Goal: Obtain resource: Download file/media

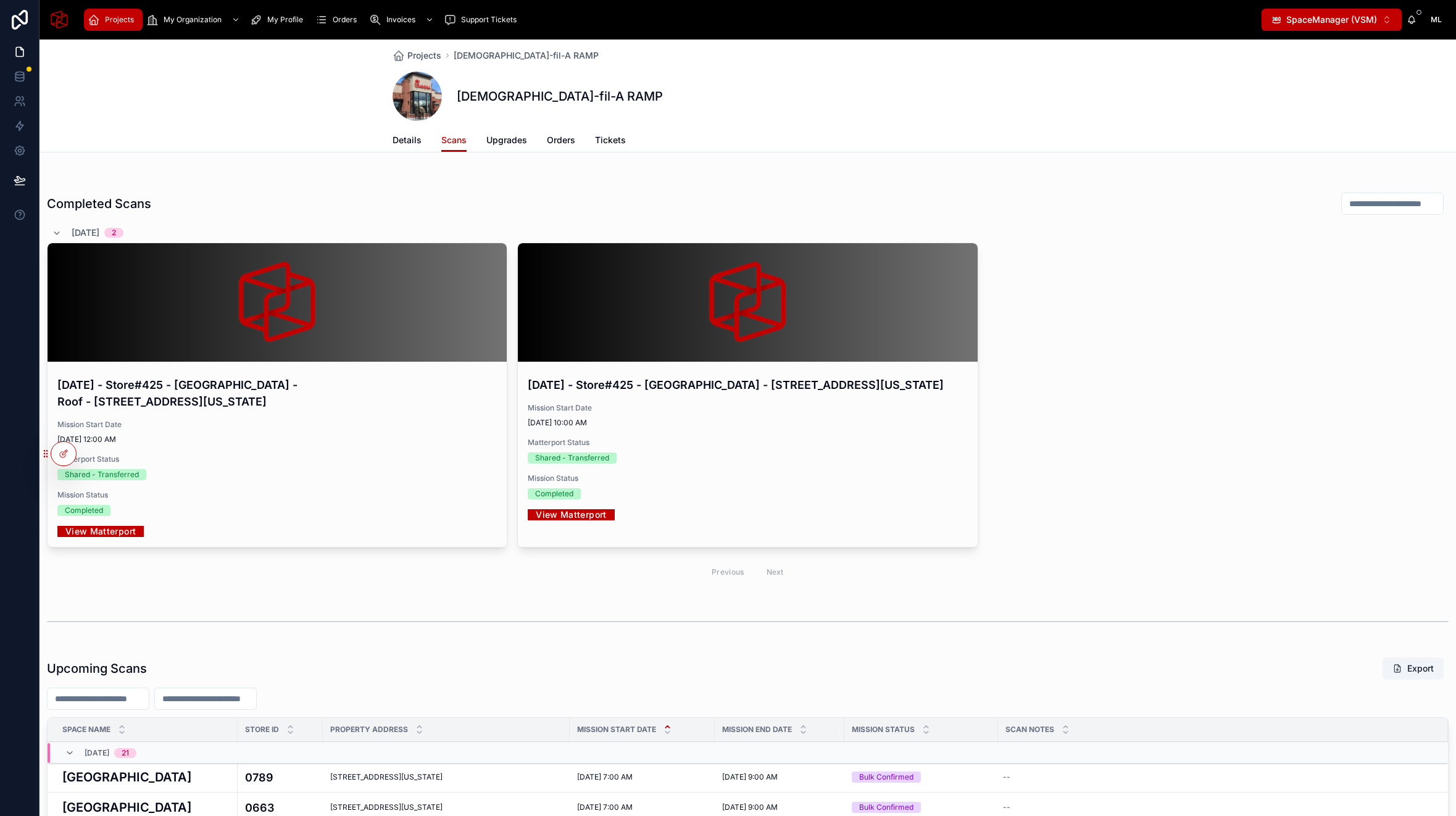
scroll to position [414, 0]
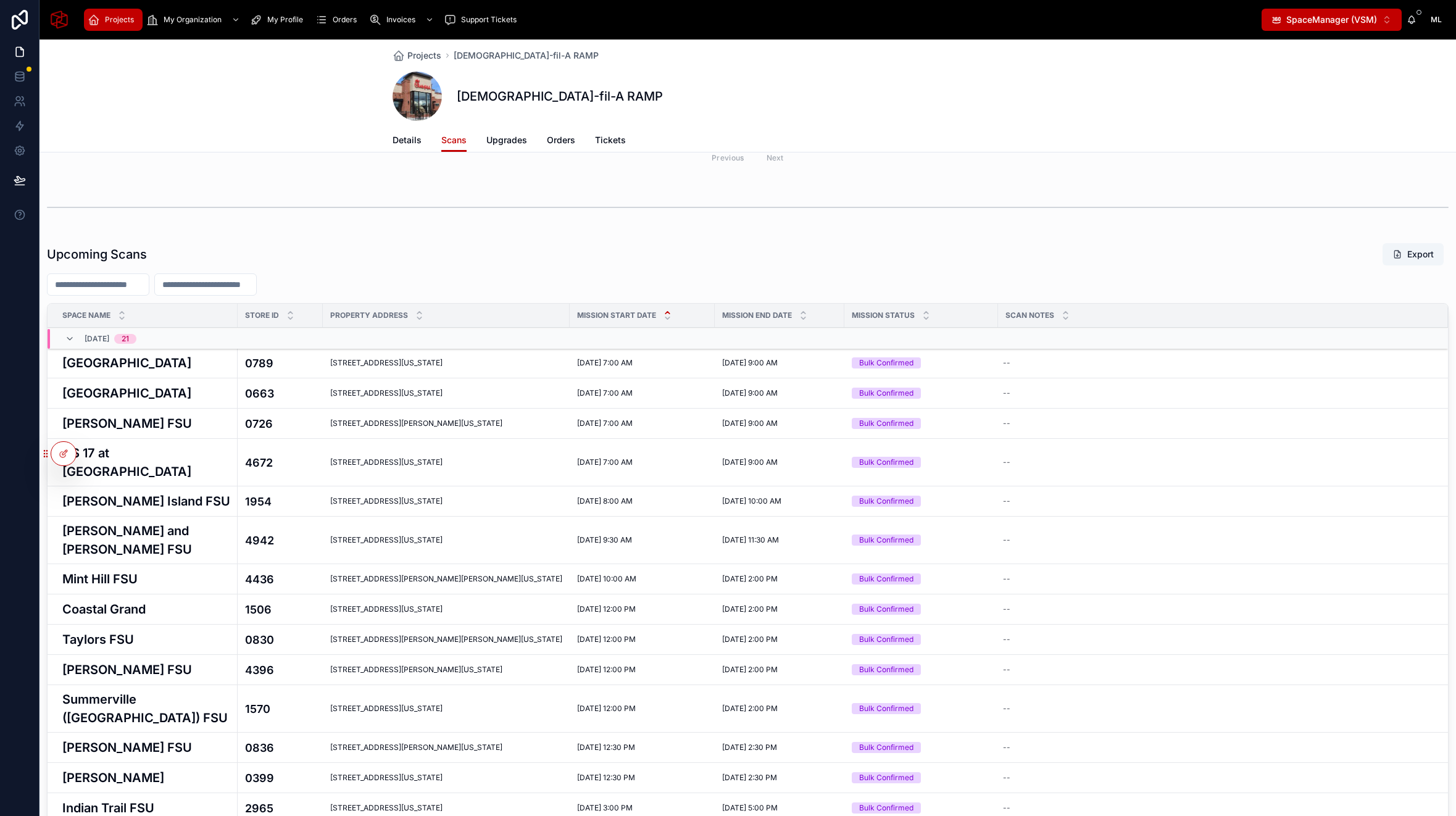
click at [157, 91] on div "Projects Chick-fil-A RAMP Chick-fil-A RAMP Scans Details Scans Upgrades Orders …" at bounding box center [748, 96] width 1416 height 113
click at [26, 22] on icon at bounding box center [19, 19] width 16 height 19
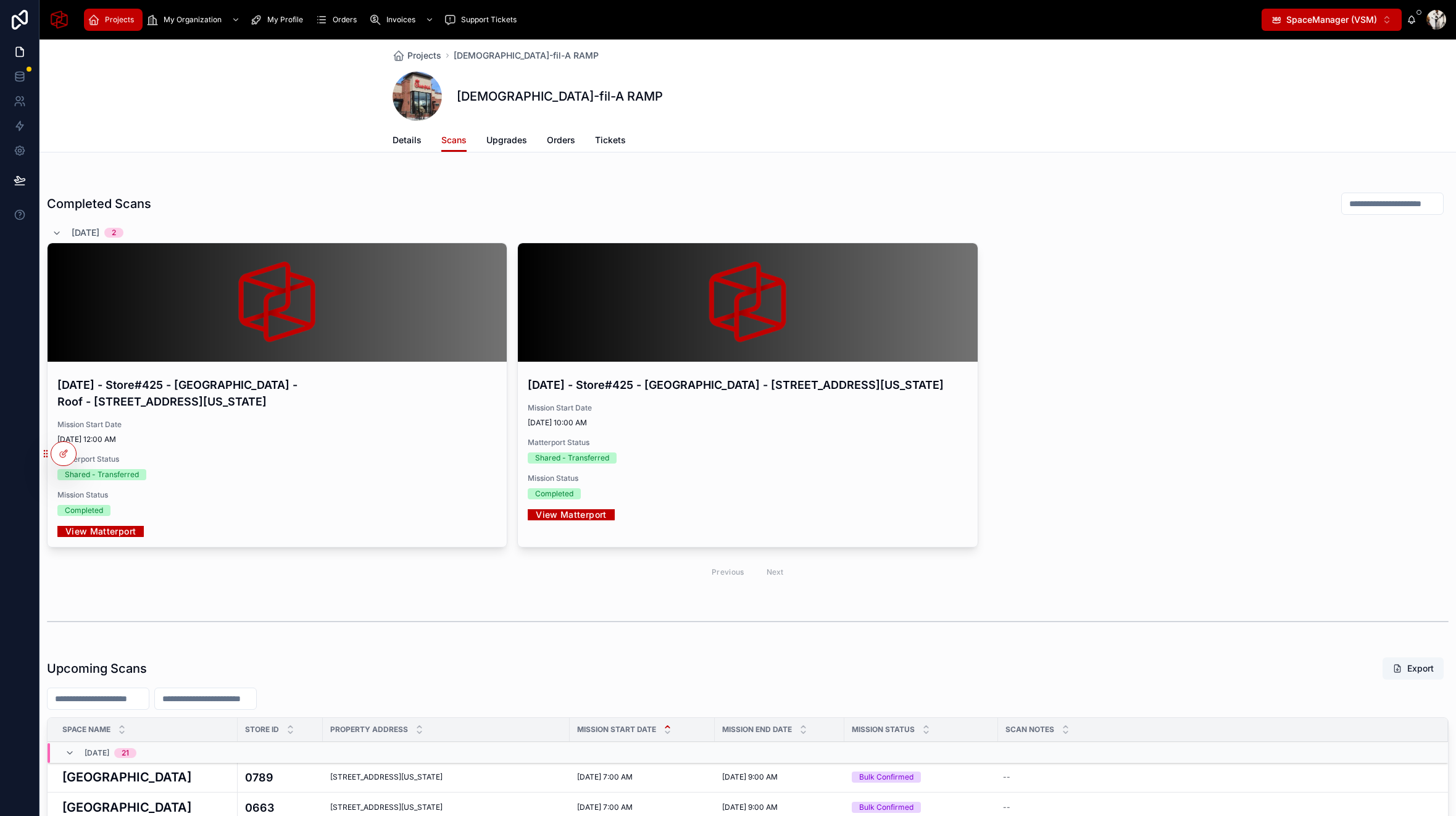
click at [0, 0] on icon at bounding box center [0, 0] width 0 height 0
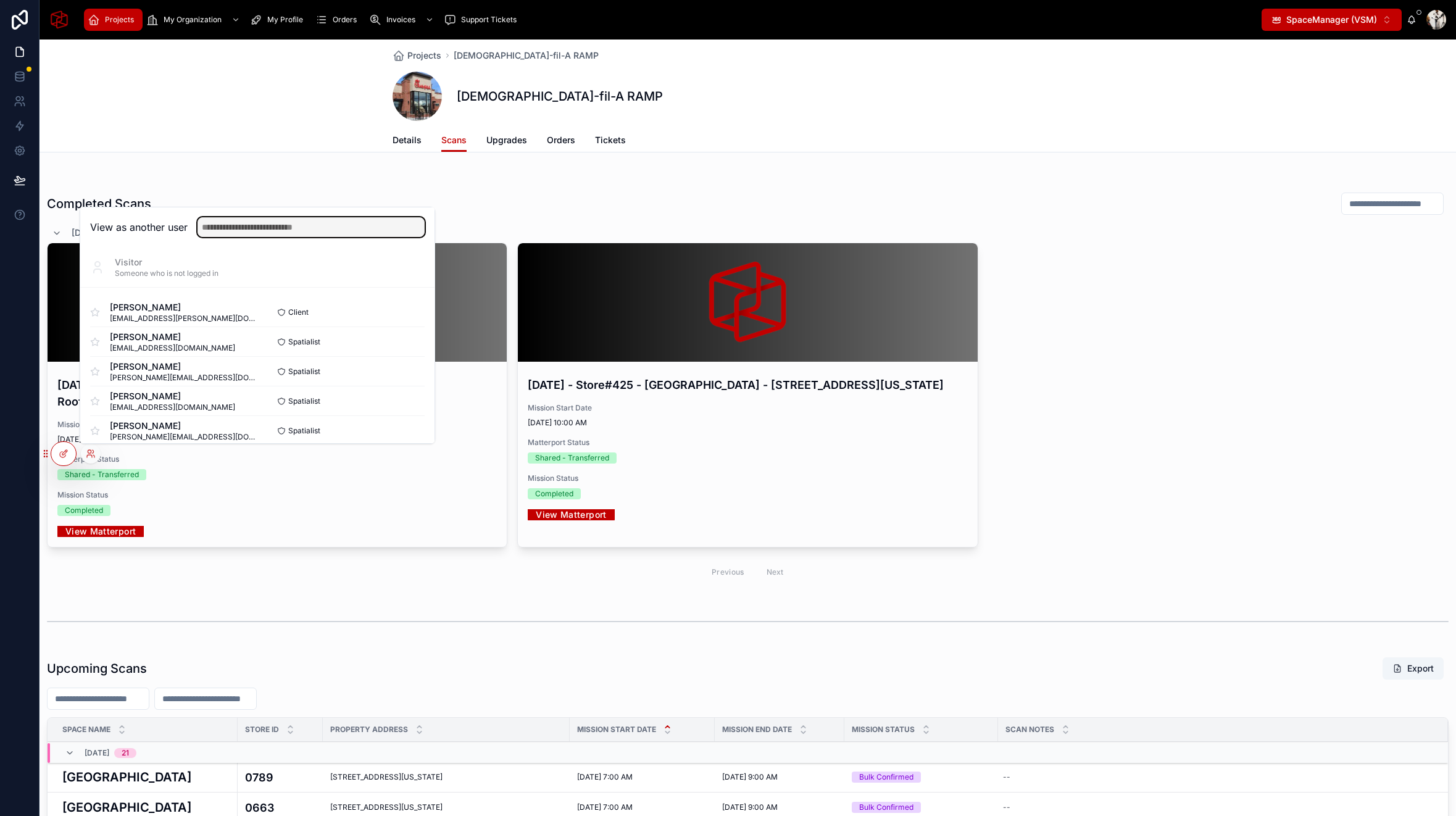
click at [243, 225] on input "text" at bounding box center [311, 227] width 227 height 19
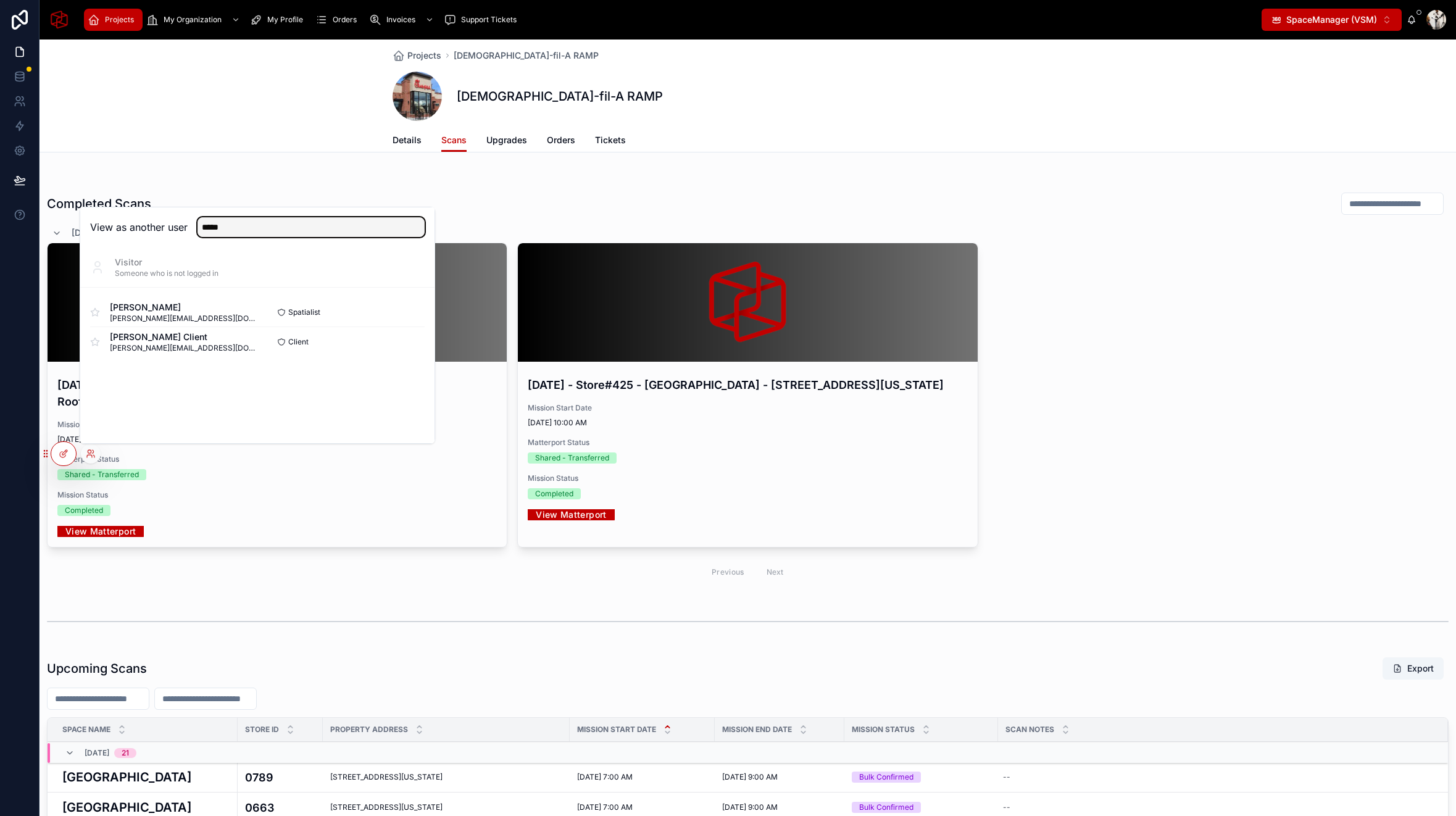
click at [248, 228] on input "*****" at bounding box center [311, 227] width 227 height 19
type input "********"
click at [0, 0] on button "Select" at bounding box center [0, 0] width 0 height 0
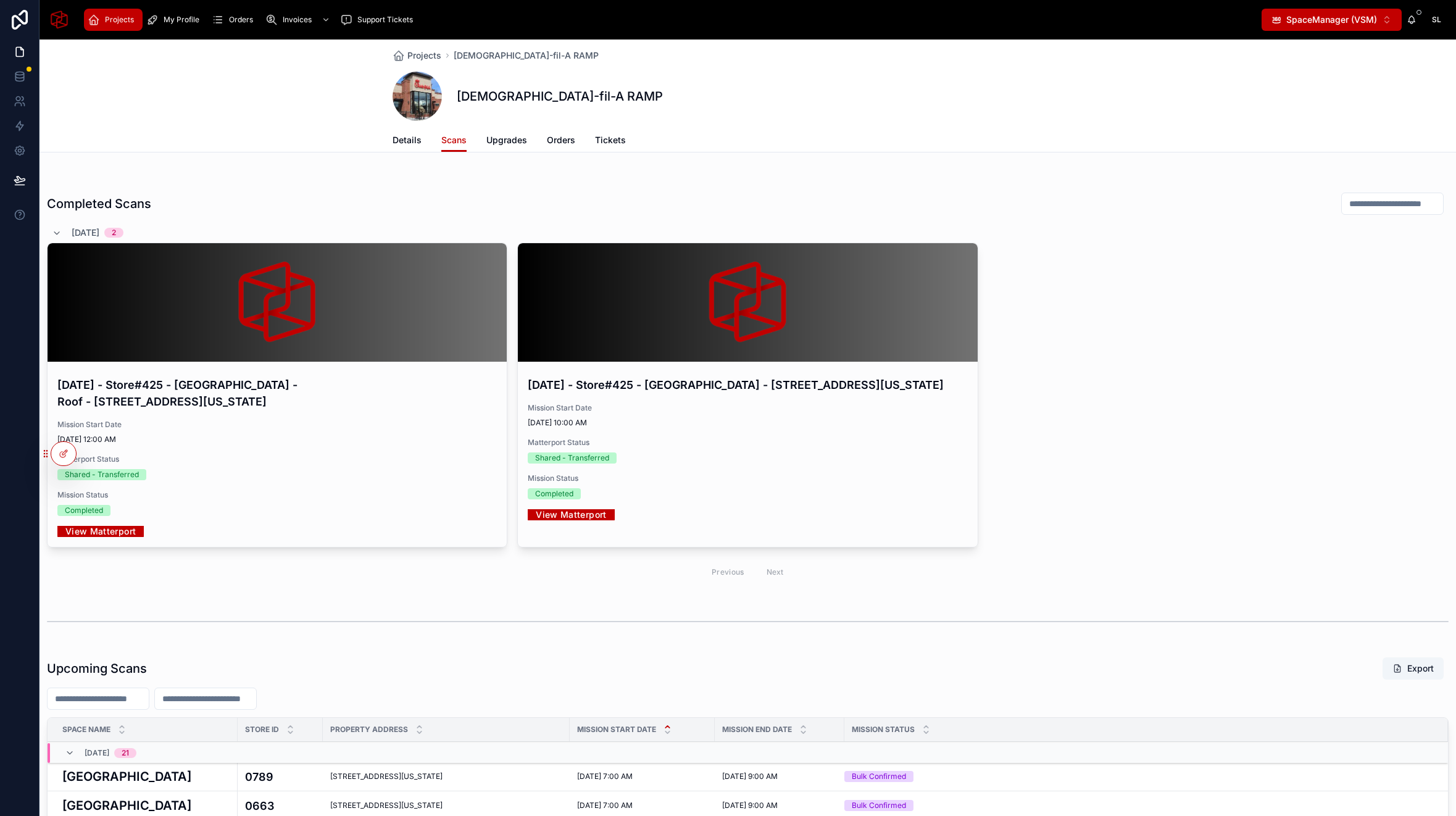
click at [1336, 22] on span "SpaceManager (VSM)" at bounding box center [1331, 19] width 91 height 13
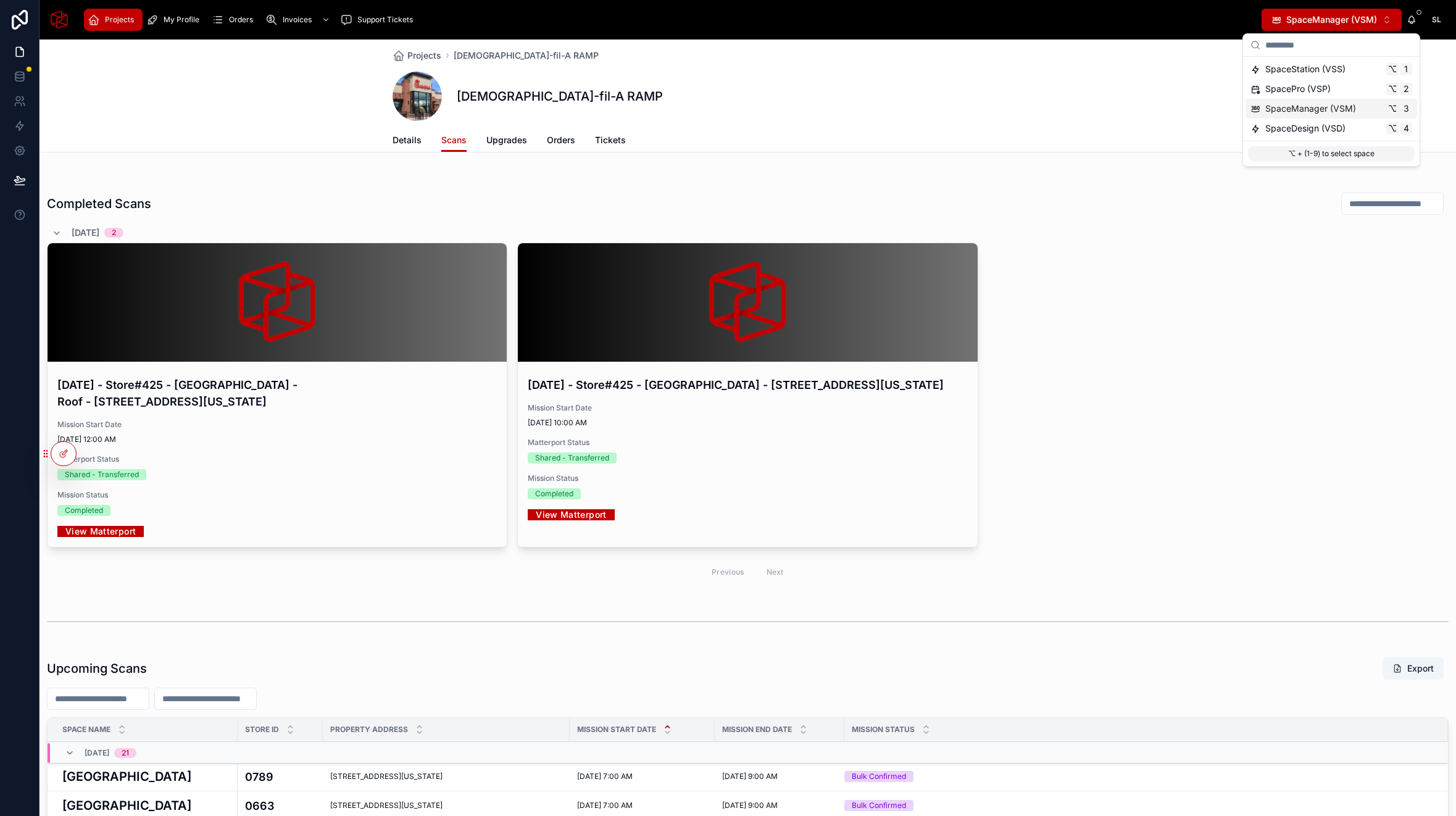
click at [1340, 106] on span "SpaceManager (VSM)" at bounding box center [1310, 109] width 91 height 13
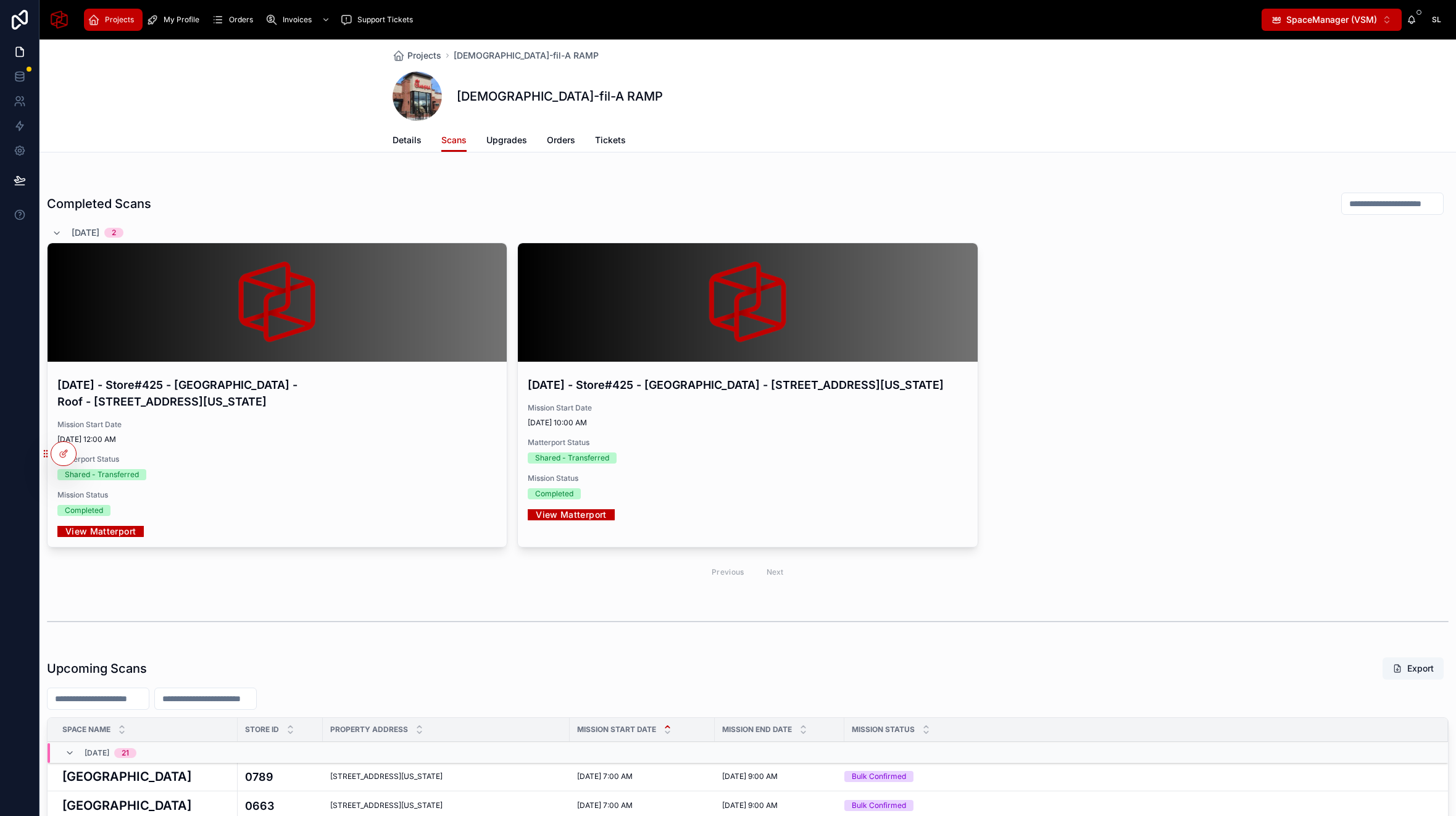
click at [1322, 19] on span "SpaceManager (VSM)" at bounding box center [1331, 19] width 91 height 13
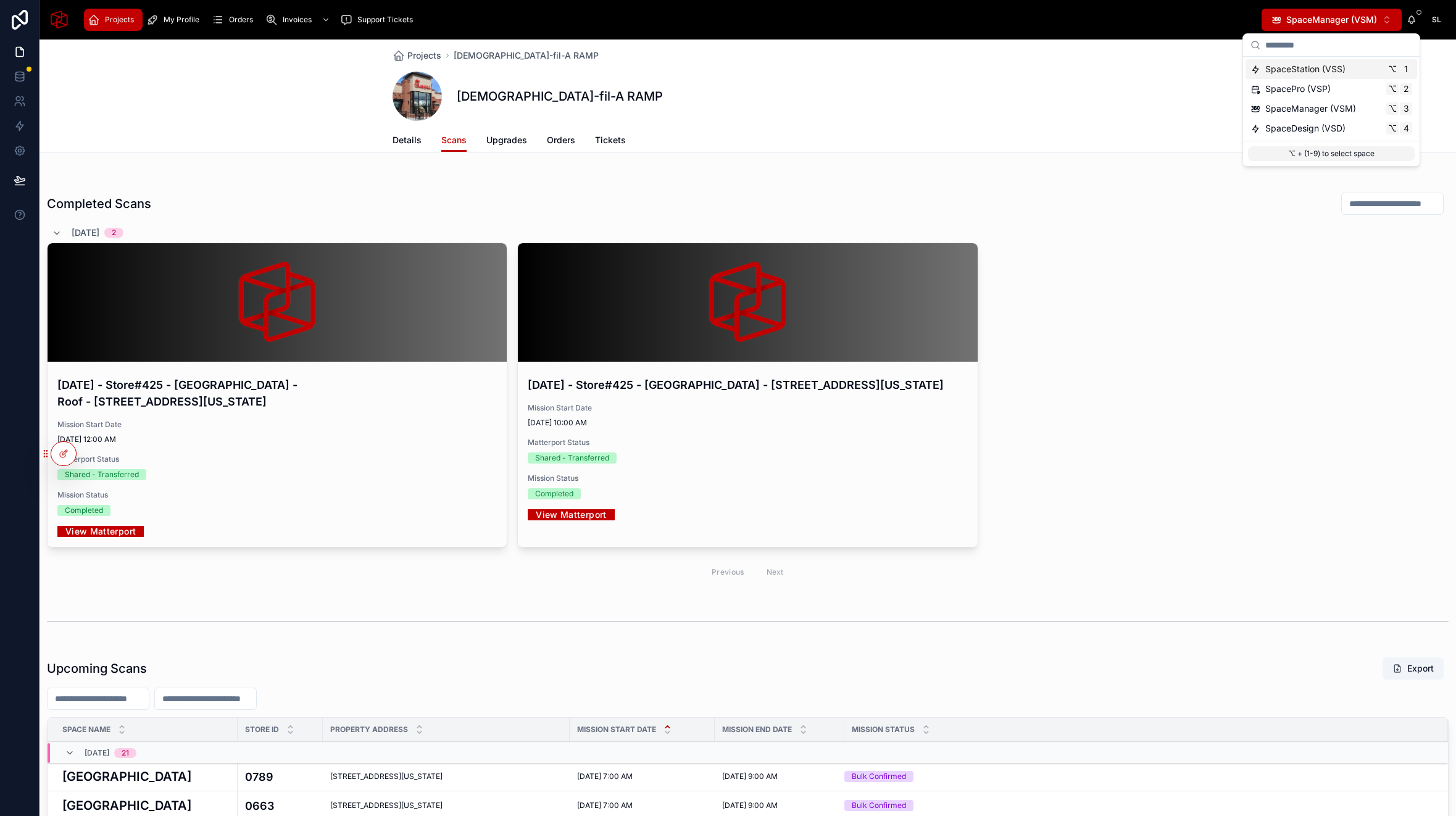
click at [1318, 69] on span "SpaceStation (VSS)" at bounding box center [1304, 69] width 80 height 13
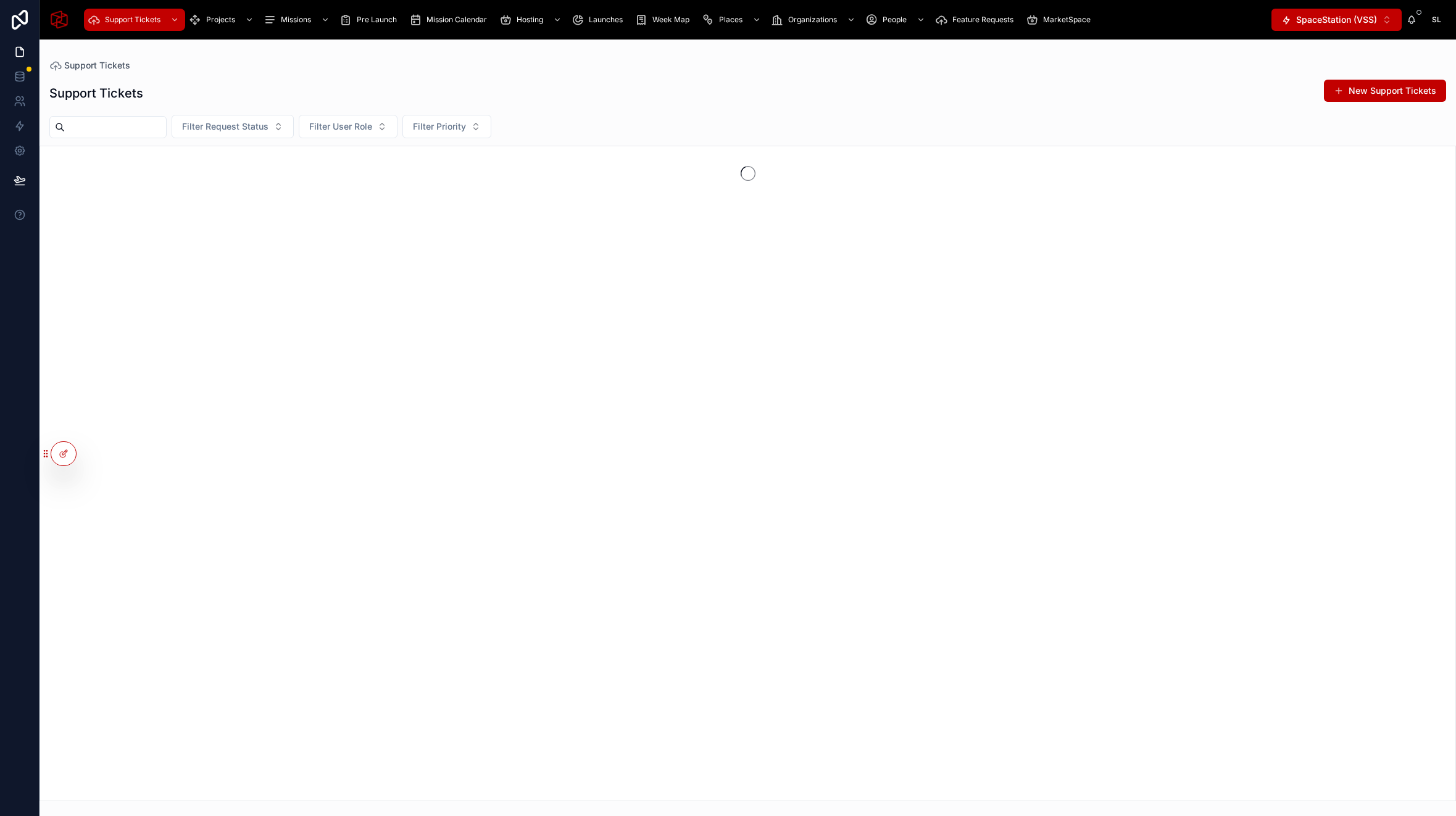
click at [1336, 12] on button "SpaceStation (VSS) ⌥ 1" at bounding box center [1336, 19] width 131 height 22
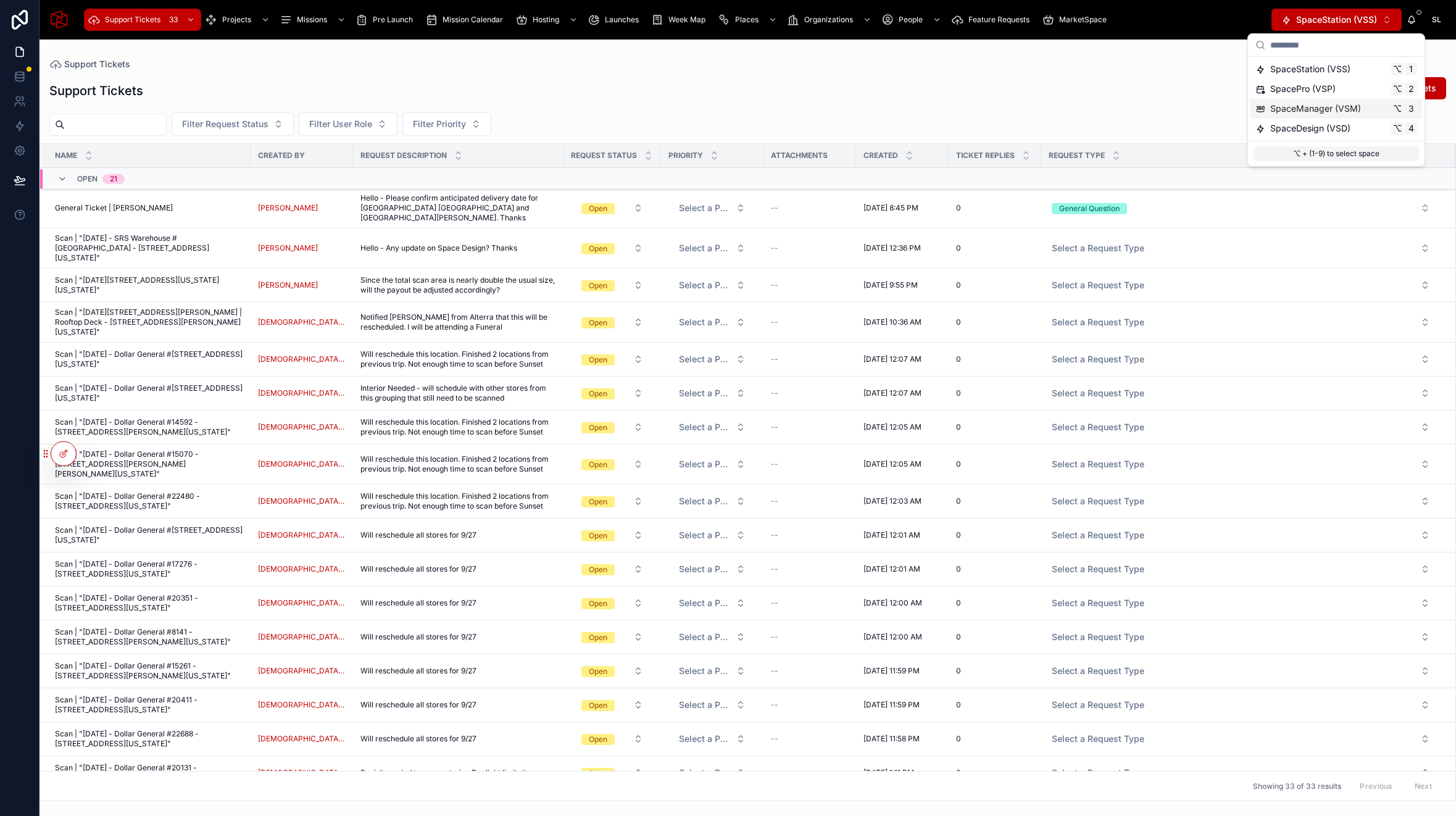
click at [1336, 109] on span "SpaceManager (VSM)" at bounding box center [1315, 109] width 91 height 13
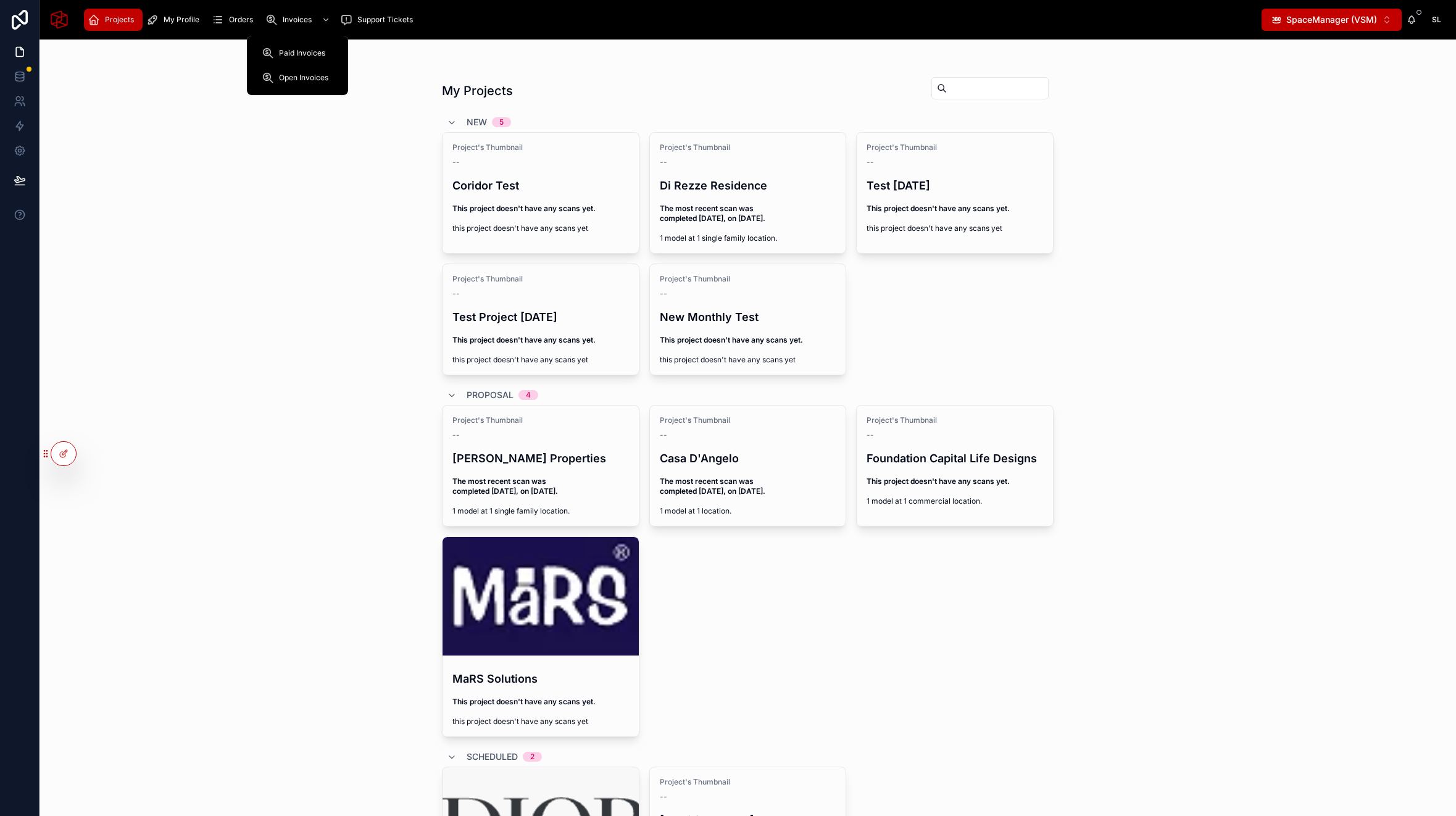
click at [296, 24] on span "Invoices" at bounding box center [297, 20] width 29 height 10
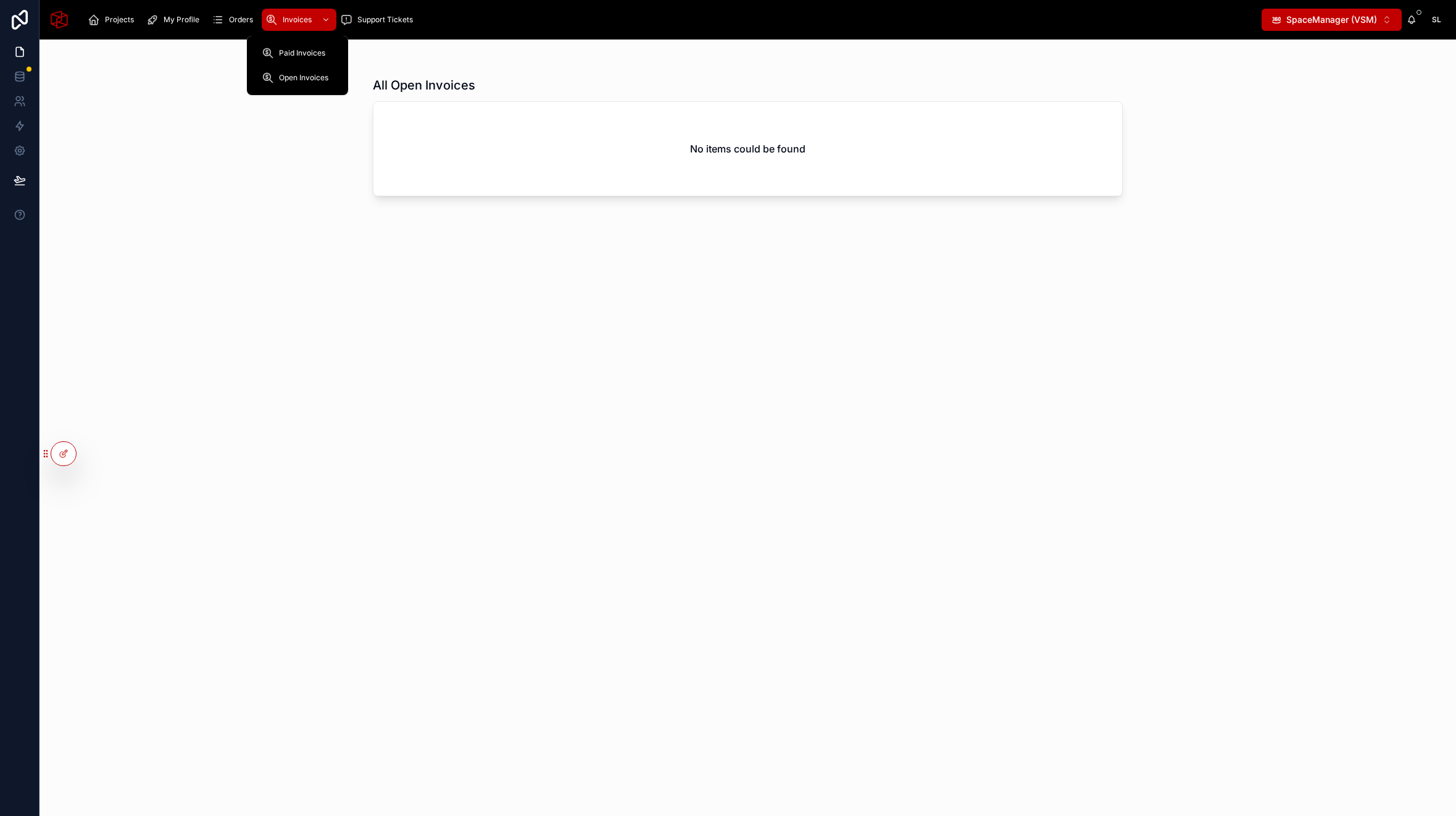
click at [296, 81] on span "Open Invoices" at bounding box center [303, 77] width 50 height 10
click at [1352, 19] on span "SpaceManager (VSM)" at bounding box center [1331, 19] width 91 height 13
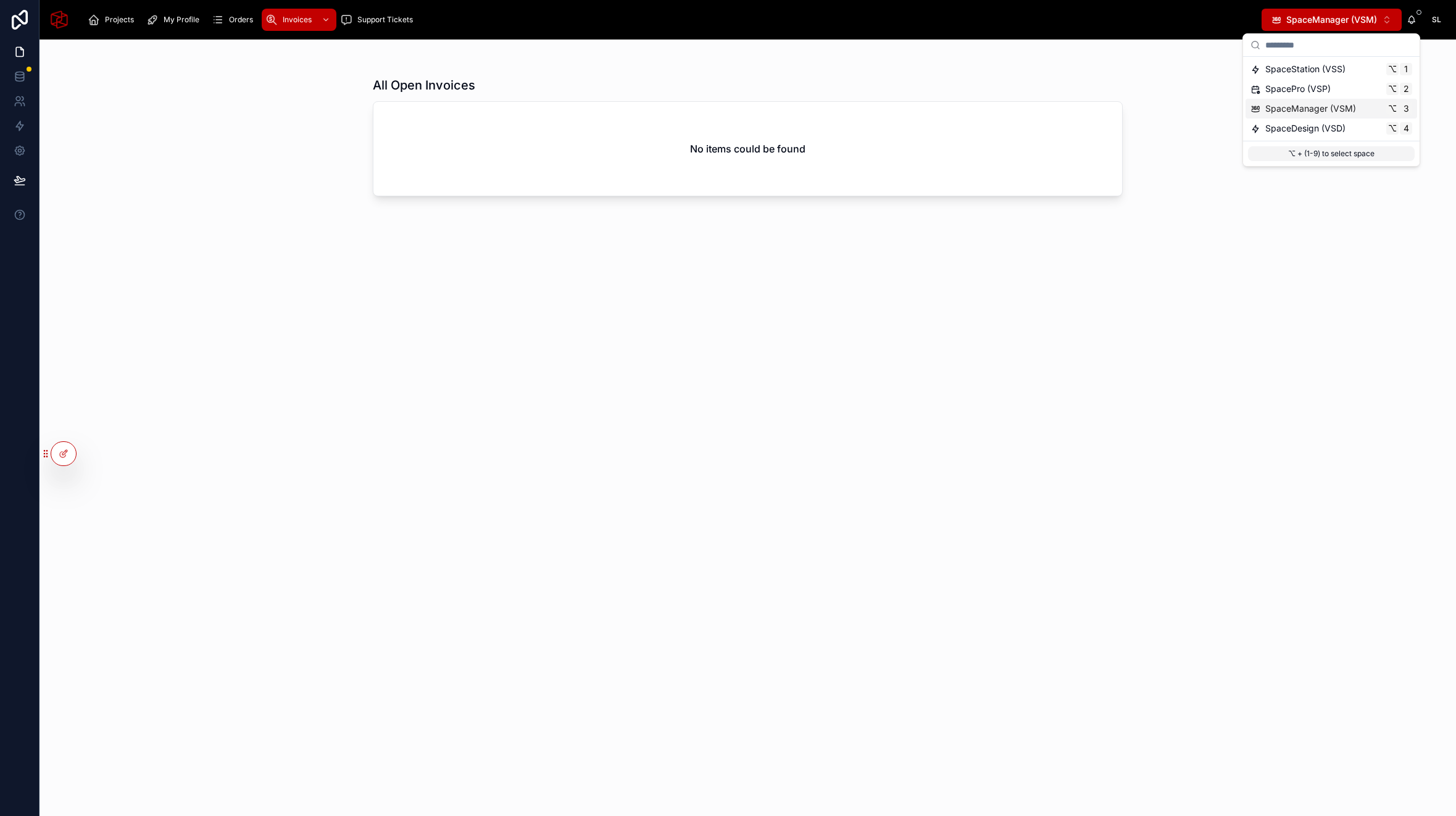
click at [1339, 115] on span "SpaceManager (VSM)" at bounding box center [1310, 109] width 91 height 13
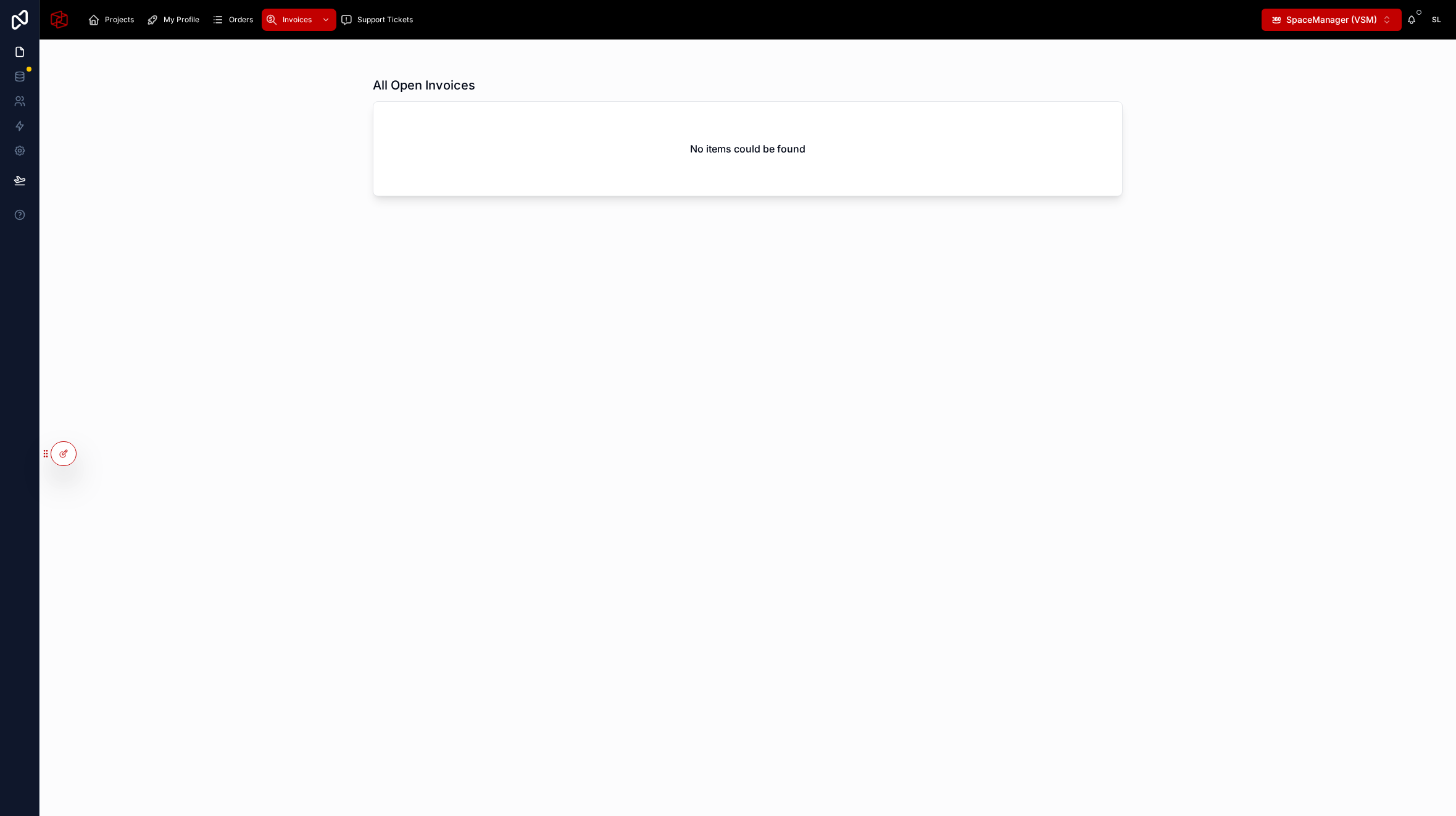
click at [1331, 31] on div "Projects My Profile Orders Invoices Support Tickets SpaceManager (VSM) ⌥ 3 SL S…" at bounding box center [748, 19] width 1416 height 40
click at [1331, 21] on span "SpaceManager (VSM)" at bounding box center [1331, 19] width 91 height 13
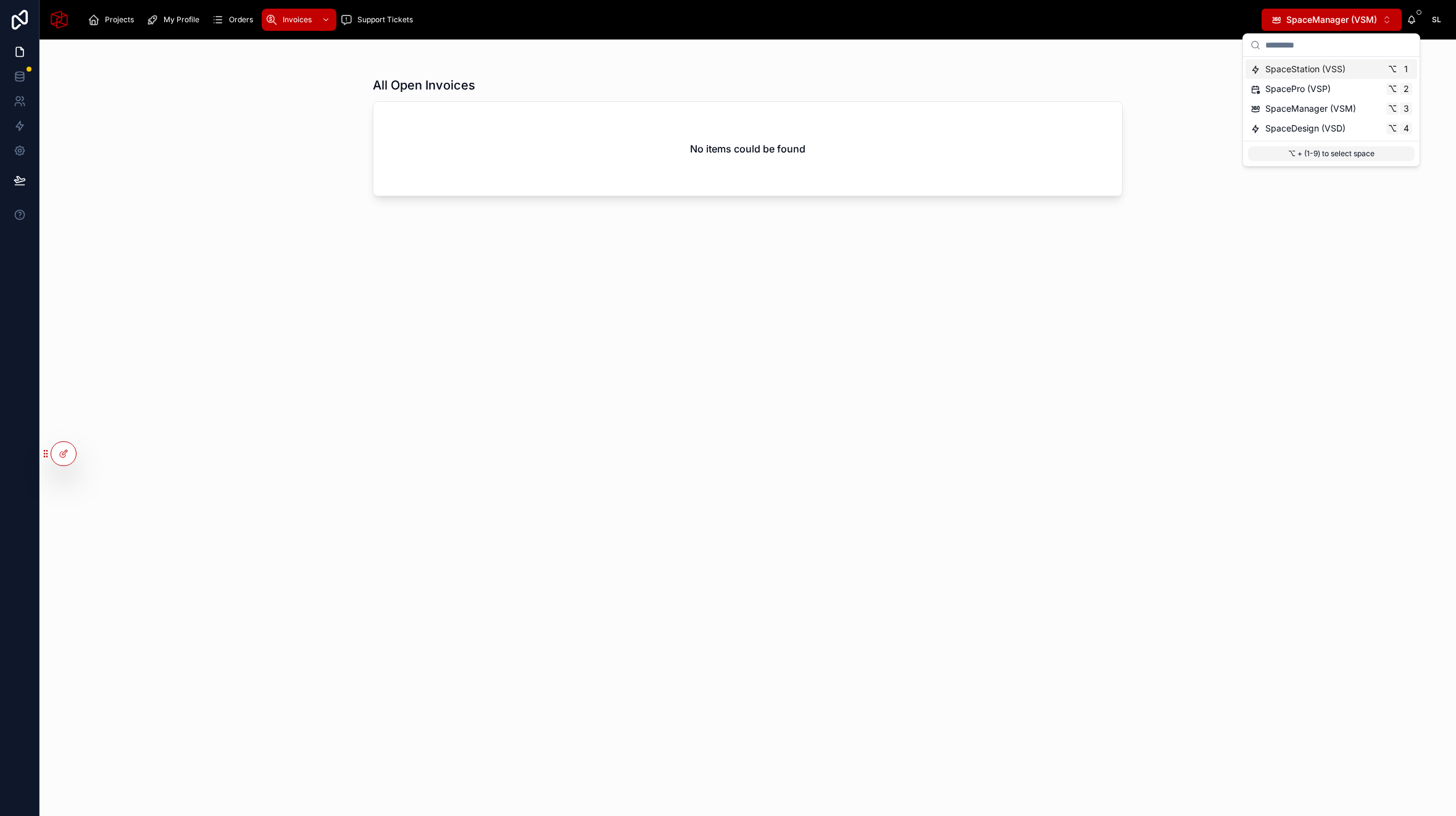
click at [1318, 69] on span "SpaceStation (VSS)" at bounding box center [1304, 69] width 80 height 13
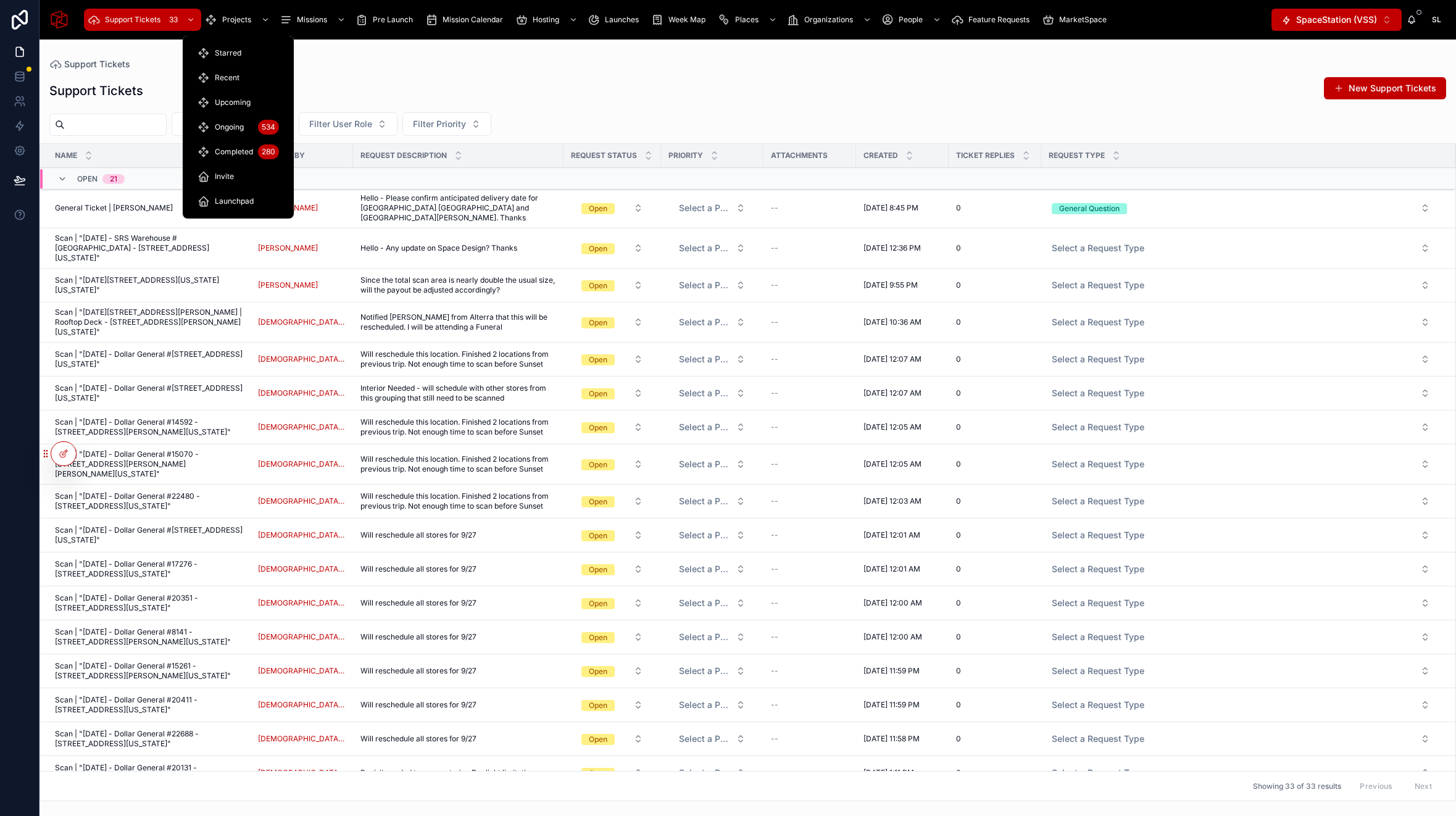
click at [237, 18] on span "Projects" at bounding box center [237, 20] width 29 height 10
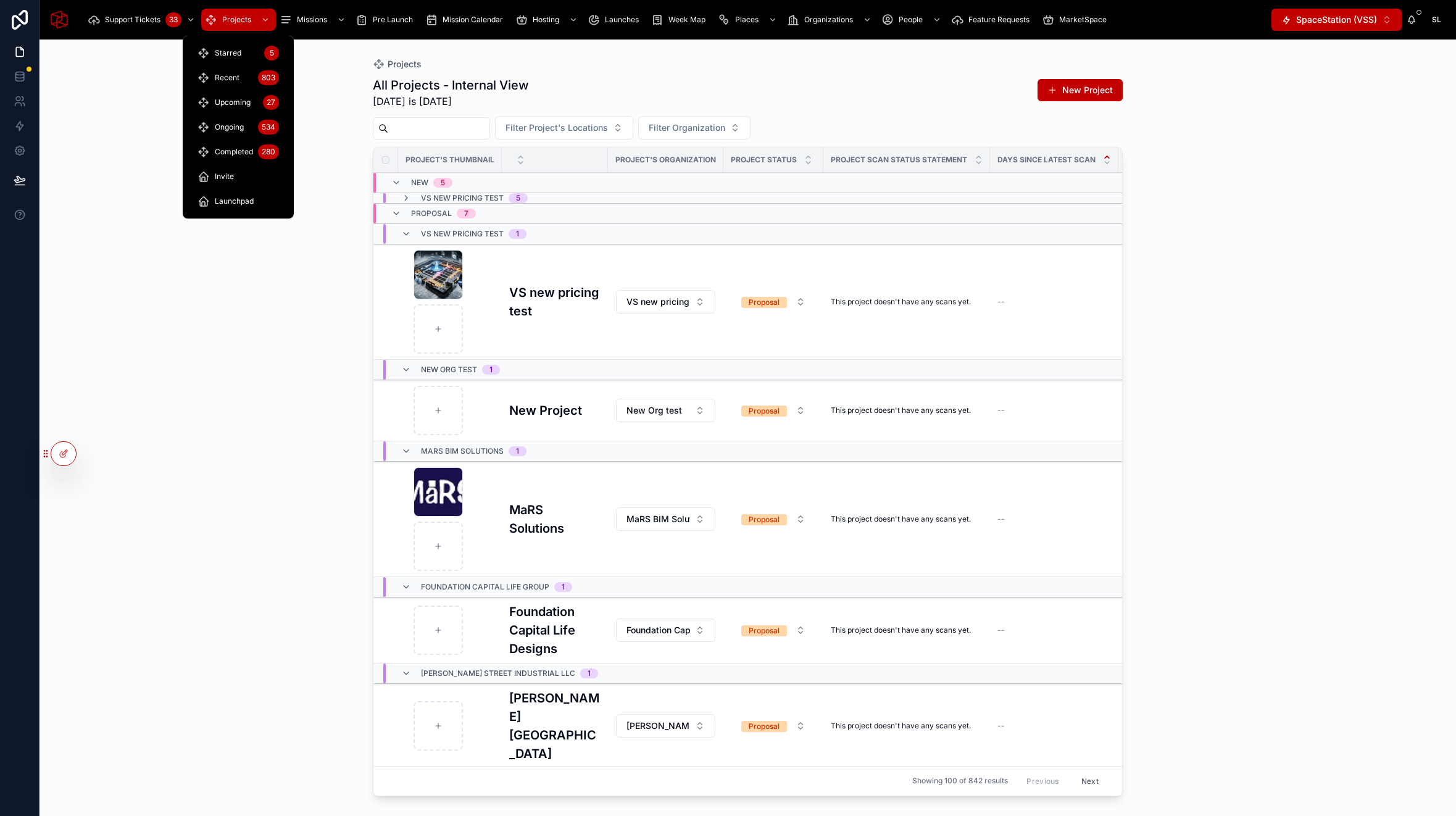
click at [232, 52] on span "Starred" at bounding box center [228, 53] width 27 height 10
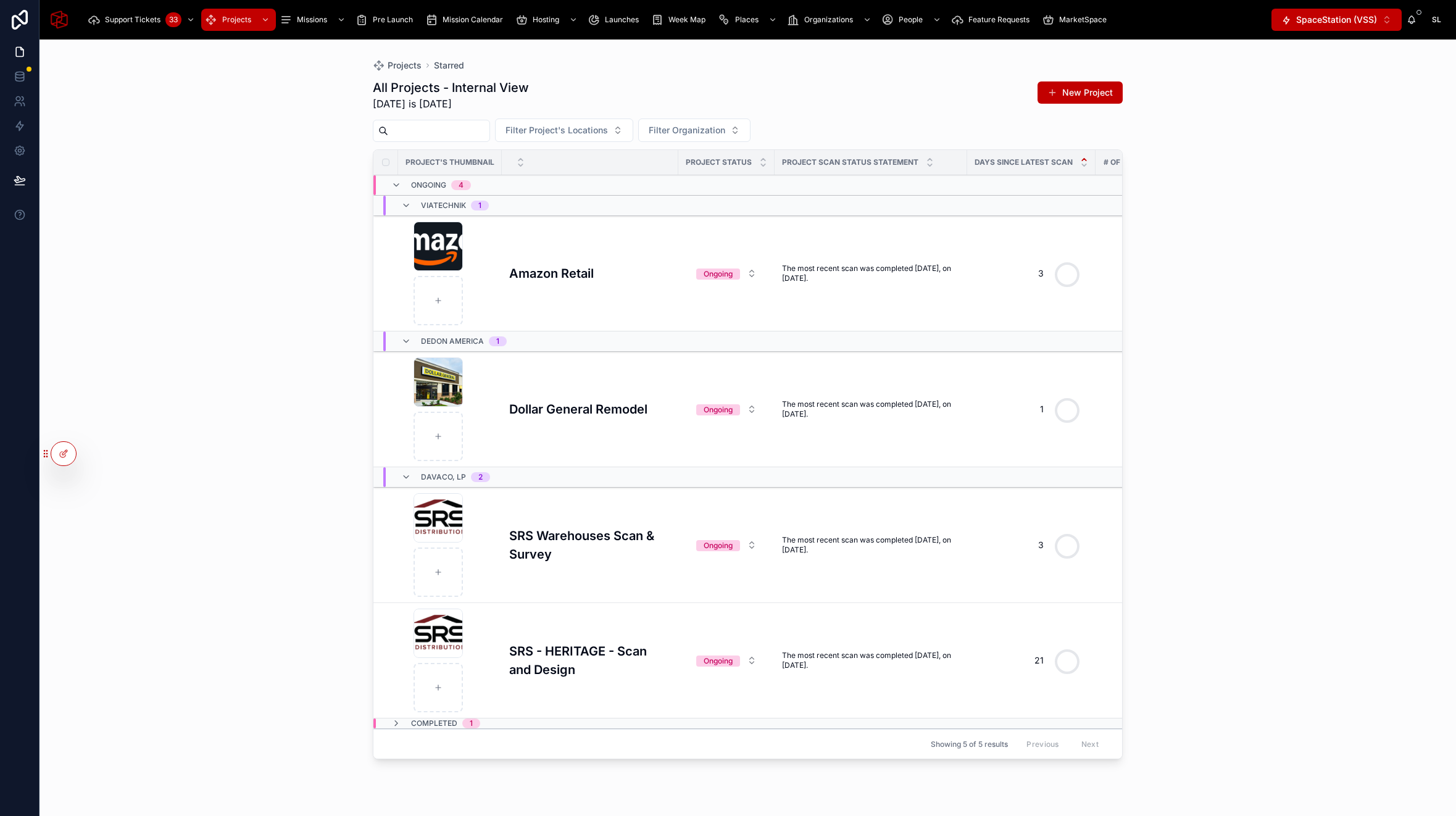
click at [582, 405] on h3 "Dollar General Remodel" at bounding box center [579, 409] width 138 height 19
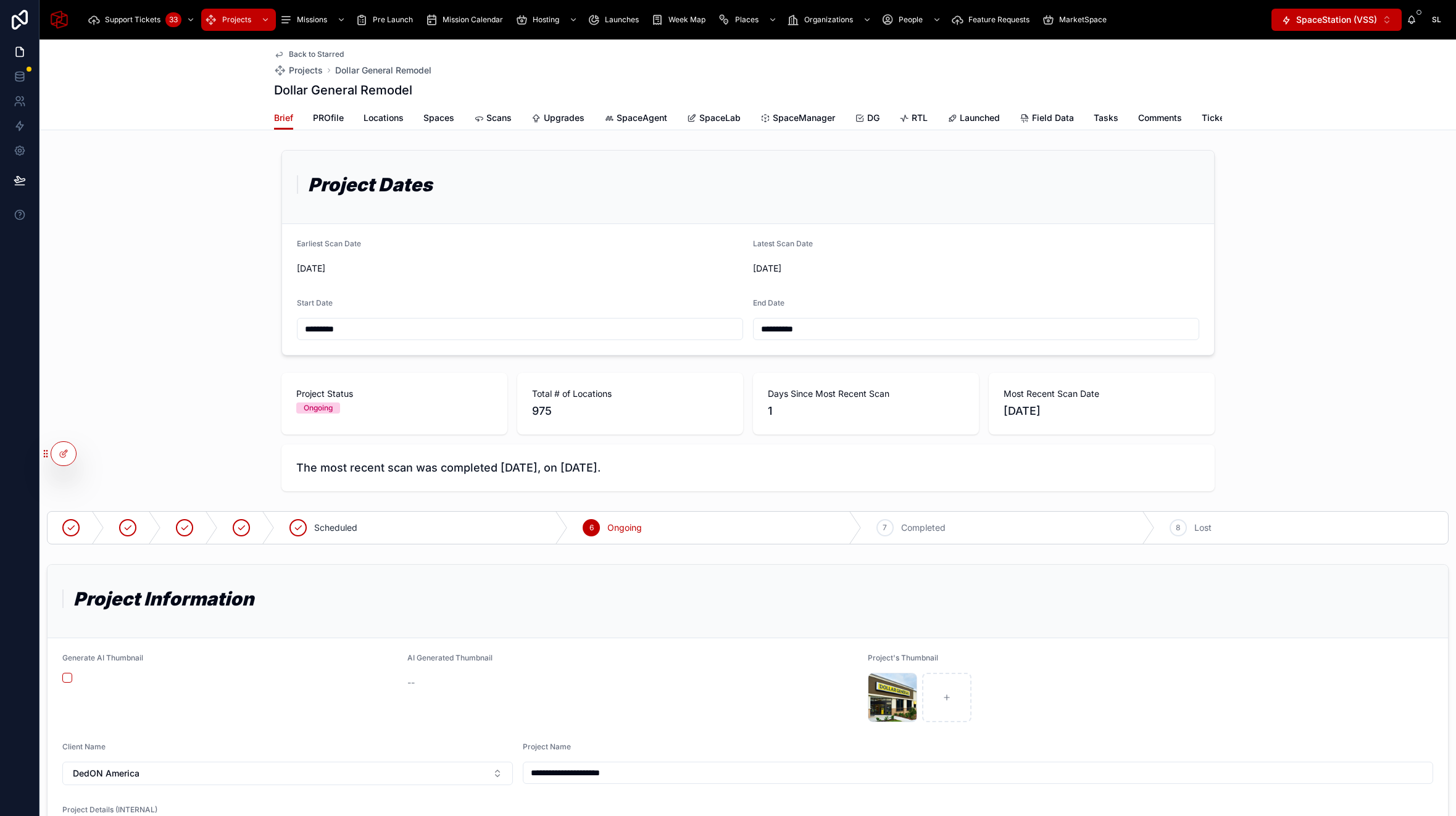
click at [913, 118] on span "RTL" at bounding box center [919, 118] width 16 height 13
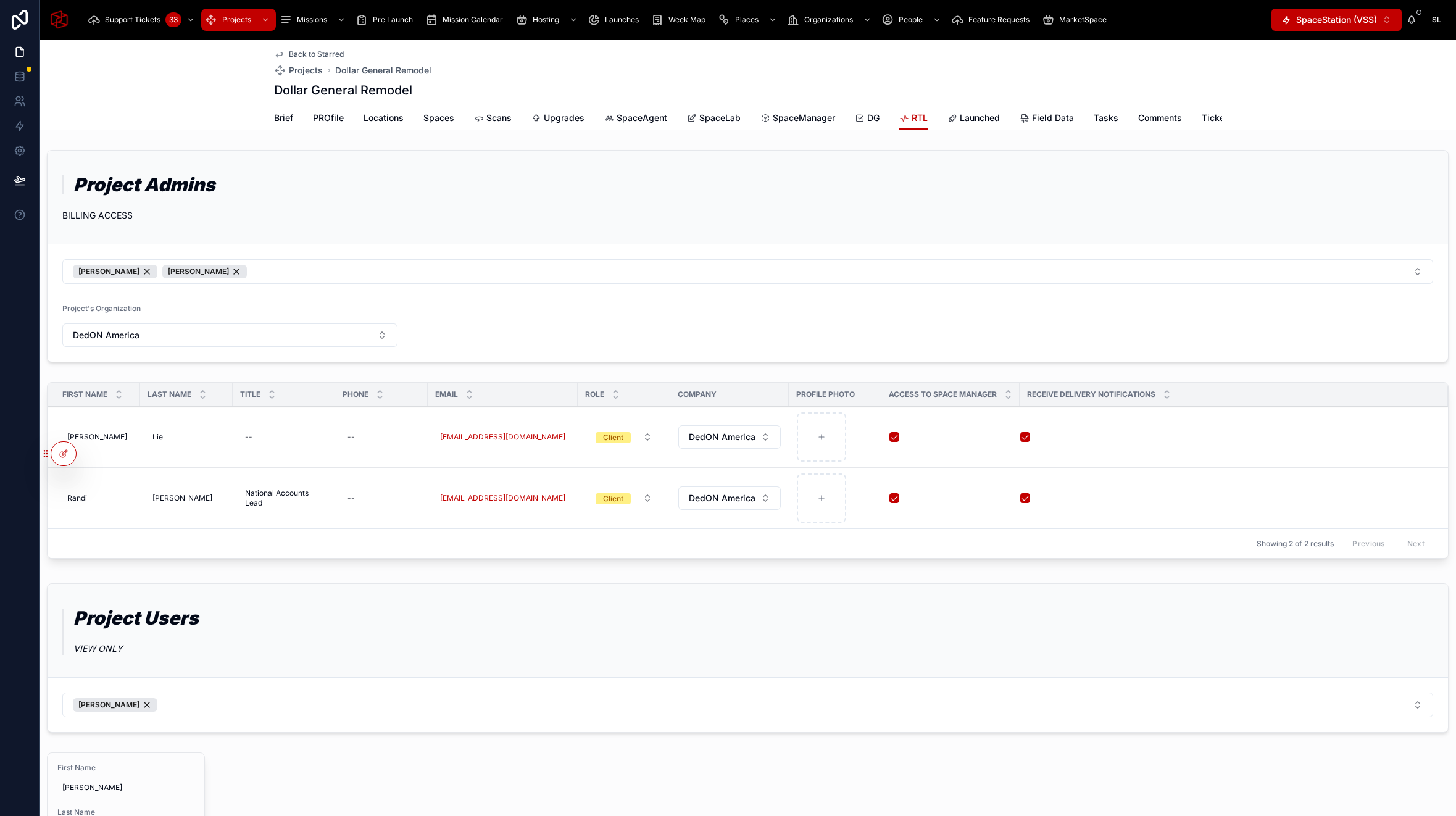
click at [812, 120] on span "SpaceManager" at bounding box center [803, 118] width 62 height 13
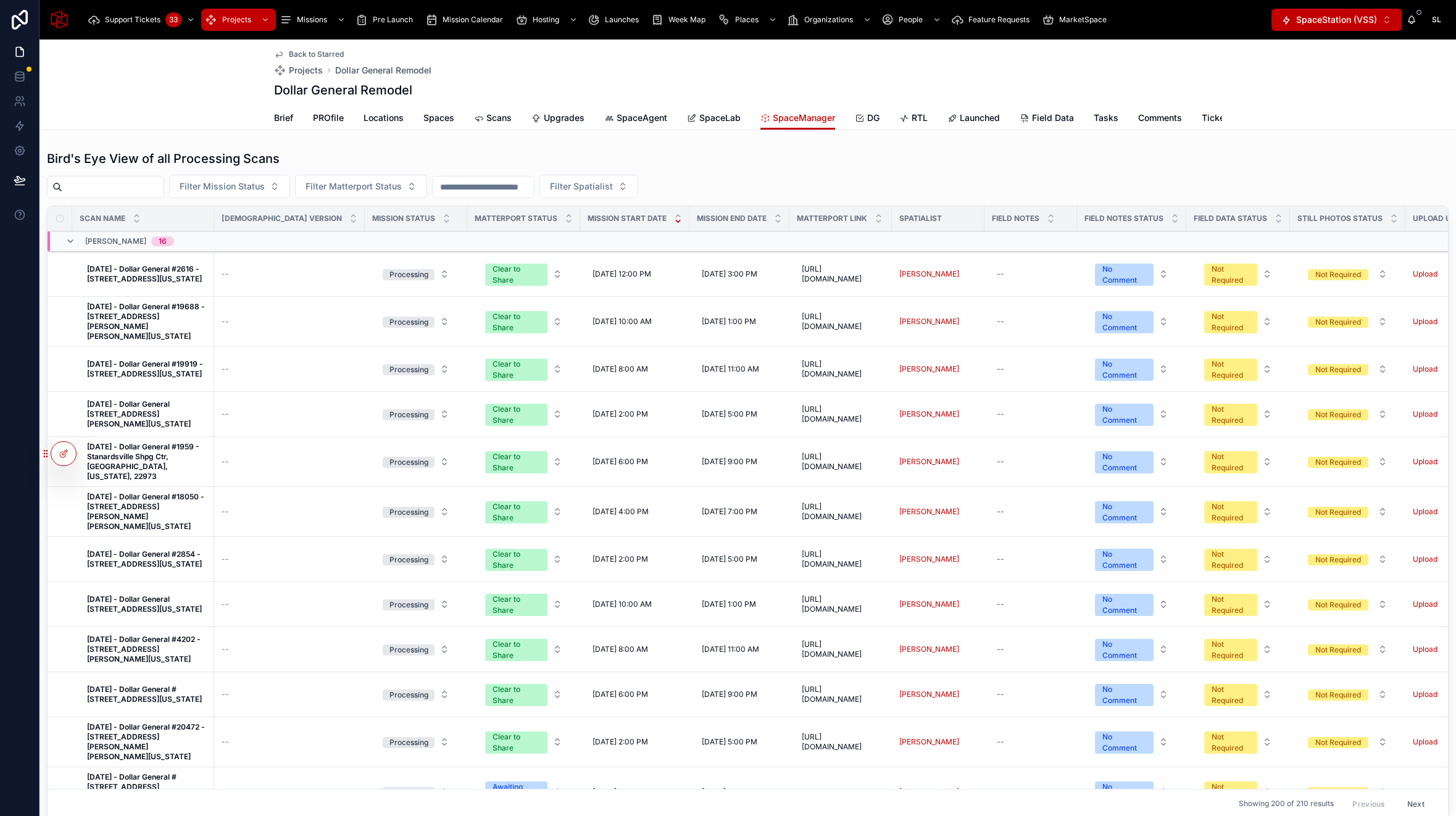
click at [146, 186] on input "text" at bounding box center [113, 187] width 101 height 18
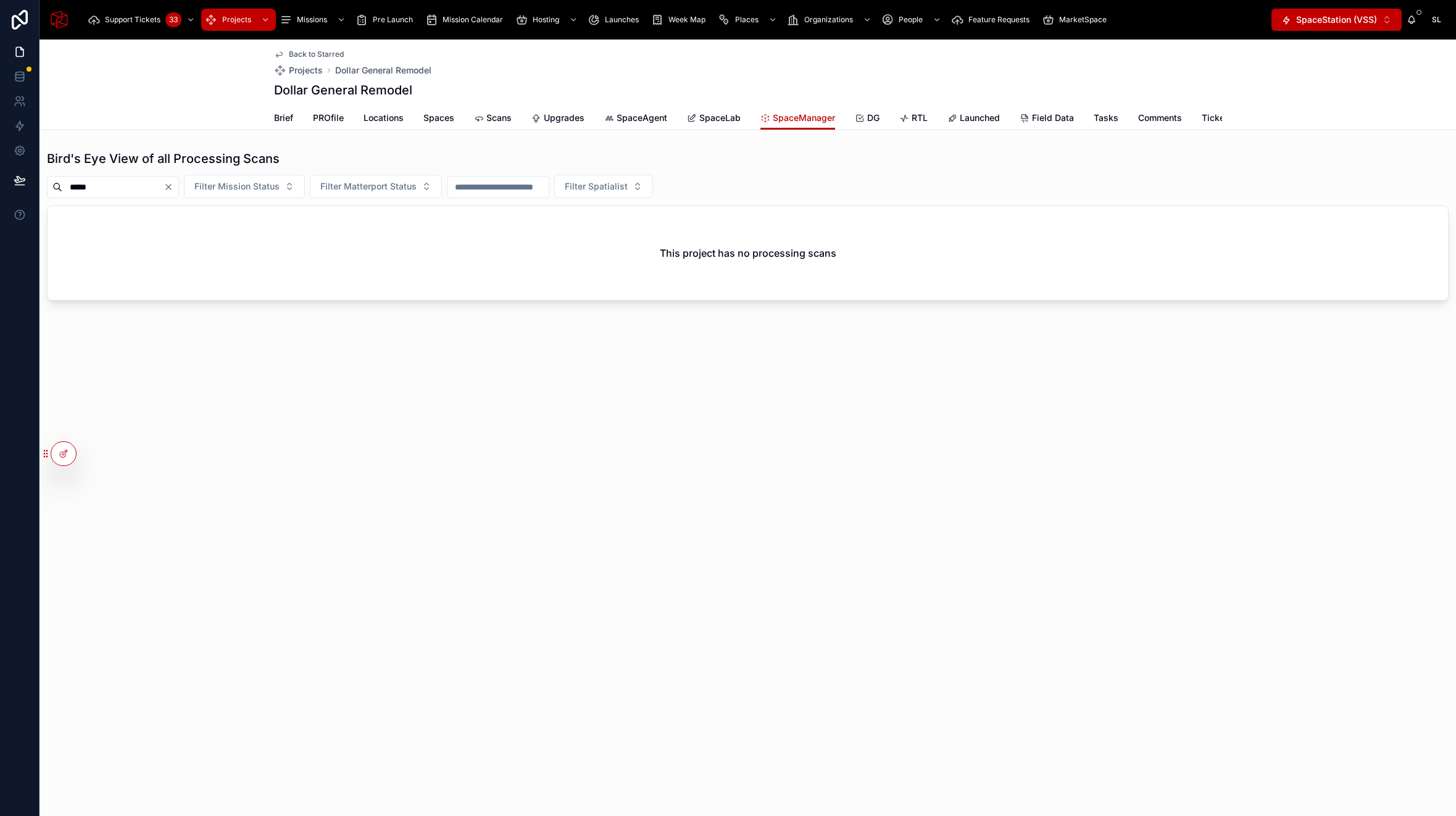
type input "*****"
click at [173, 186] on icon "Clear" at bounding box center [168, 187] width 10 height 10
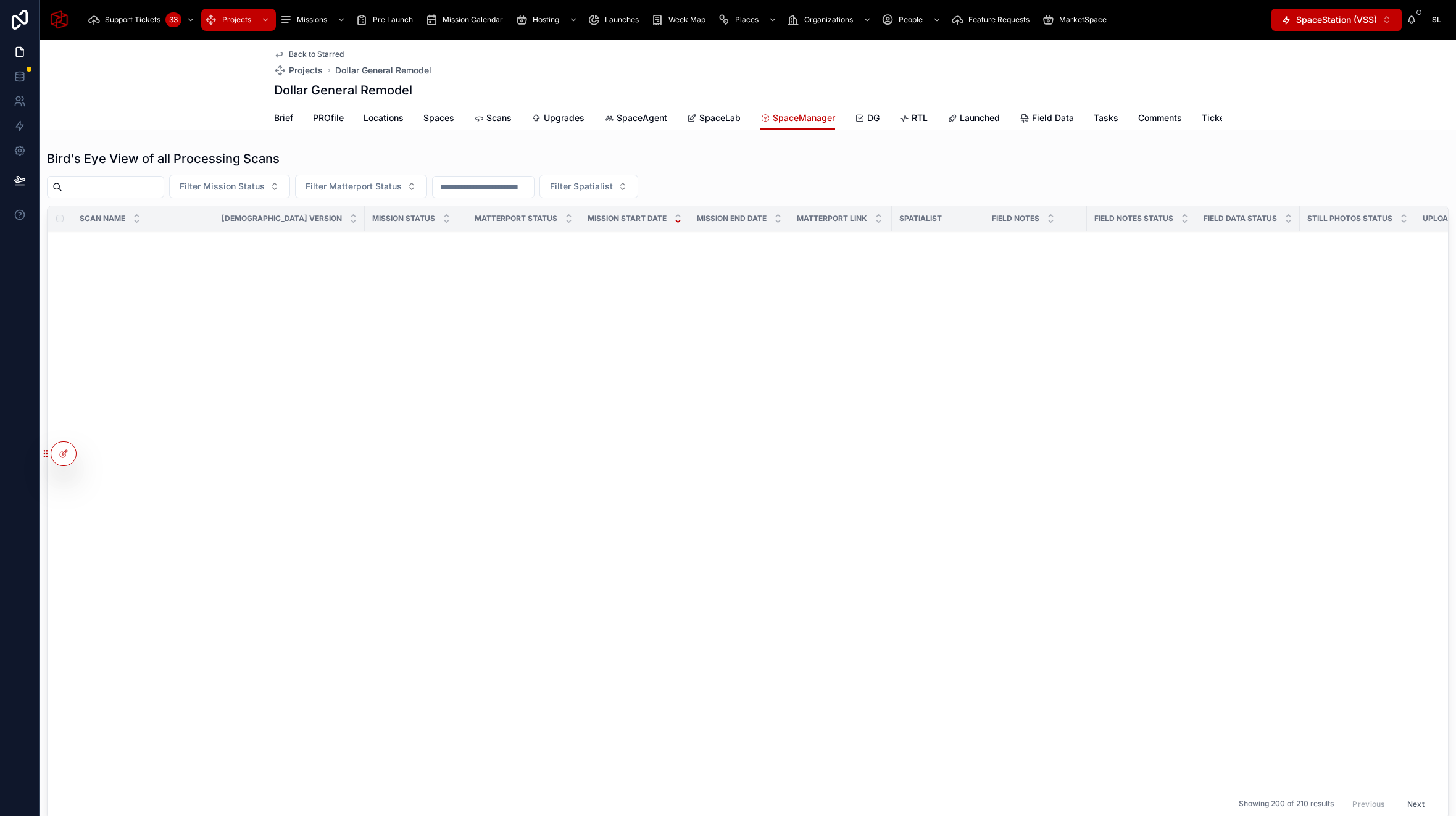
scroll to position [2546, 0]
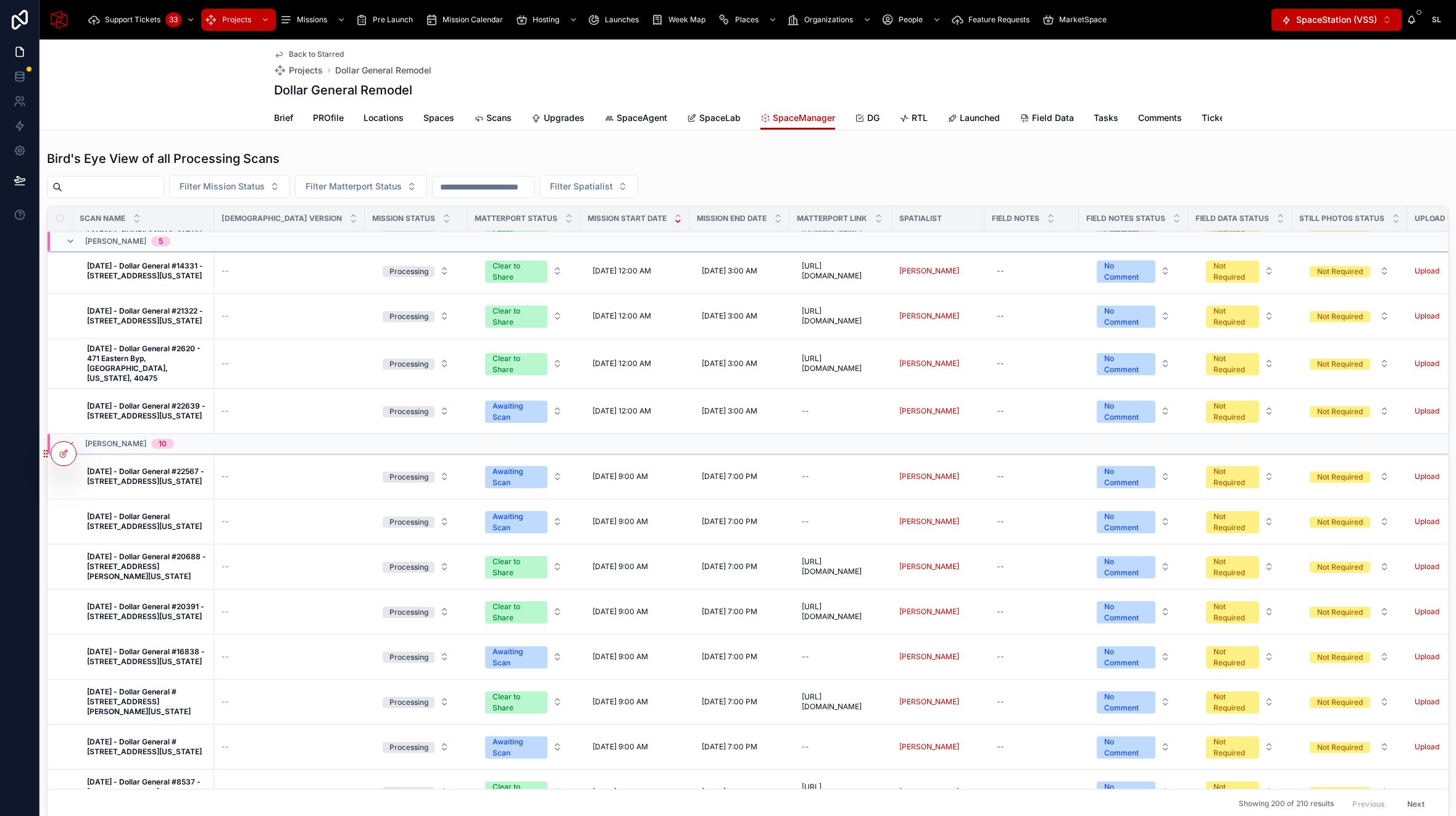
click at [625, 120] on span "SpaceAgent" at bounding box center [642, 118] width 51 height 13
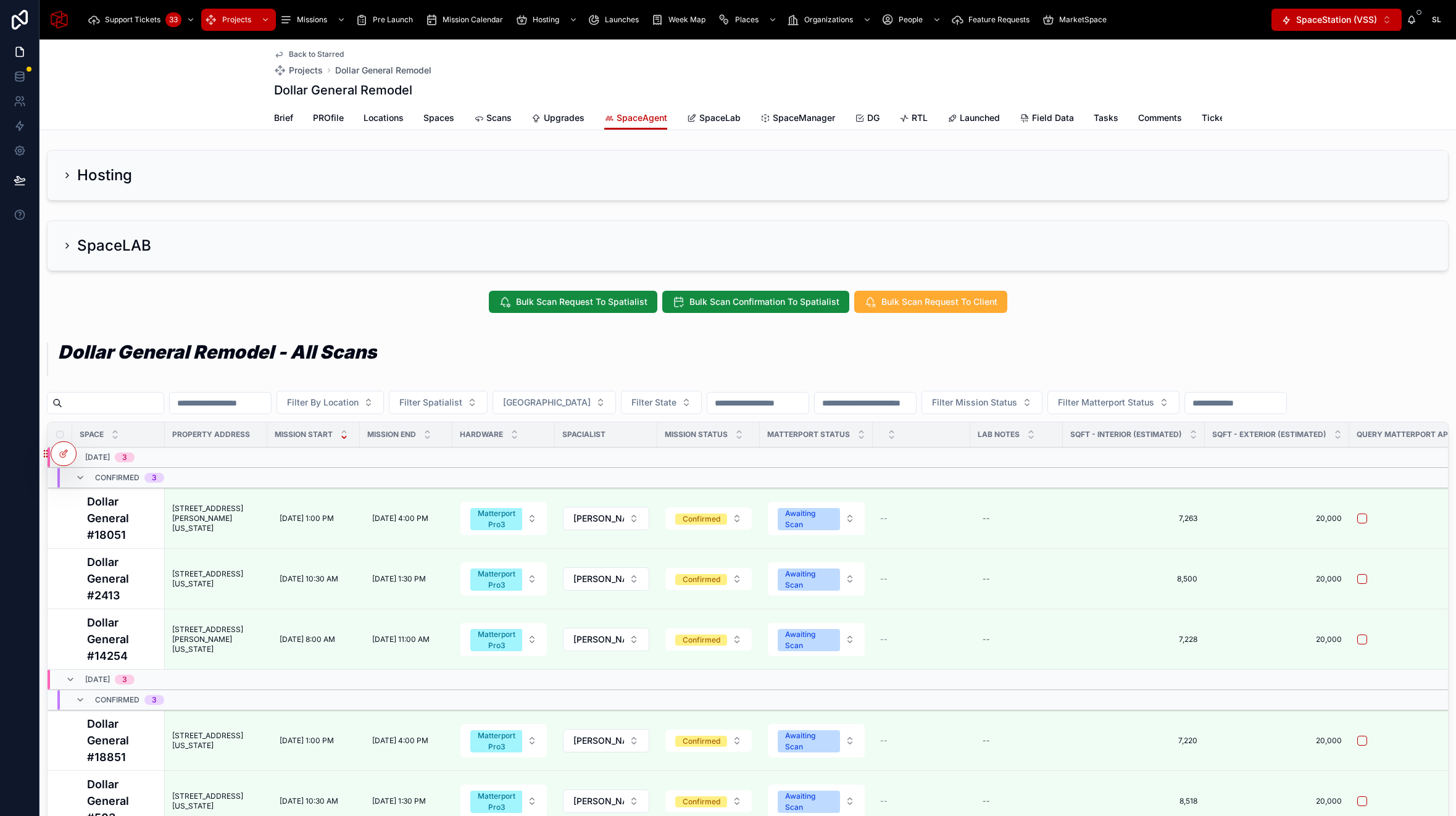
click at [141, 402] on input "text" at bounding box center [113, 403] width 101 height 18
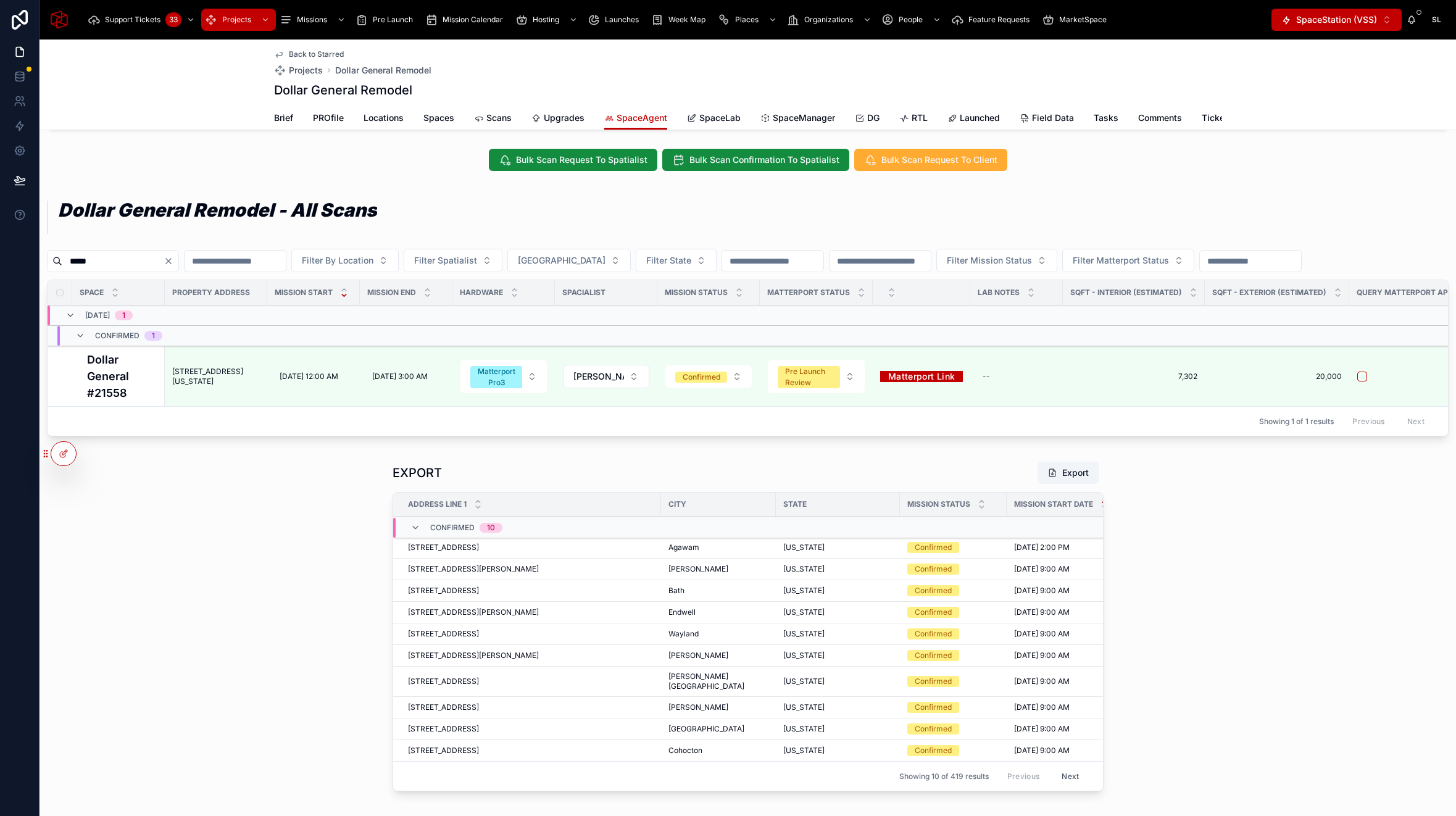
scroll to position [142, 0]
type input "*****"
click at [728, 116] on span "SpaceLab" at bounding box center [719, 118] width 41 height 13
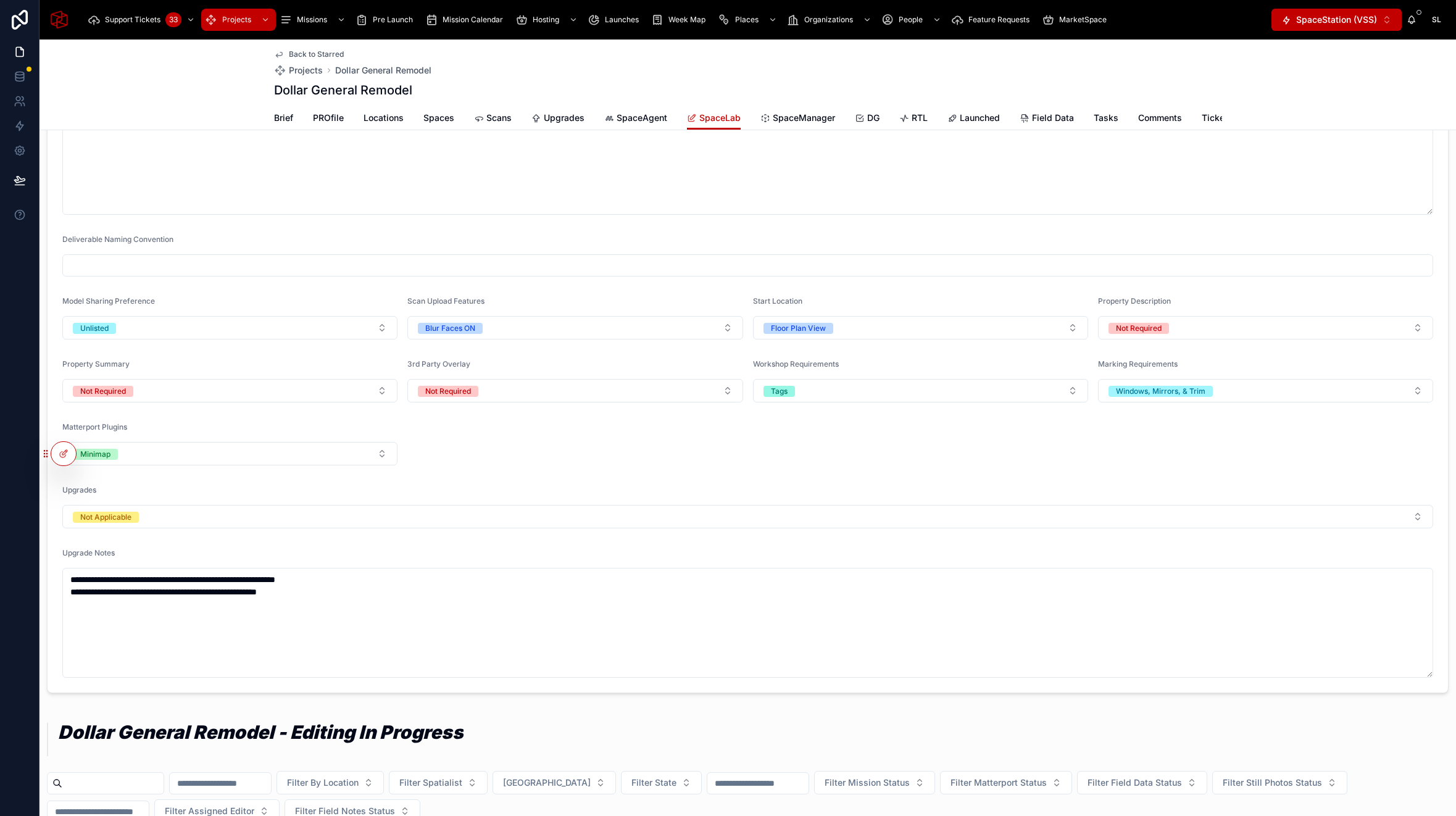
click at [791, 120] on span "SpaceManager" at bounding box center [803, 118] width 62 height 13
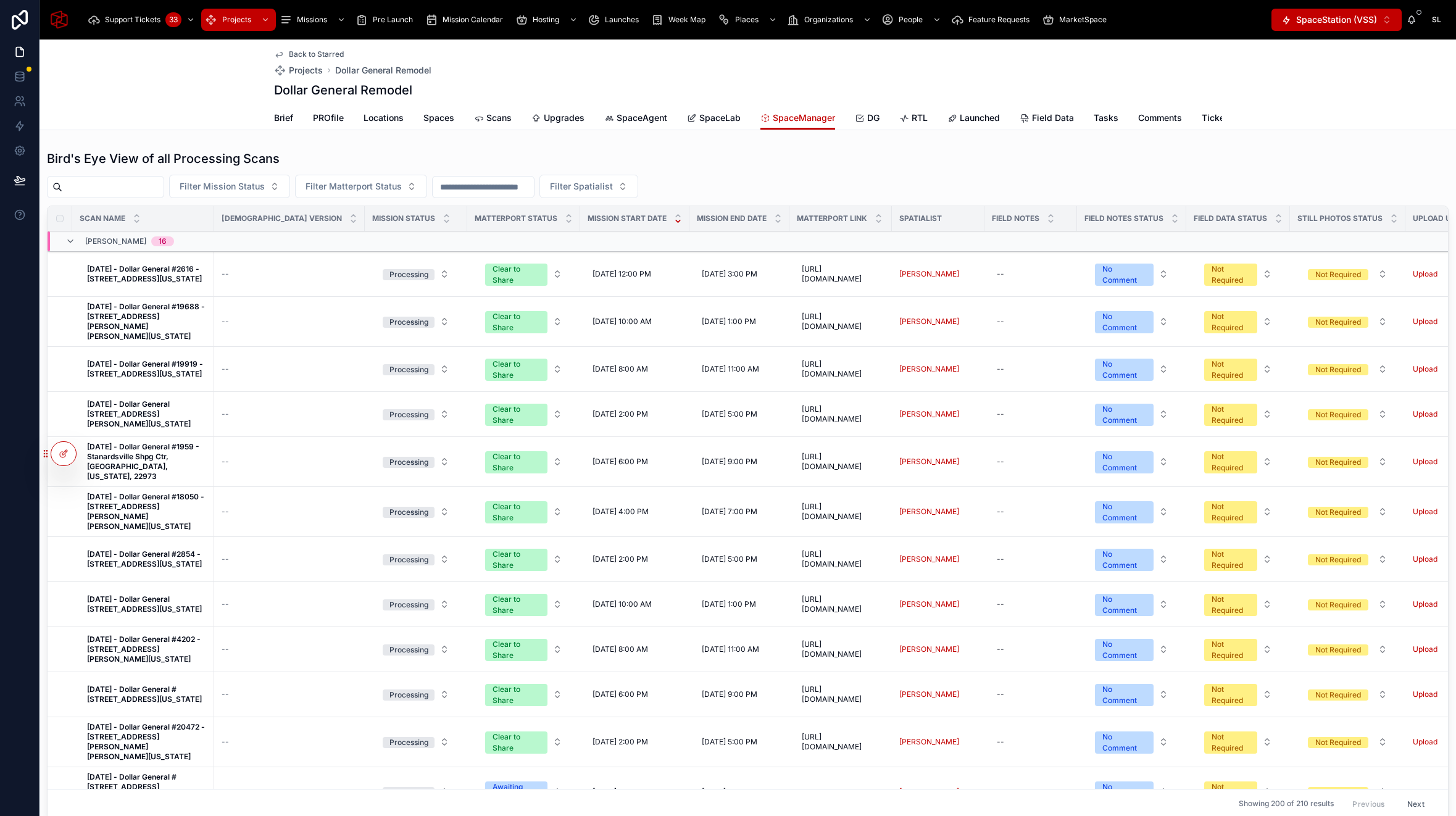
click at [131, 184] on input "text" at bounding box center [113, 187] width 101 height 18
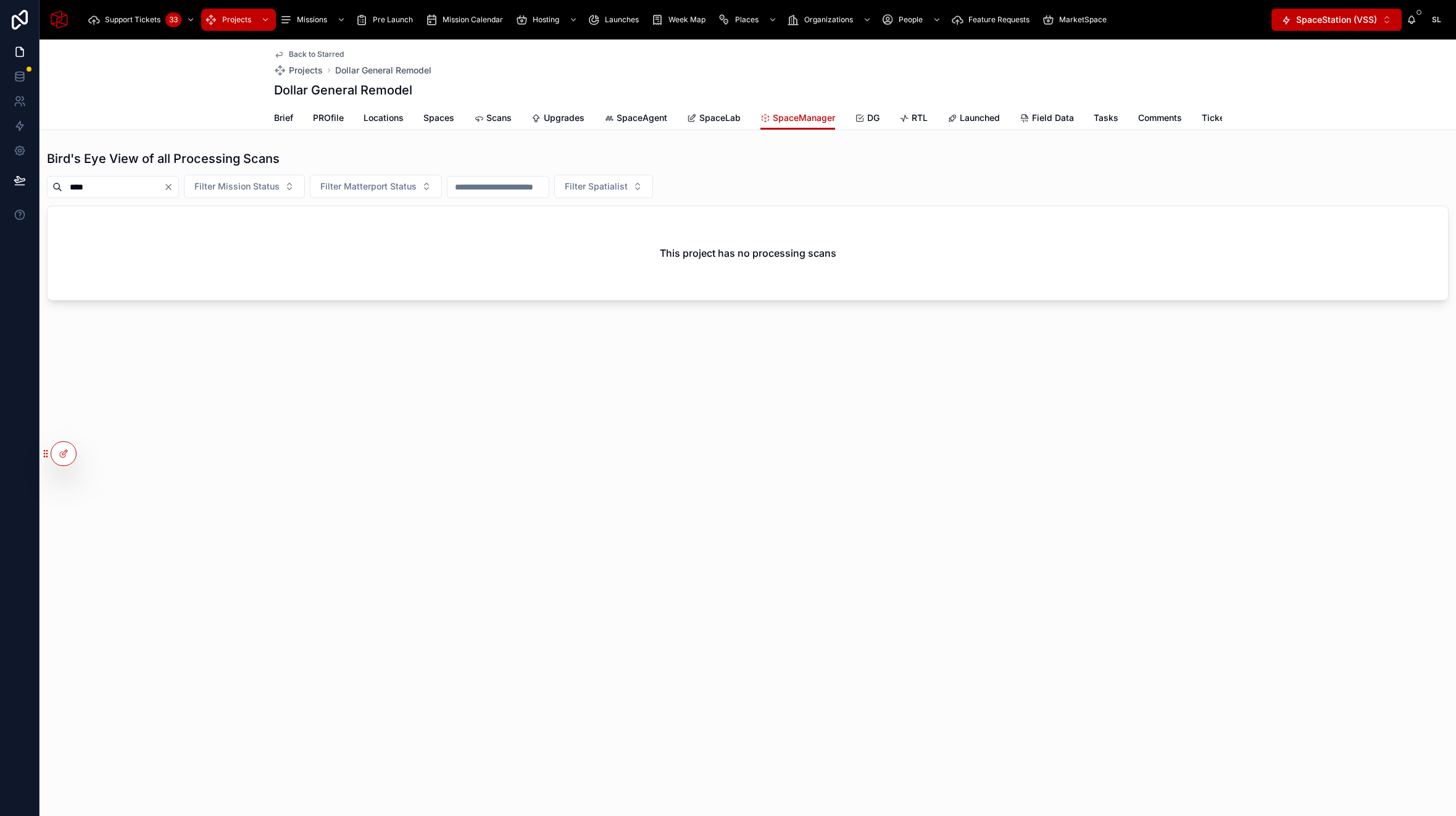
type input "*****"
click at [874, 120] on span "DG" at bounding box center [873, 118] width 13 height 13
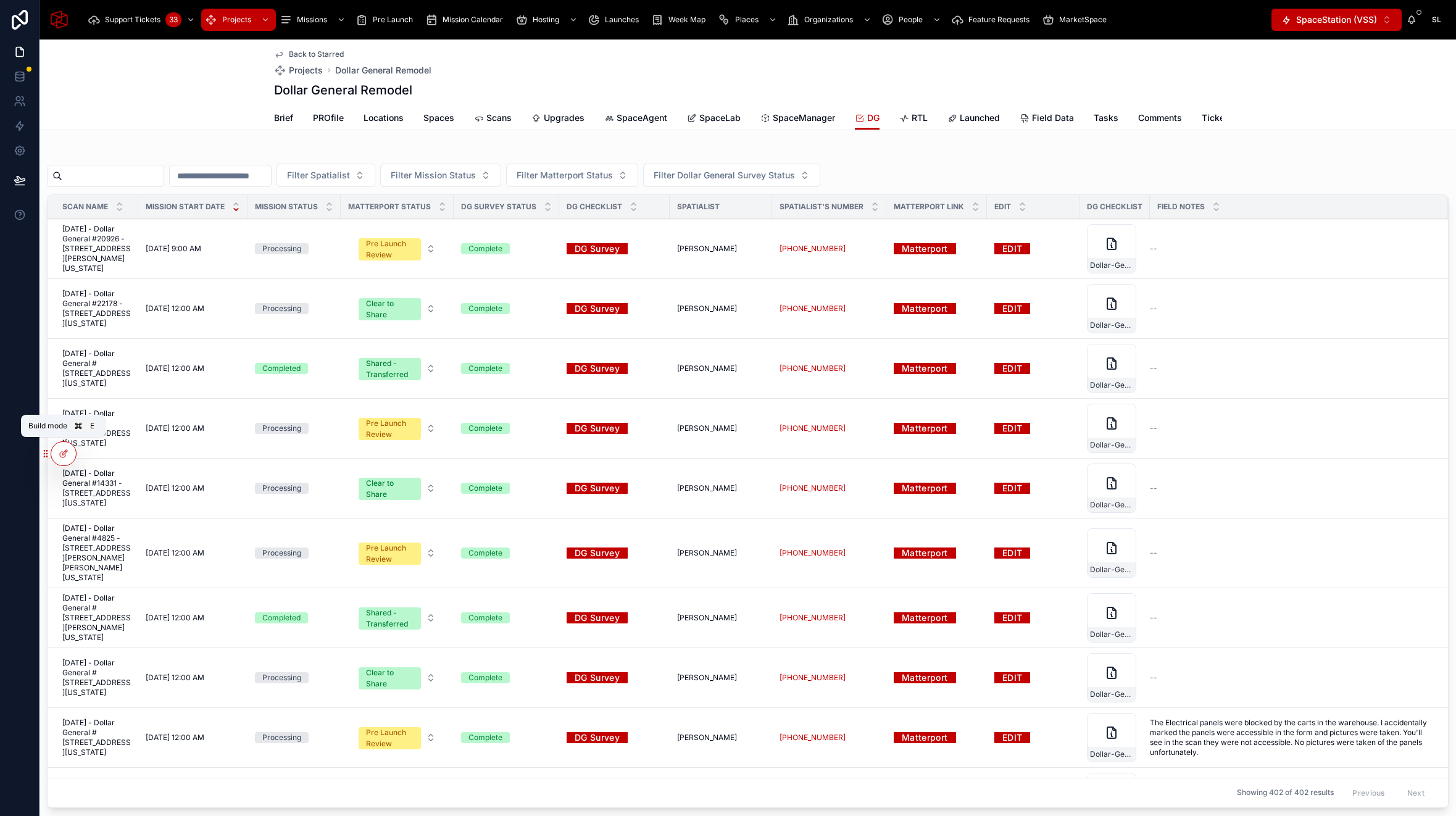
click at [67, 450] on icon at bounding box center [65, 452] width 5 height 5
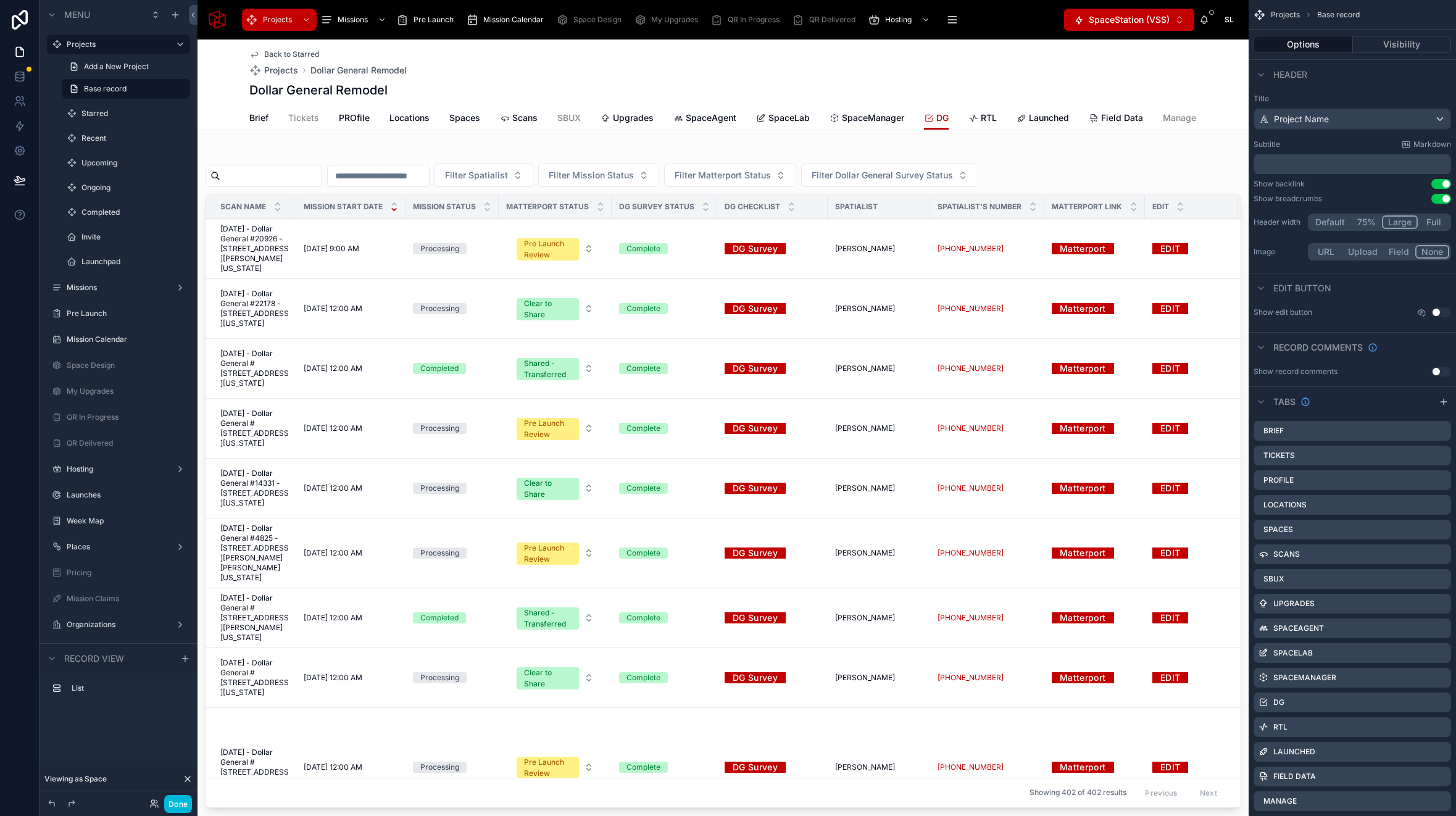
click at [636, 158] on div at bounding box center [723, 481] width 1051 height 673
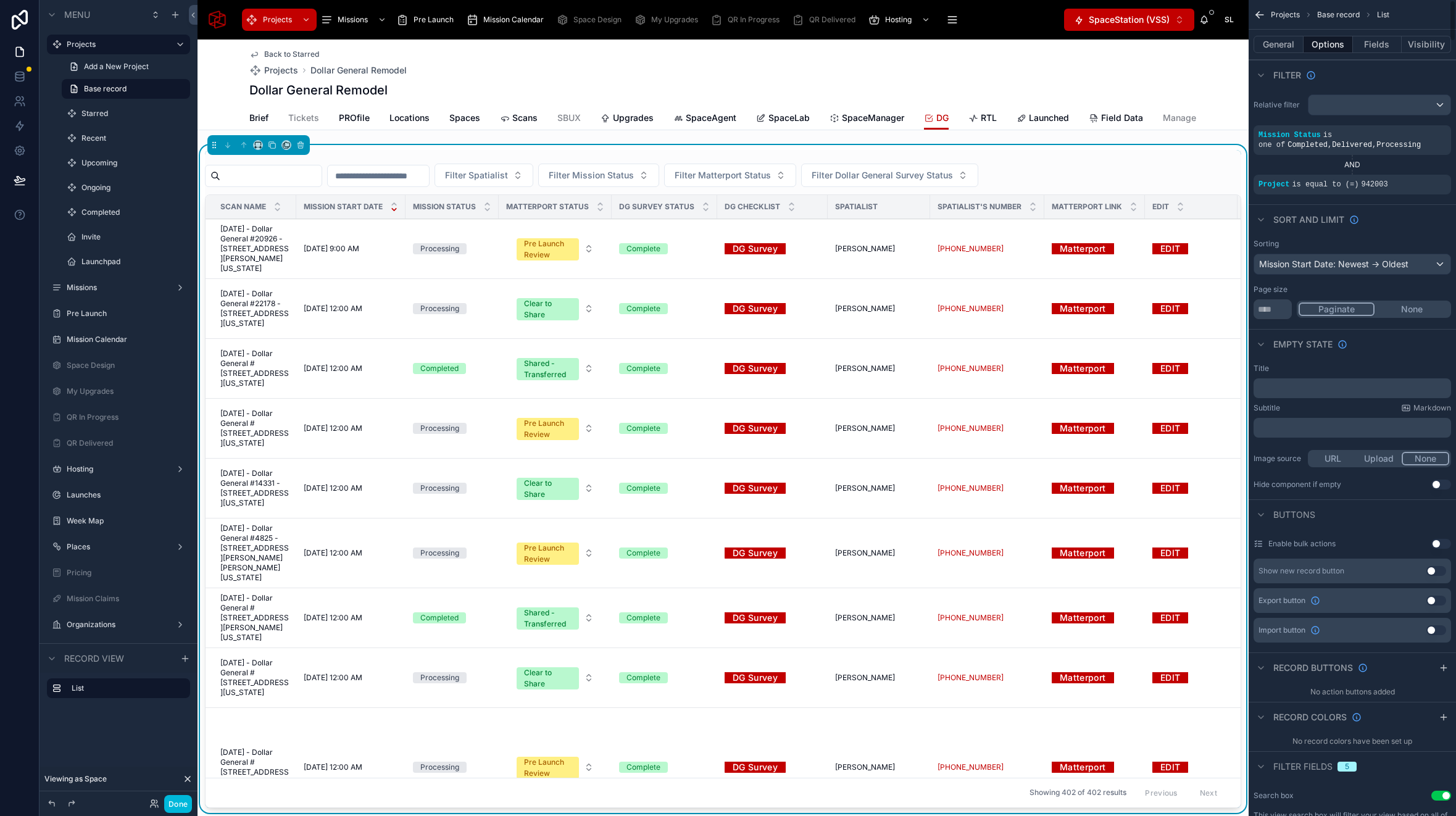
click at [1384, 45] on button "Fields" at bounding box center [1377, 45] width 50 height 18
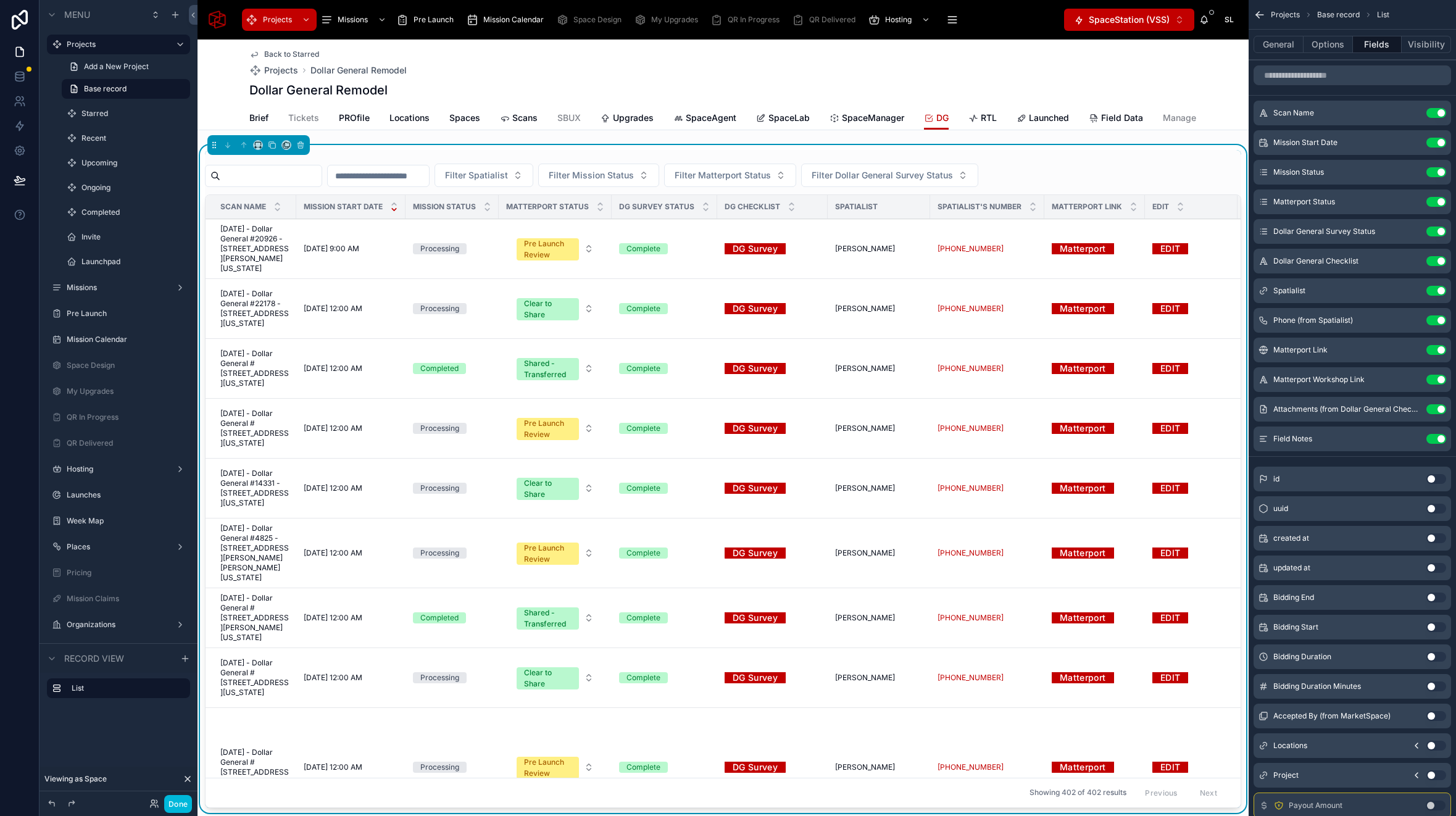
click at [0, 0] on icon "scrollable content" at bounding box center [0, 0] width 0 height 0
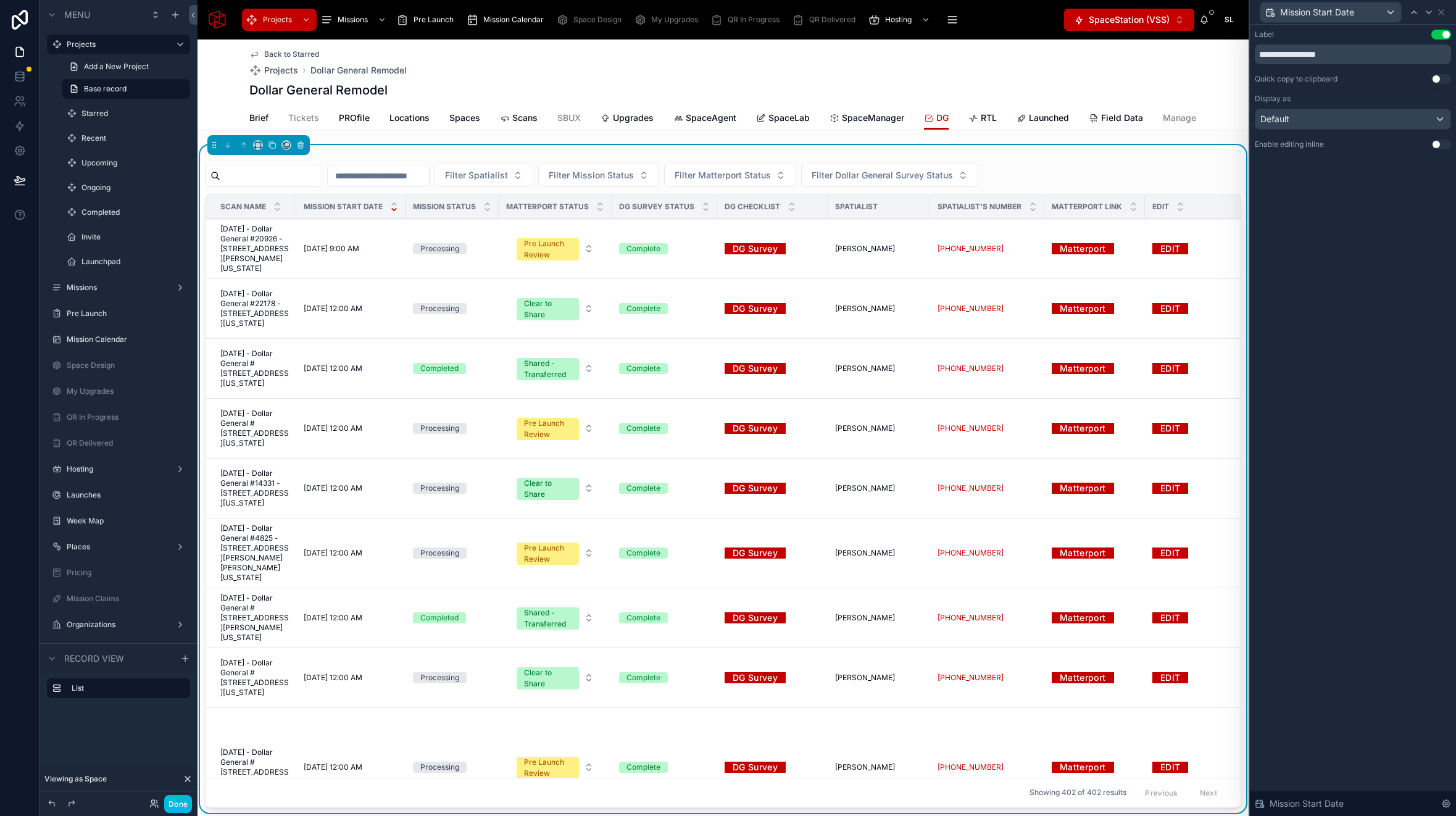
click at [1437, 141] on button "Use setting" at bounding box center [1440, 145] width 19 height 10
click at [1441, 14] on icon at bounding box center [1441, 13] width 10 height 10
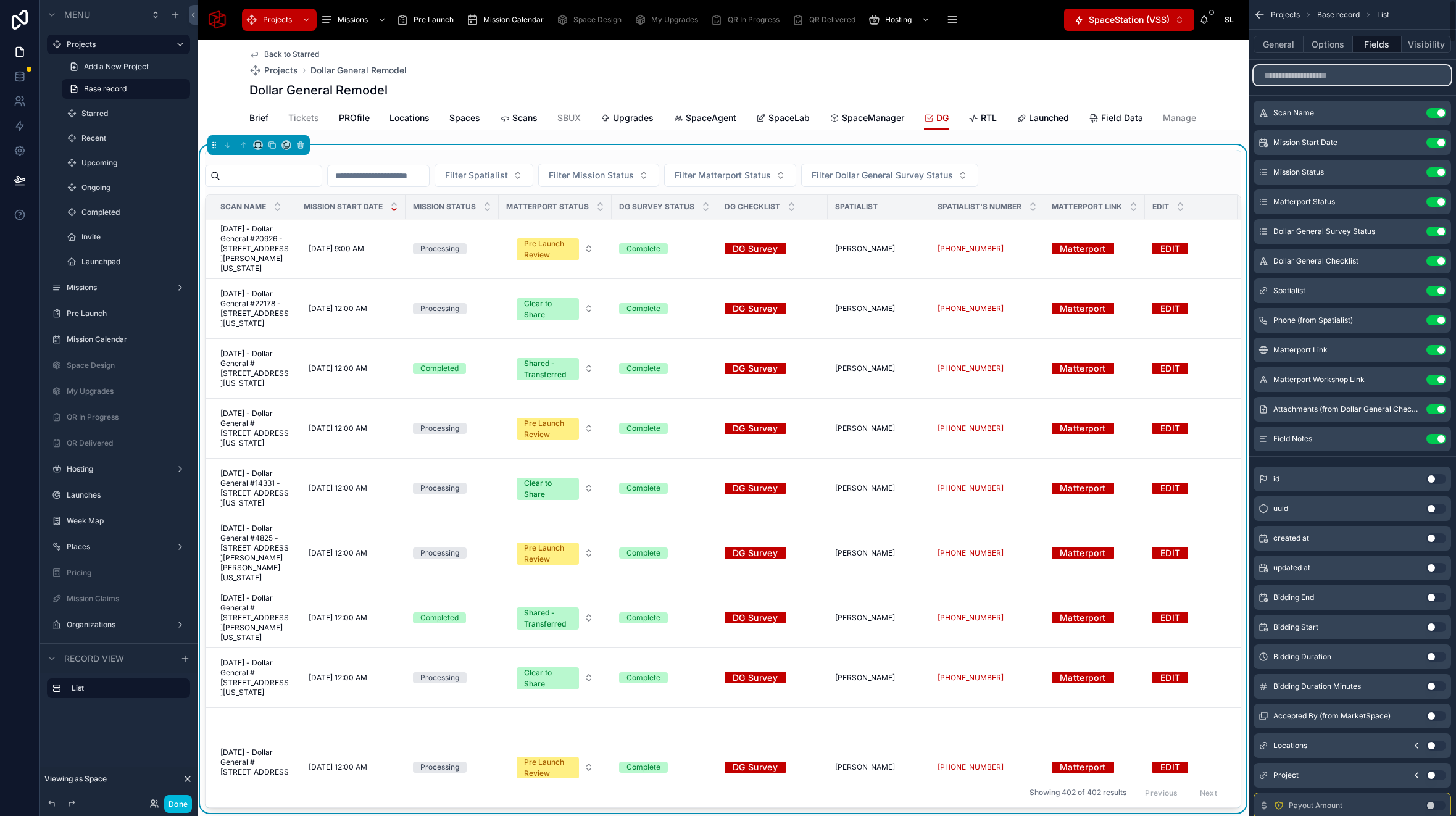
click at [1320, 72] on input "scrollable content" at bounding box center [1352, 75] width 197 height 19
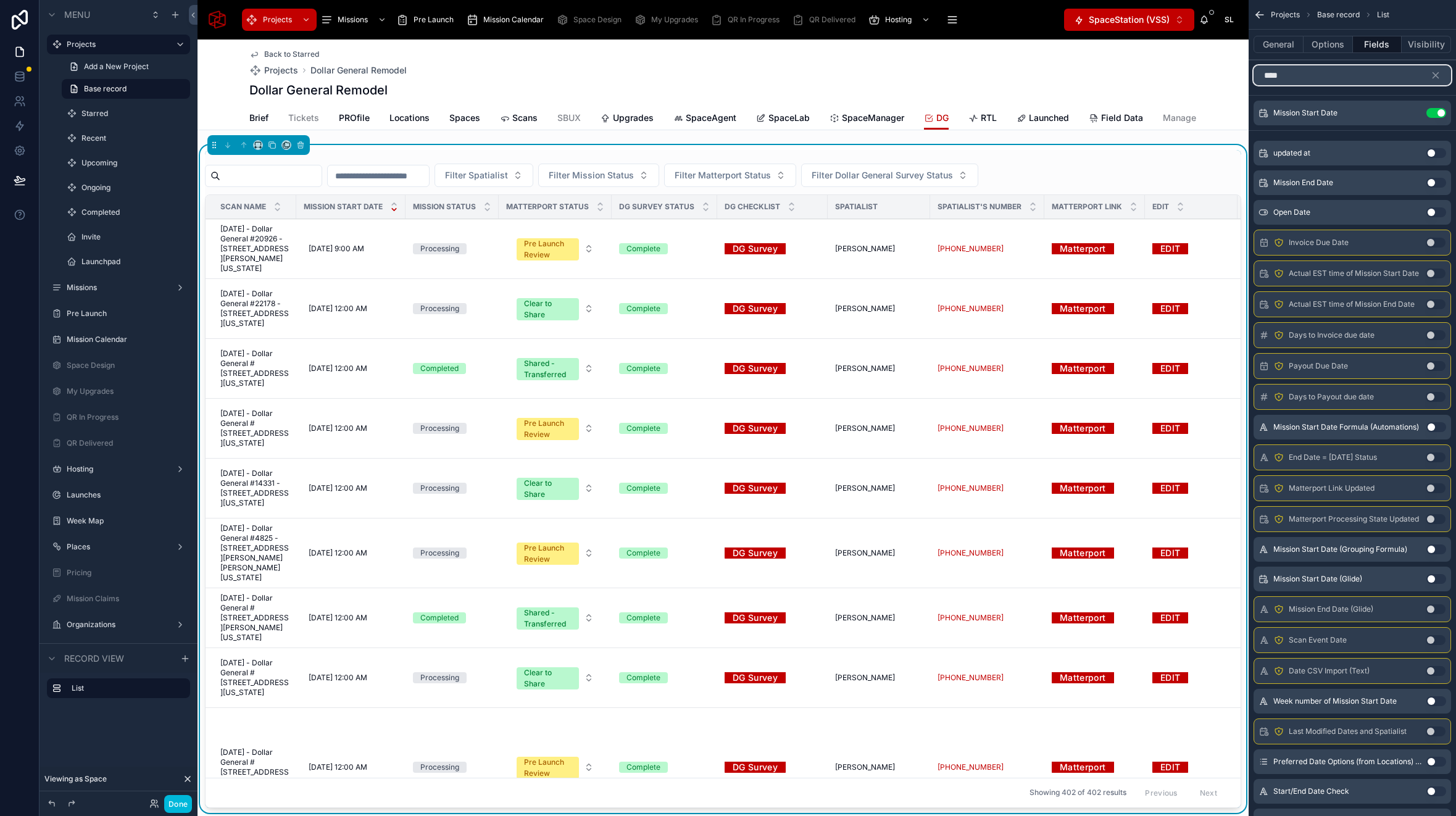
type input "****"
click at [1433, 183] on button "Use setting" at bounding box center [1435, 183] width 19 height 10
click at [1437, 74] on icon "scrollable content" at bounding box center [1435, 75] width 11 height 11
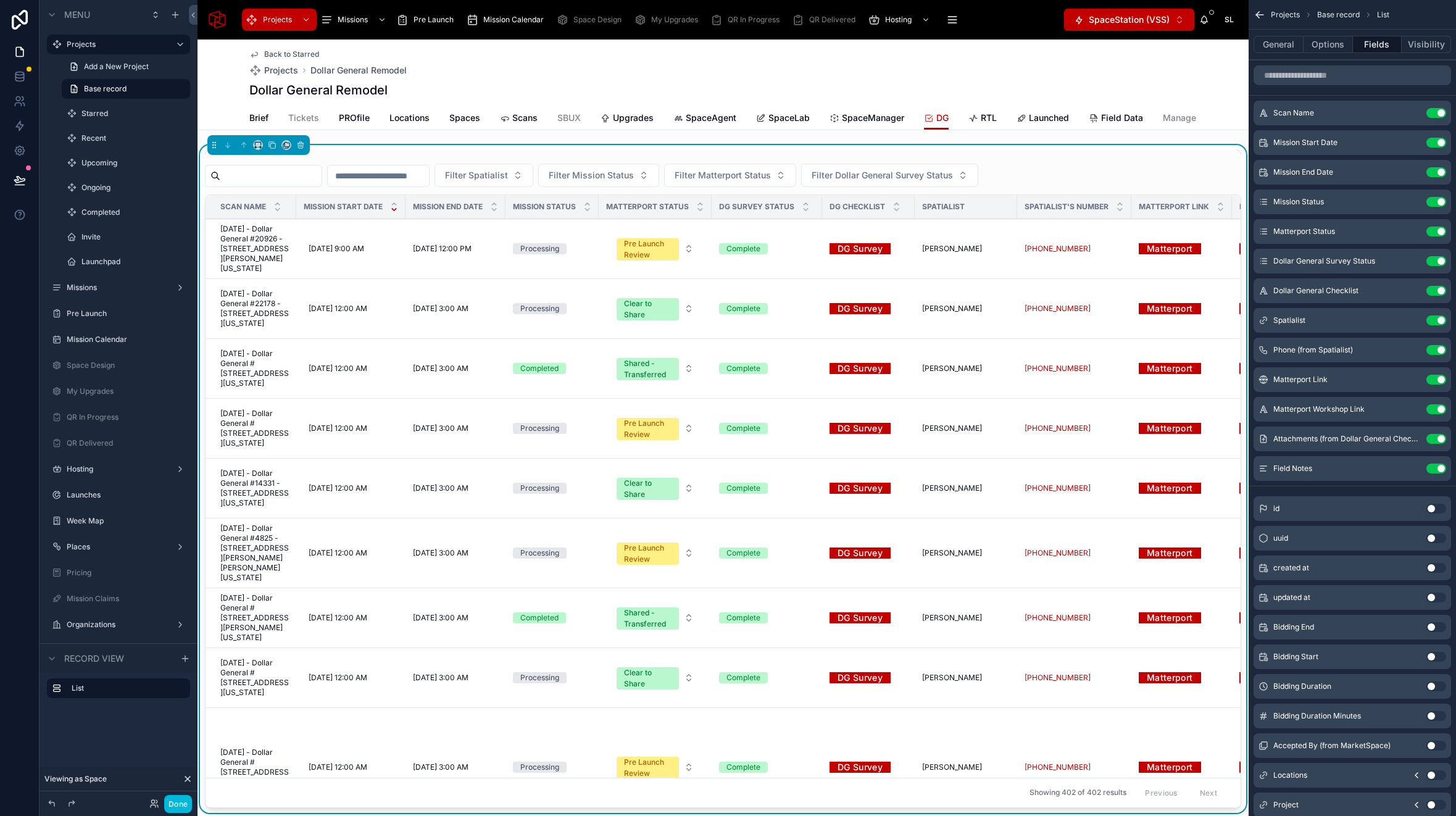
click at [0, 0] on icon "scrollable content" at bounding box center [0, 0] width 0 height 0
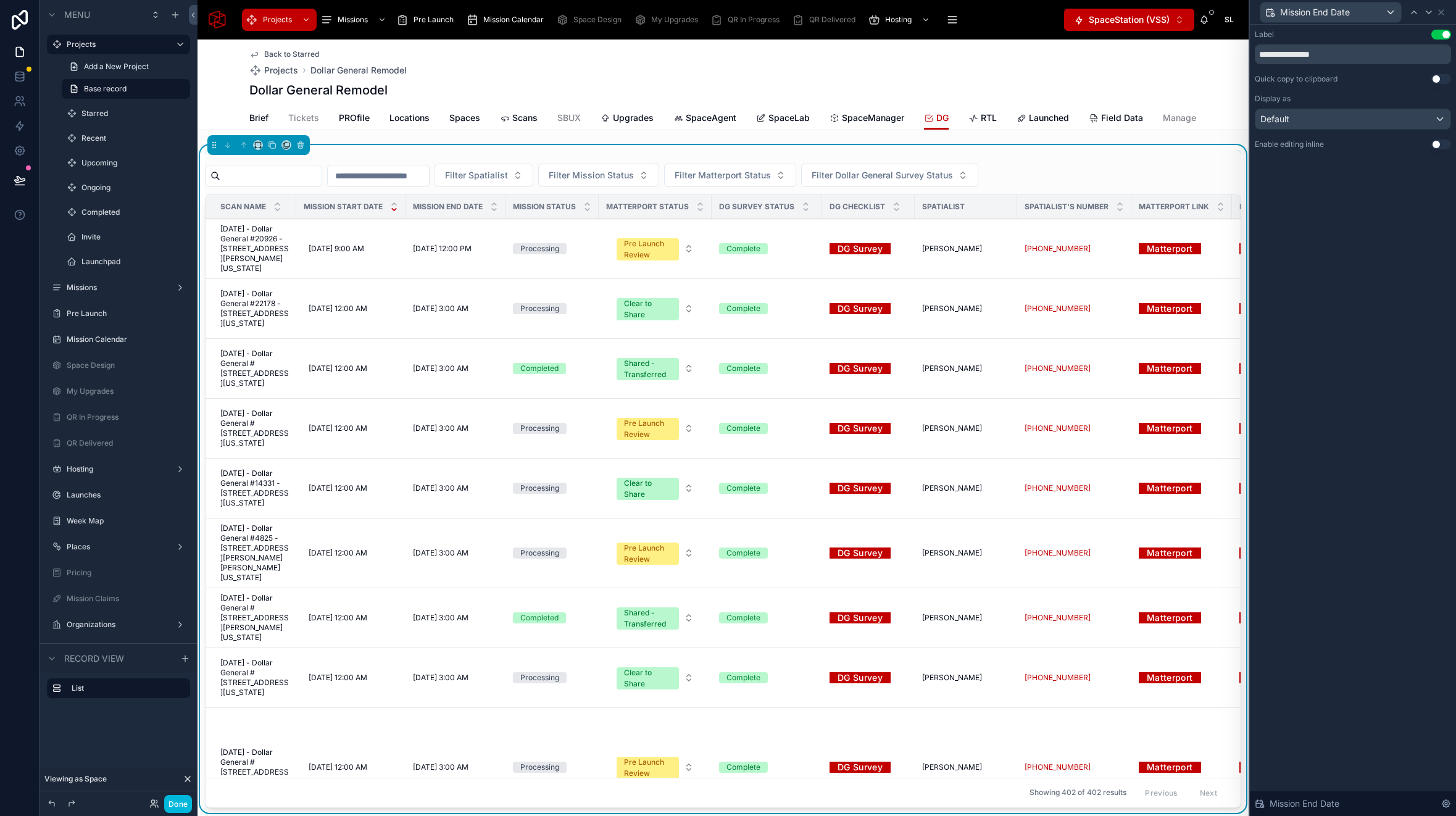
click at [1435, 140] on button "Use setting" at bounding box center [1440, 145] width 19 height 10
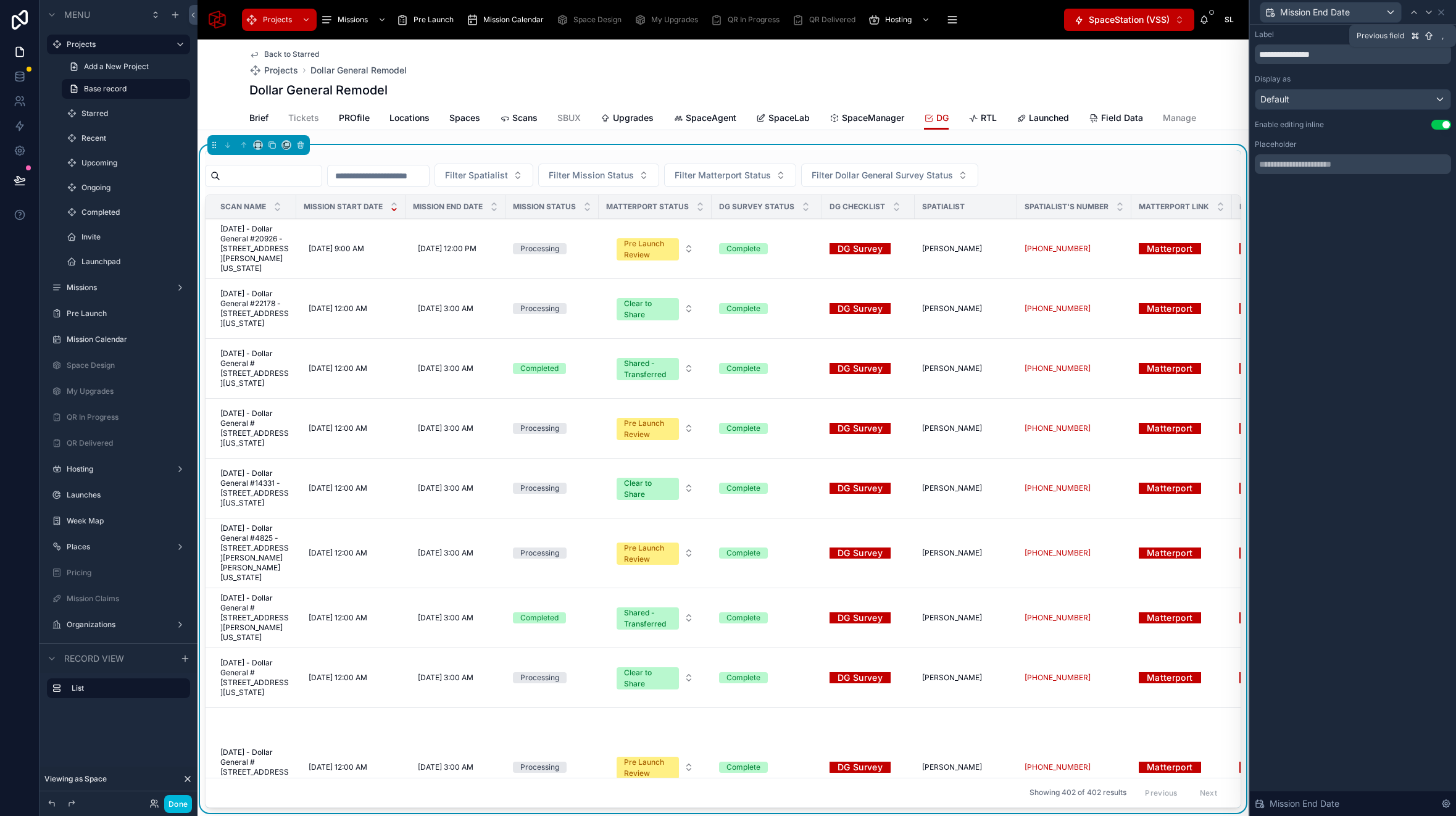
click at [1413, 11] on icon at bounding box center [1414, 12] width 5 height 3
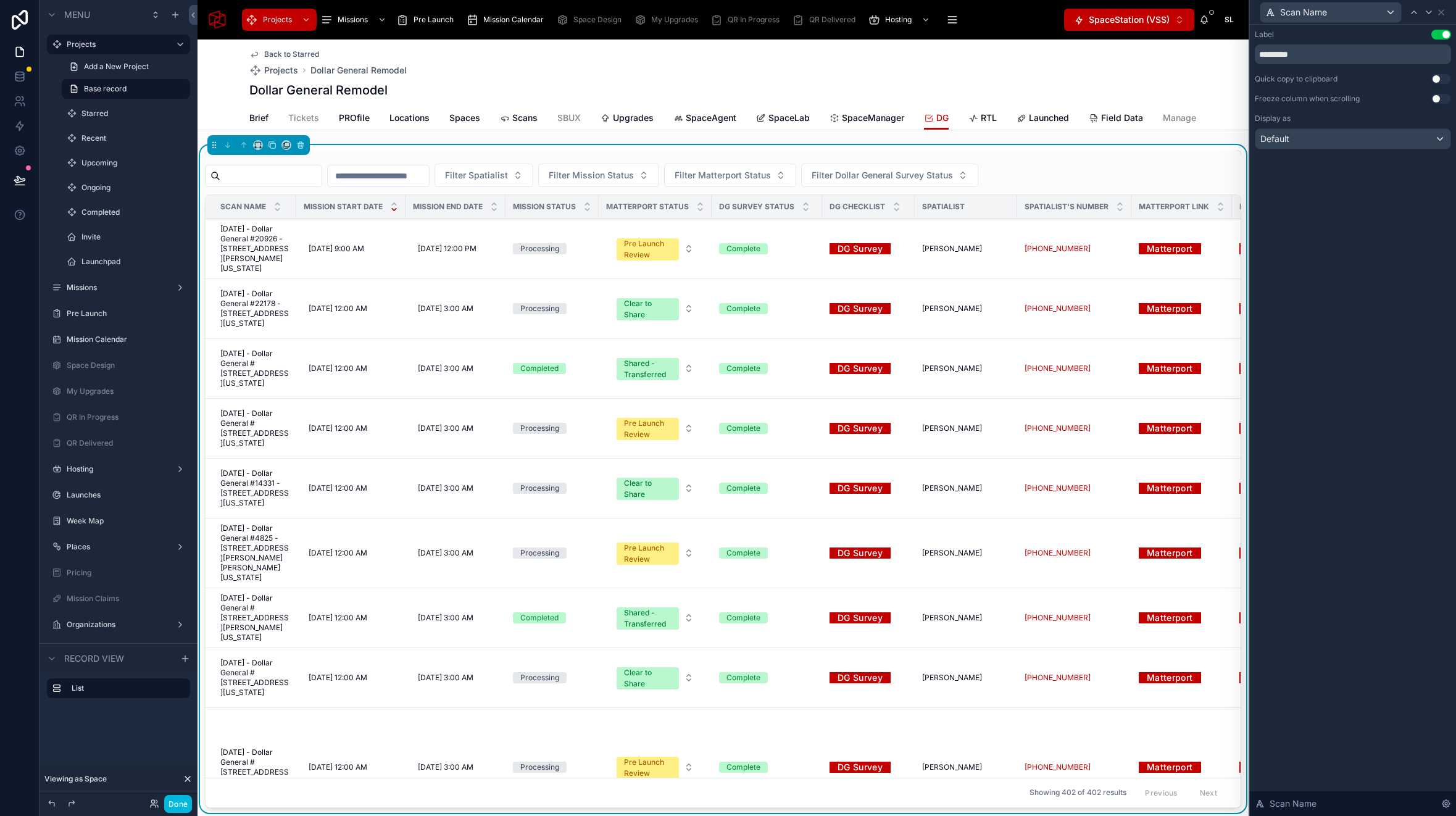
click at [1438, 75] on button "Use setting" at bounding box center [1440, 79] width 19 height 10
click at [1441, 96] on button "Use setting" at bounding box center [1440, 99] width 19 height 10
click at [1428, 14] on icon at bounding box center [1429, 13] width 10 height 10
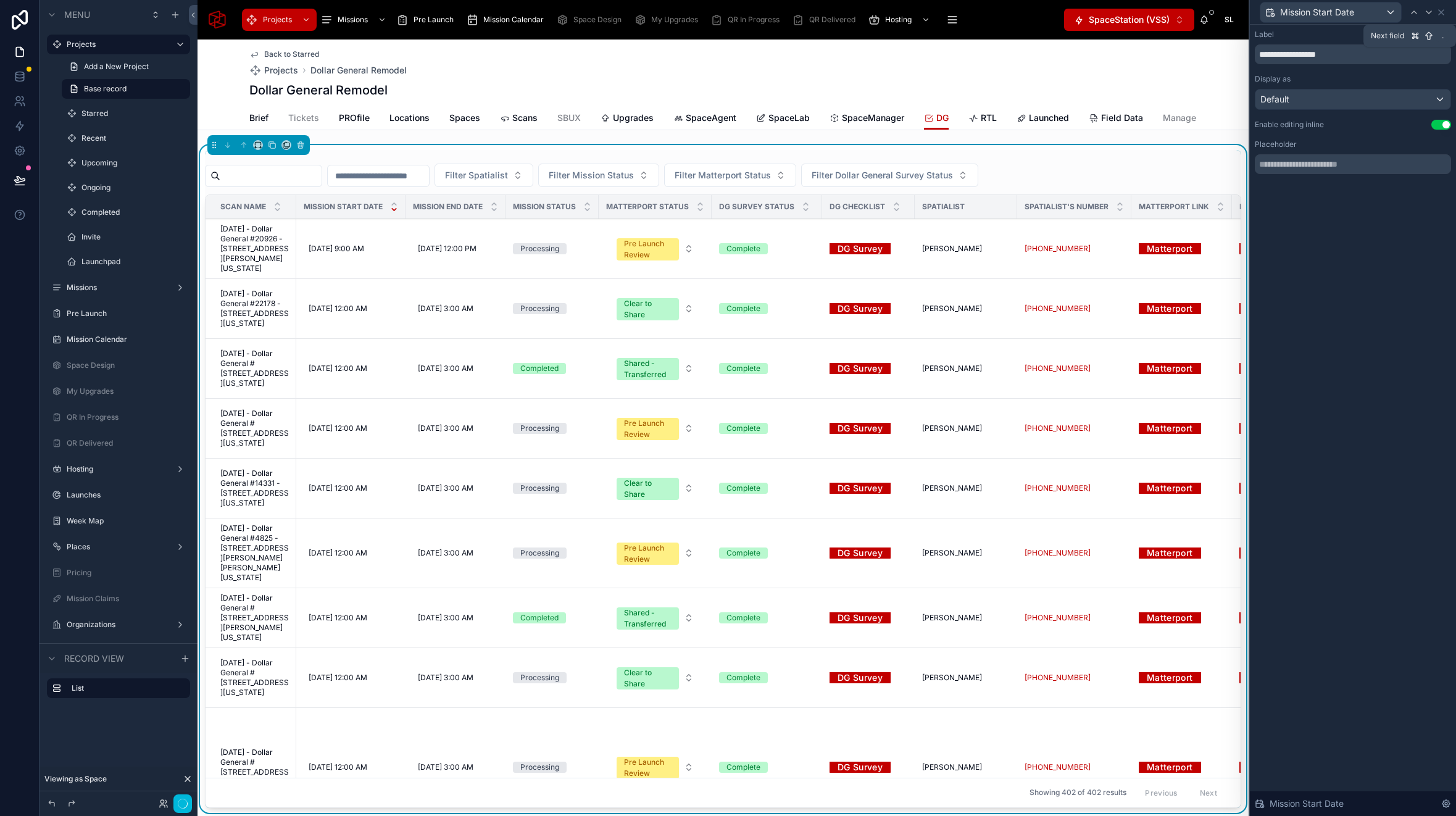
click at [1428, 14] on icon at bounding box center [1429, 13] width 10 height 10
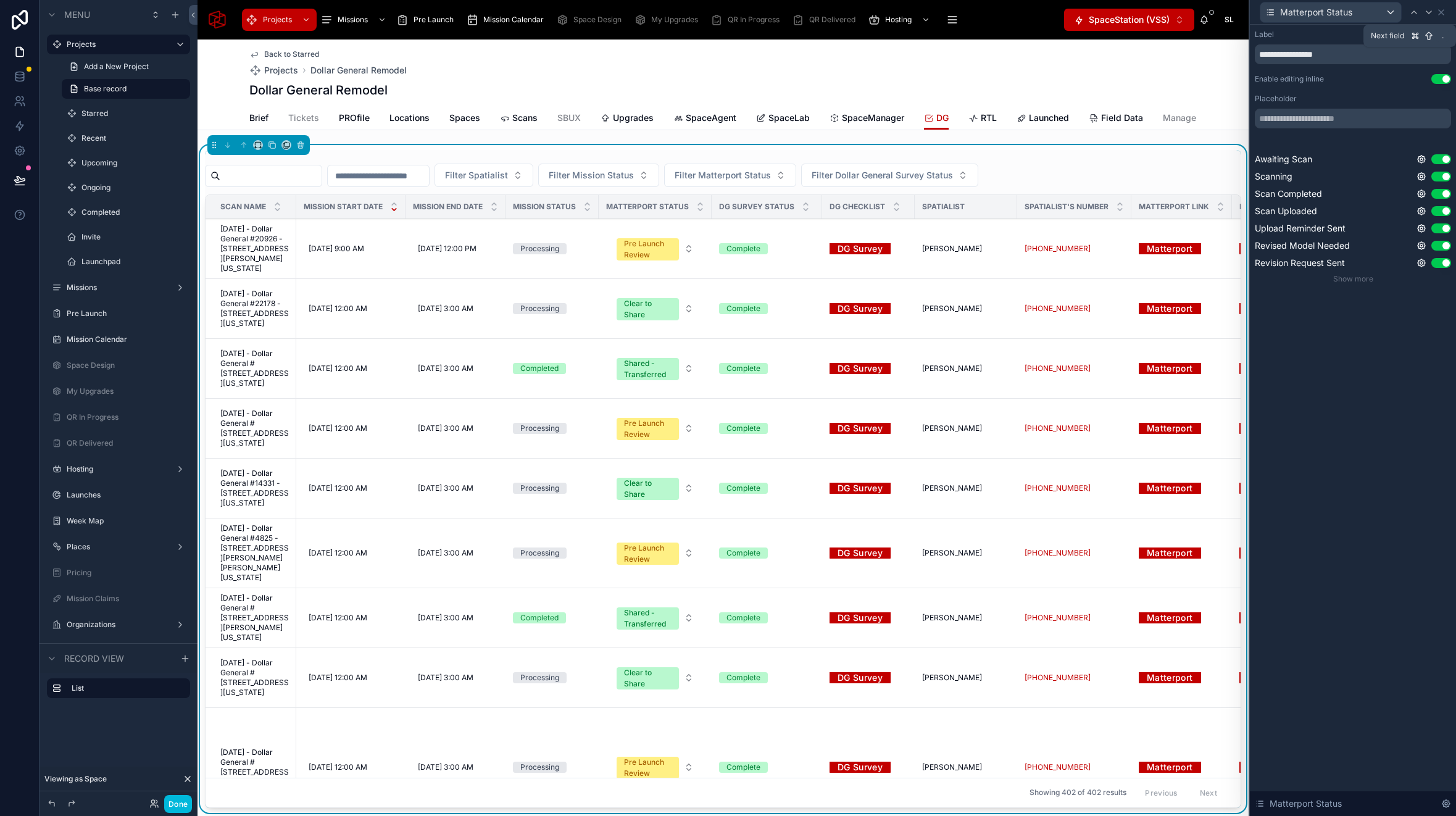
click at [1428, 14] on icon at bounding box center [1429, 13] width 10 height 10
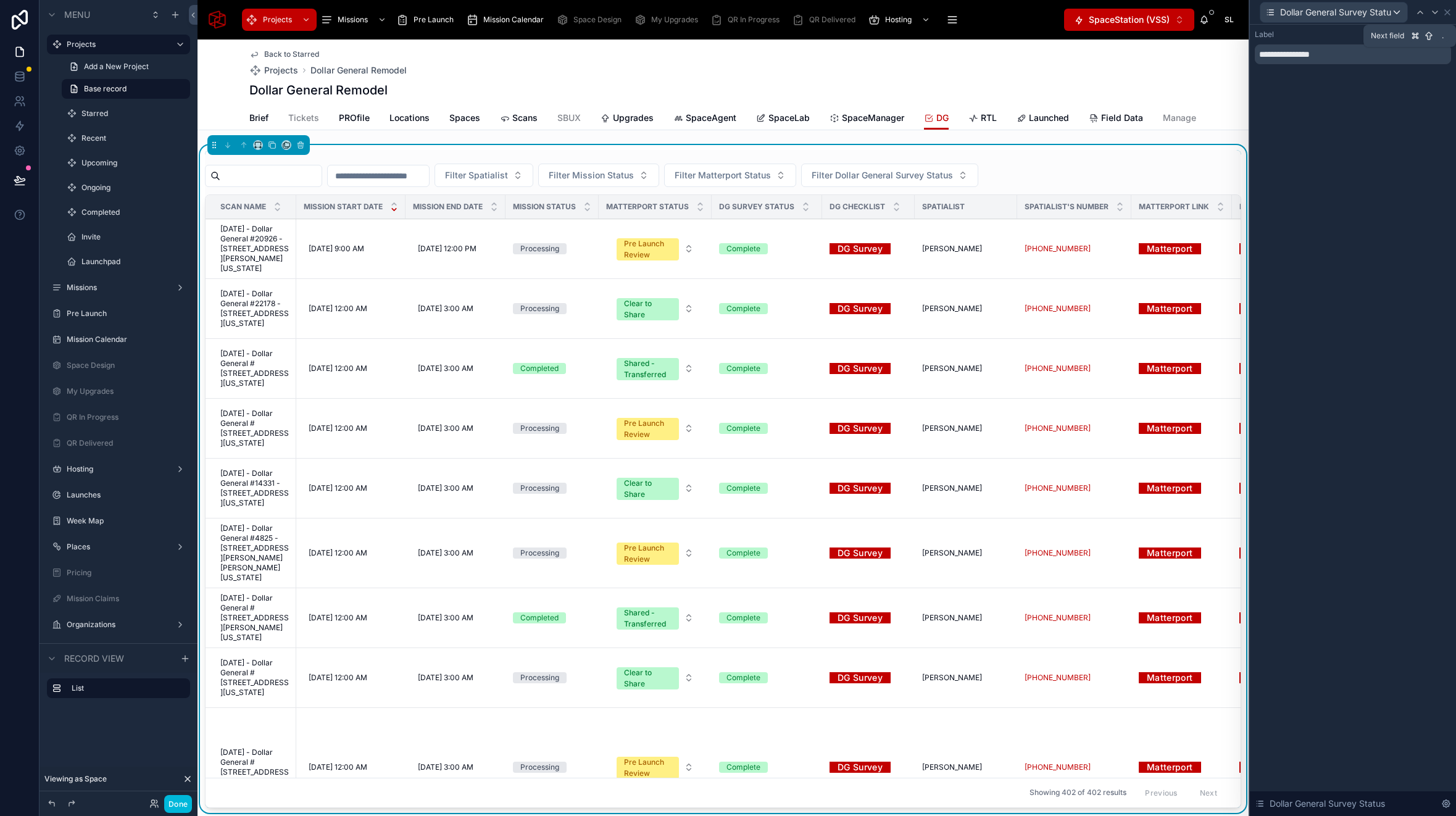
click at [1428, 14] on div at bounding box center [1435, 13] width 15 height 15
click at [1428, 14] on icon at bounding box center [1429, 13] width 10 height 10
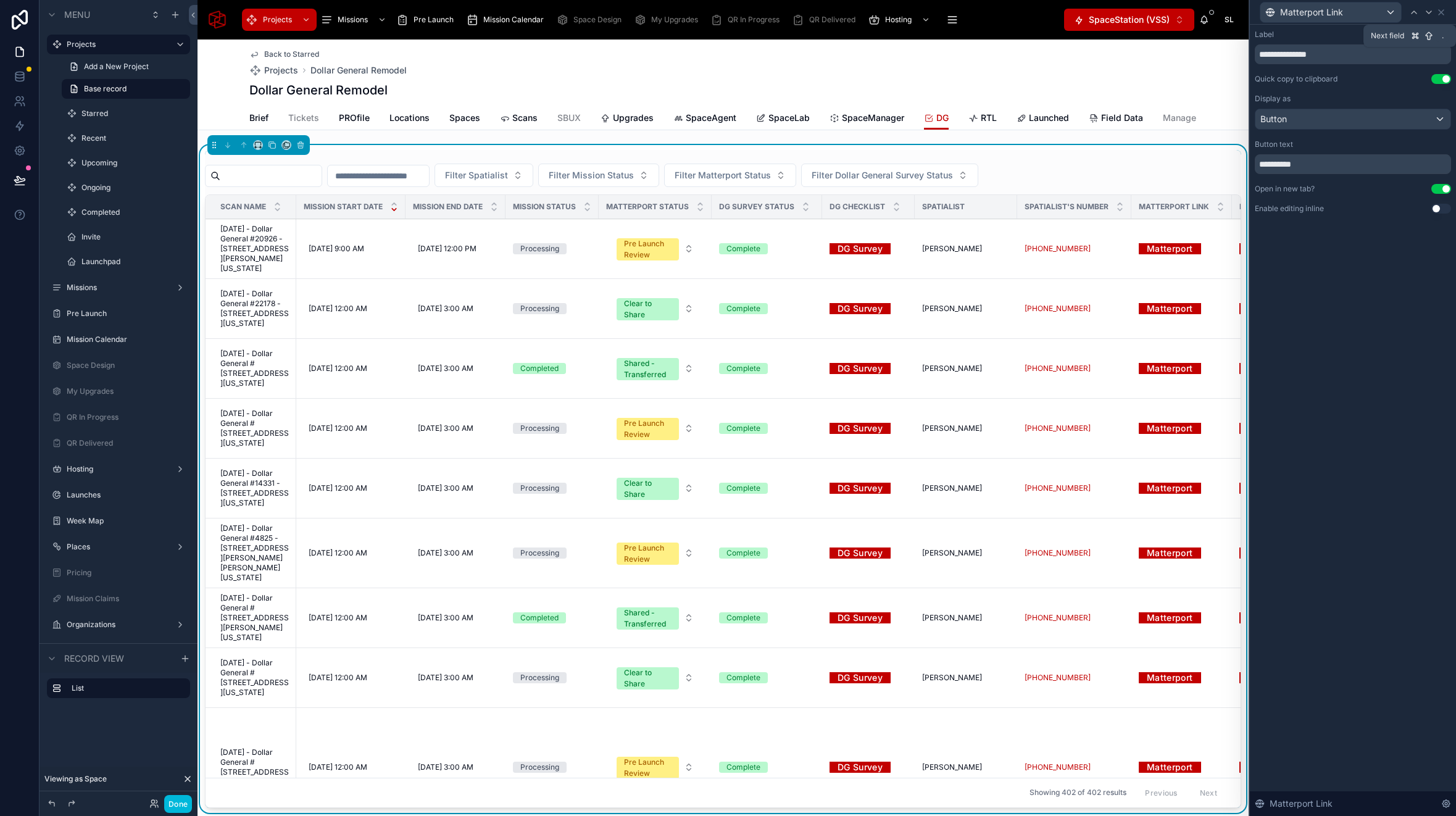
click at [1428, 14] on icon at bounding box center [1429, 13] width 10 height 10
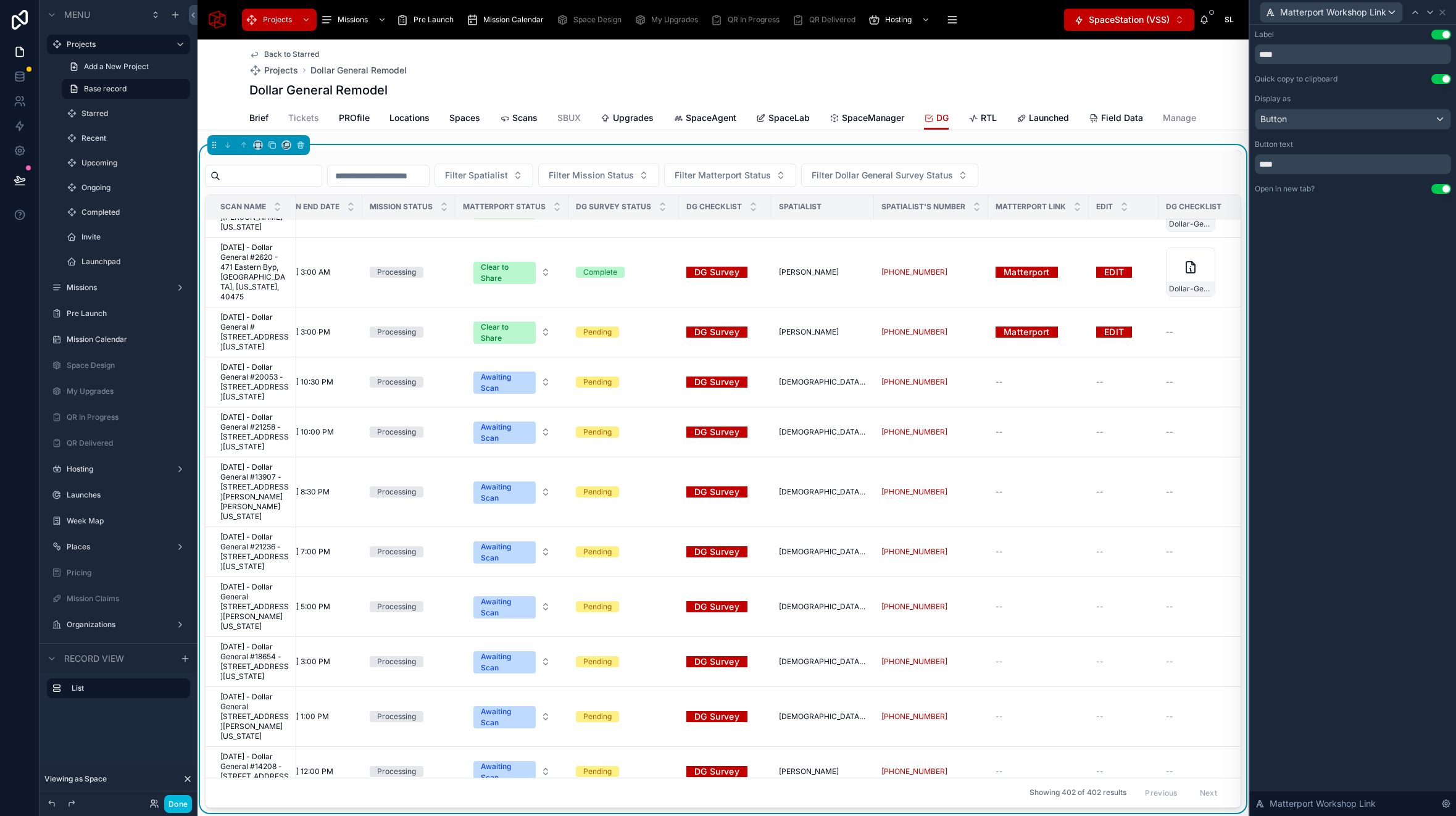
scroll to position [997, 143]
click at [1419, 16] on icon at bounding box center [1415, 13] width 10 height 10
click at [1439, 210] on button "Use setting" at bounding box center [1440, 209] width 19 height 10
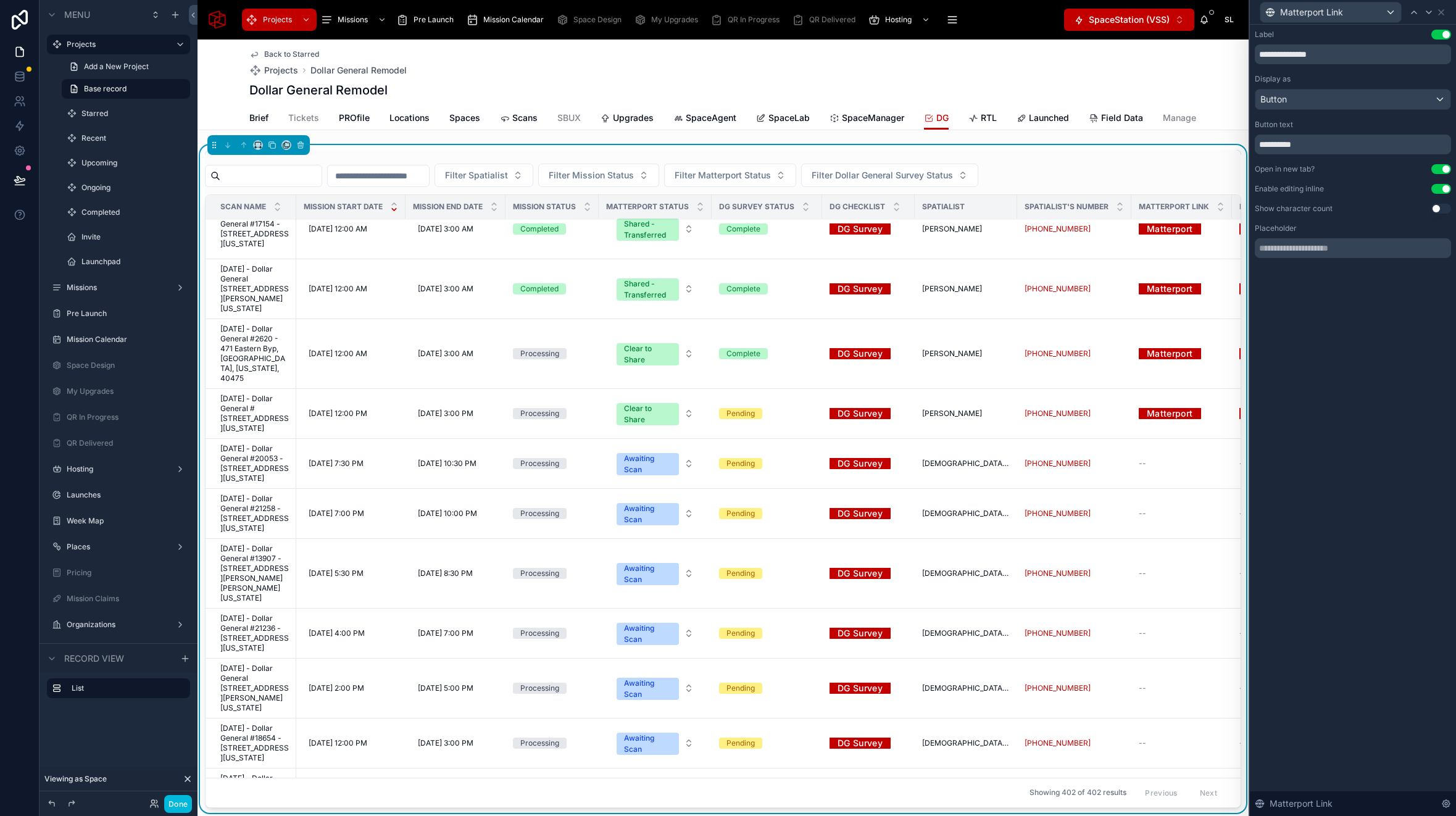
scroll to position [920, 0]
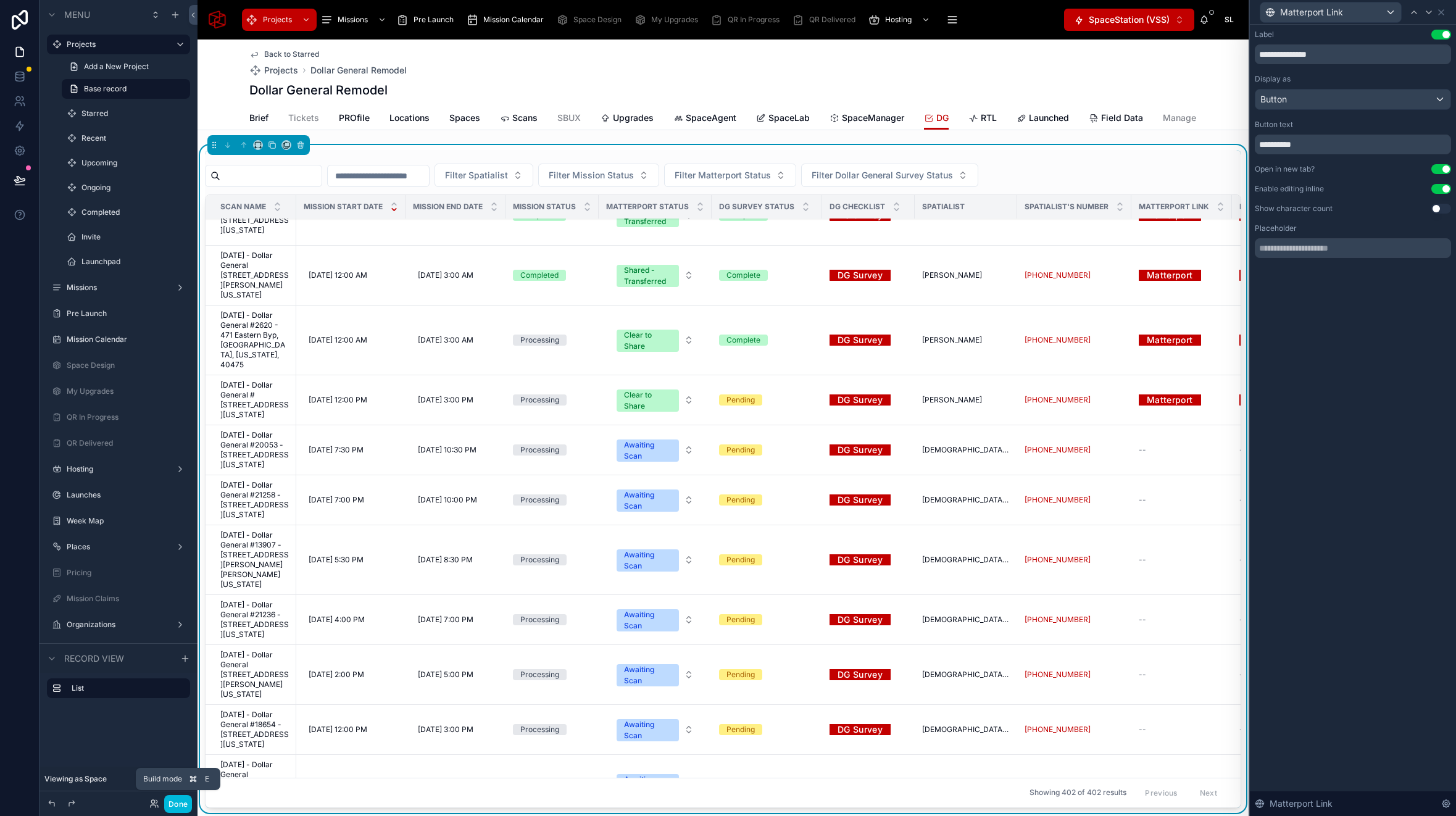
click at [172, 803] on button "Done" at bounding box center [178, 803] width 28 height 18
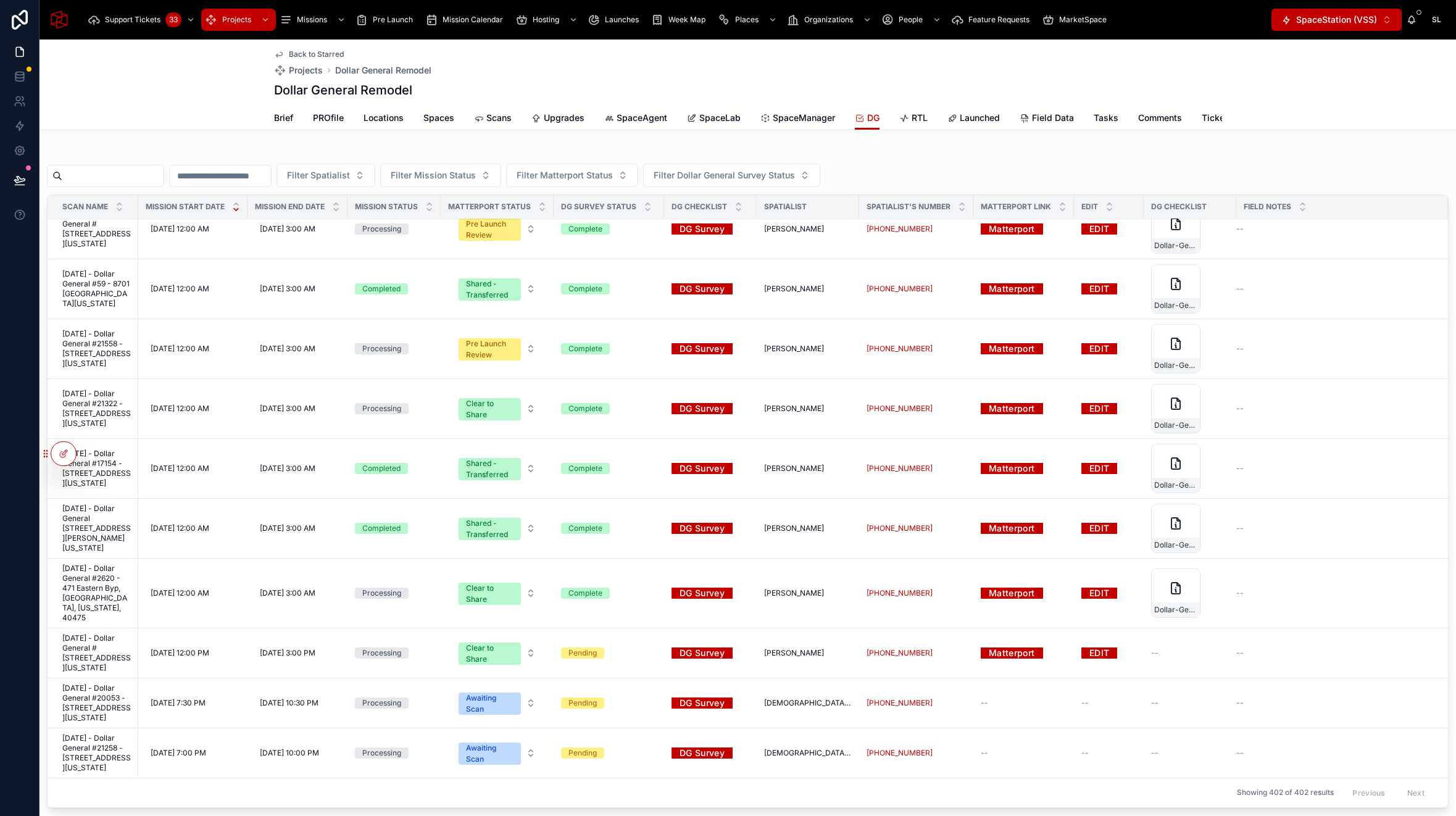
scroll to position [1279, 0]
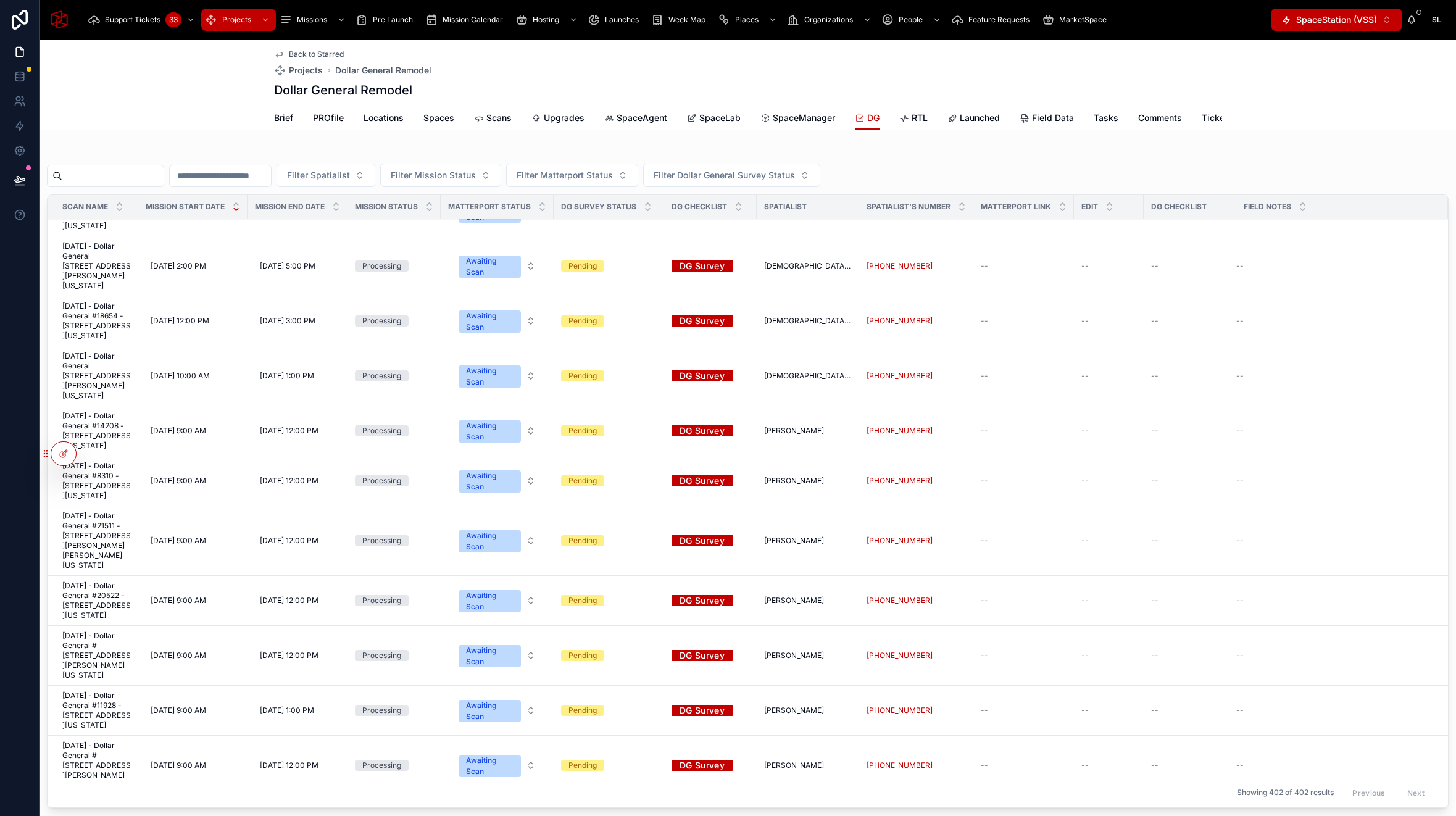
click at [980, 156] on span "--" at bounding box center [984, 152] width 8 height 10
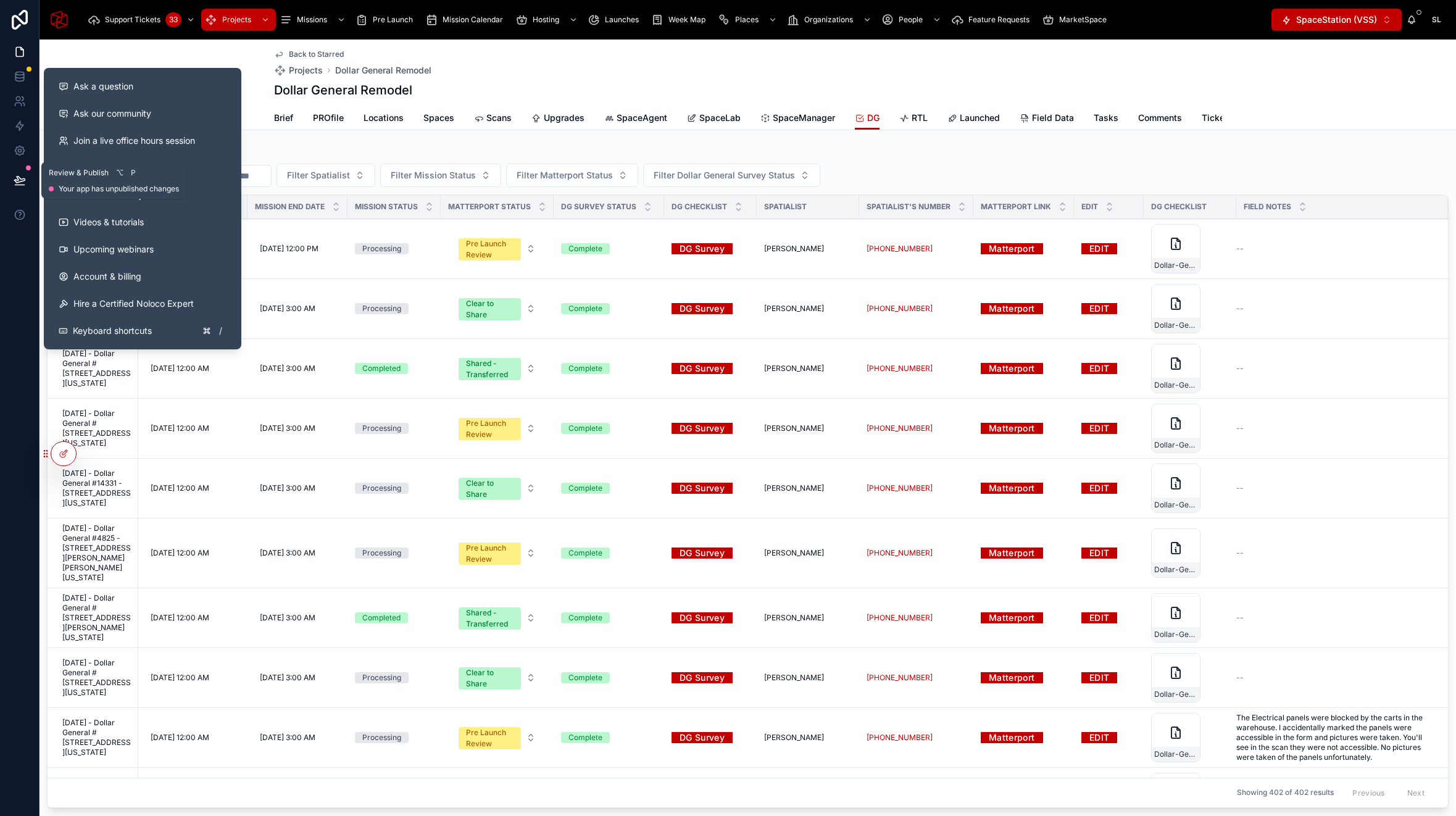
click at [23, 179] on icon at bounding box center [19, 180] width 13 height 13
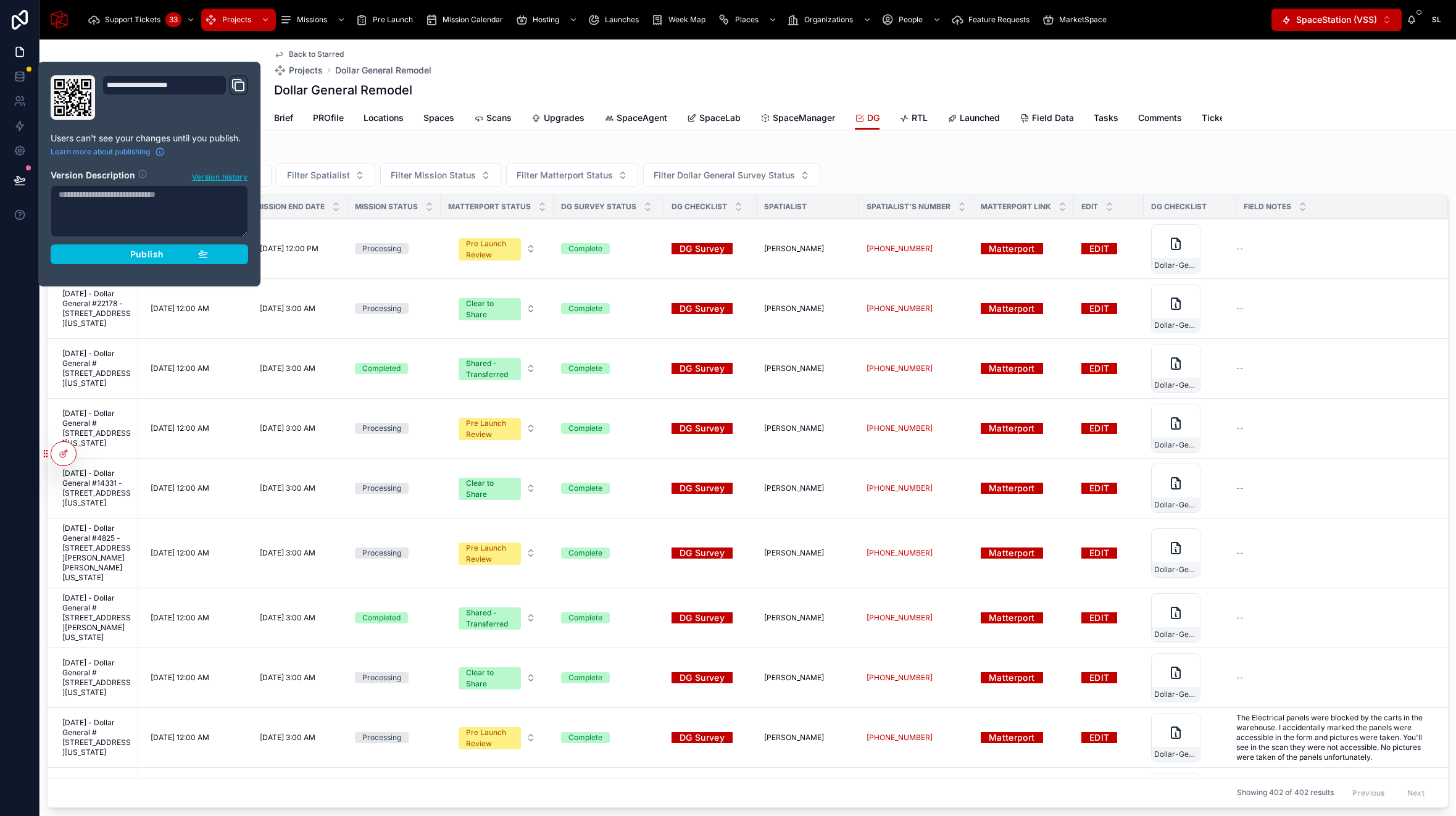
click at [131, 259] on button "Publish" at bounding box center [149, 253] width 197 height 19
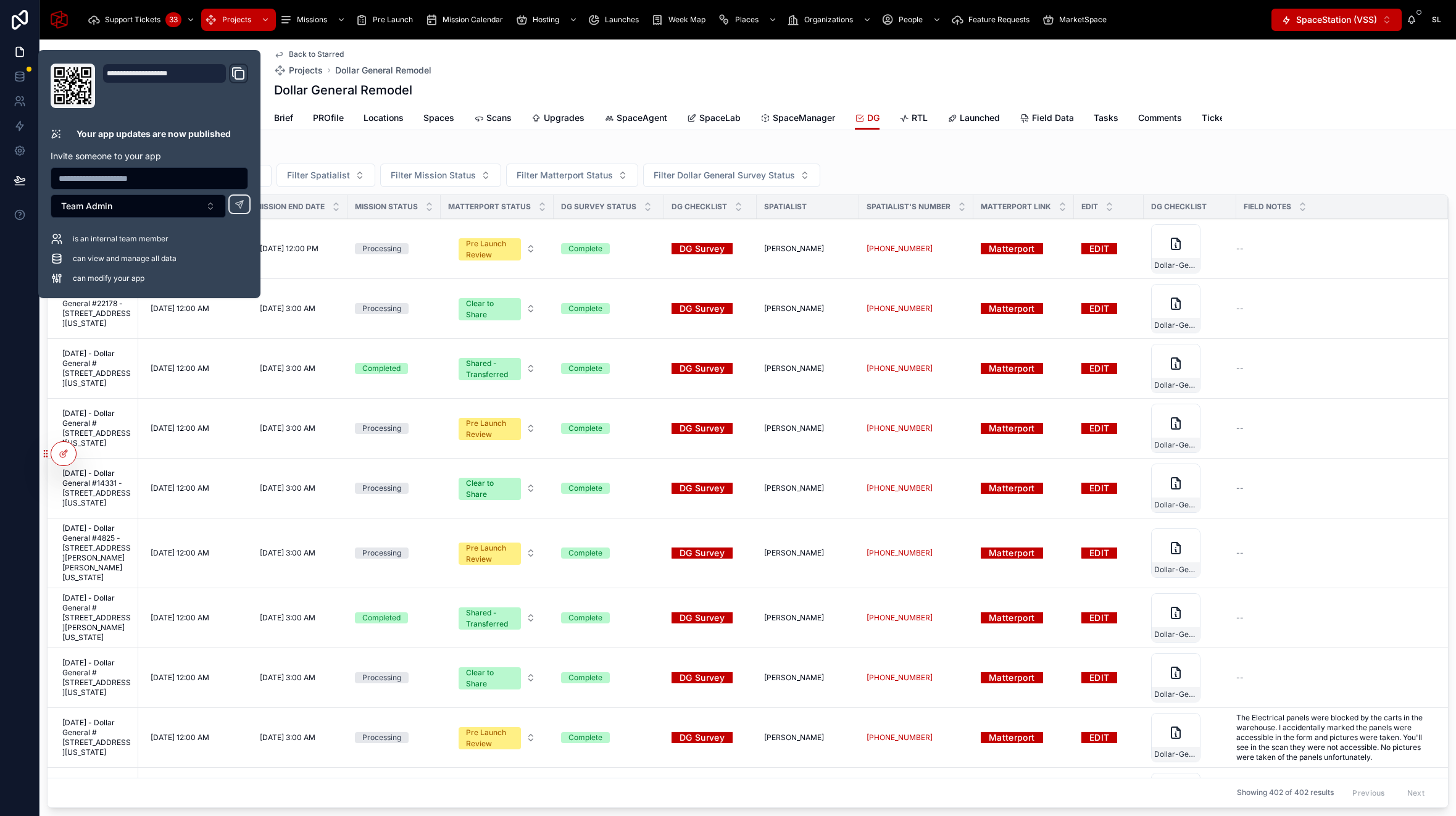
click at [529, 64] on div "Back to Starred Projects Dollar General Remodel" at bounding box center [748, 63] width 948 height 27
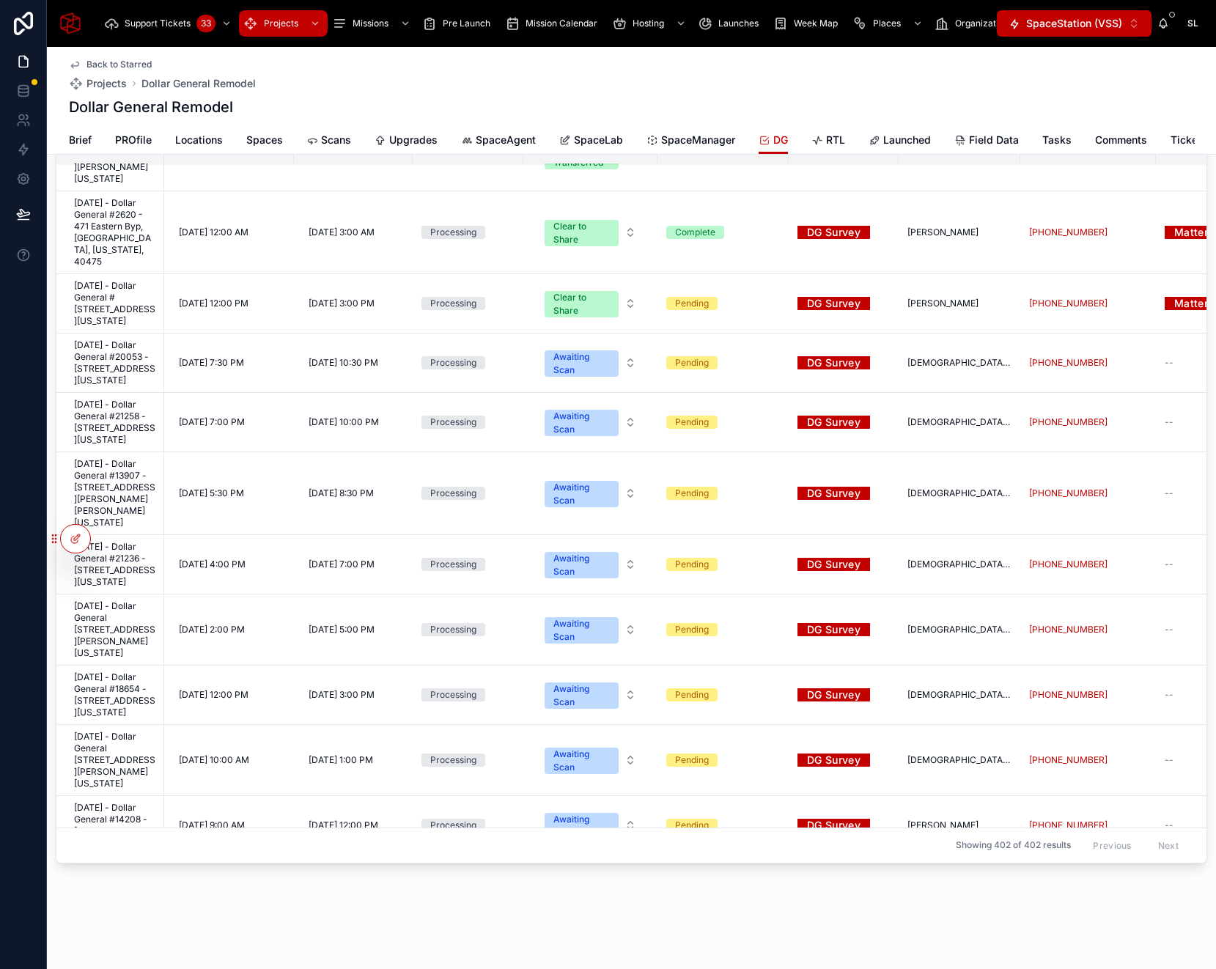
scroll to position [1227, 0]
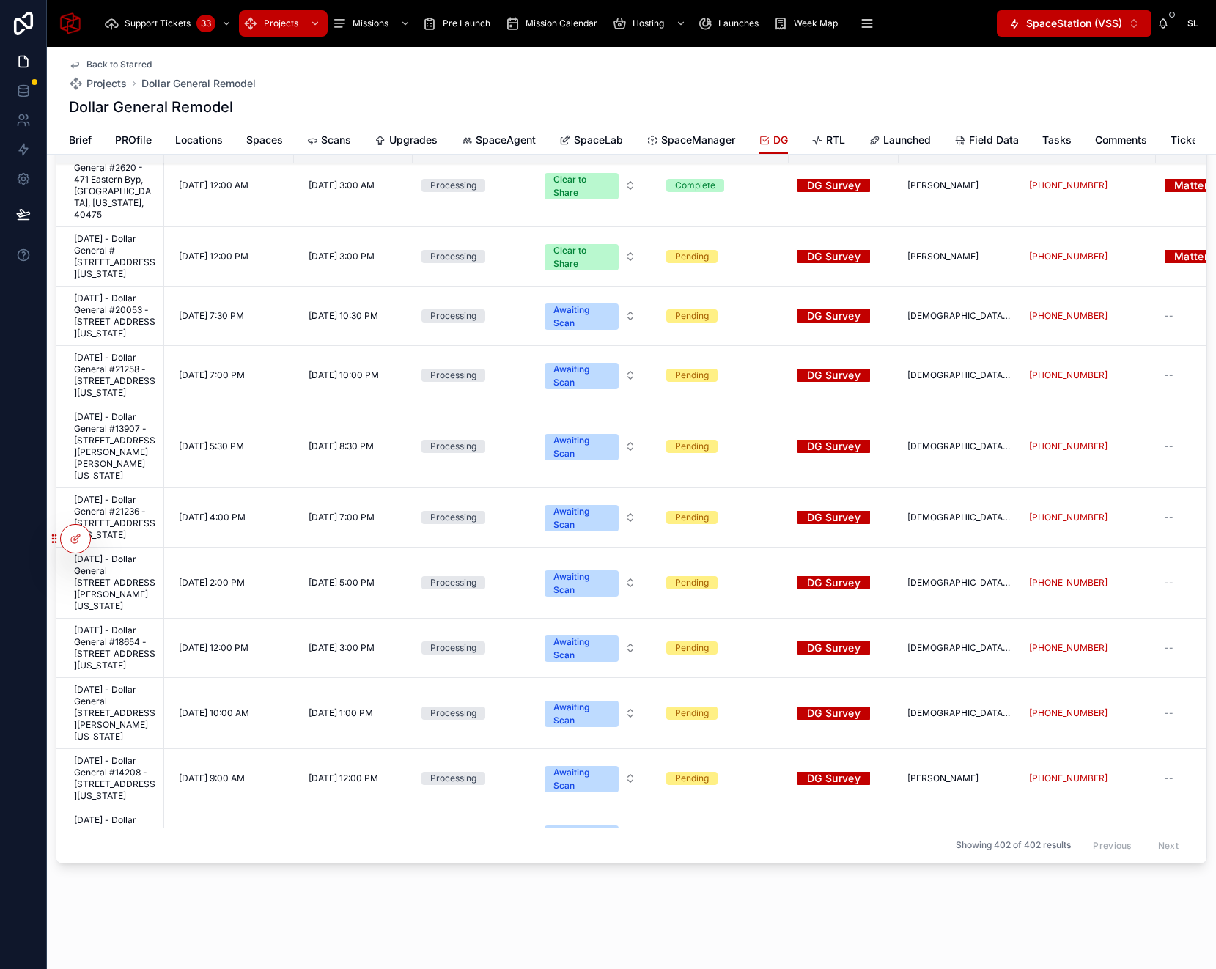
click at [138, 60] on span "Back to Starred" at bounding box center [118, 65] width 65 height 12
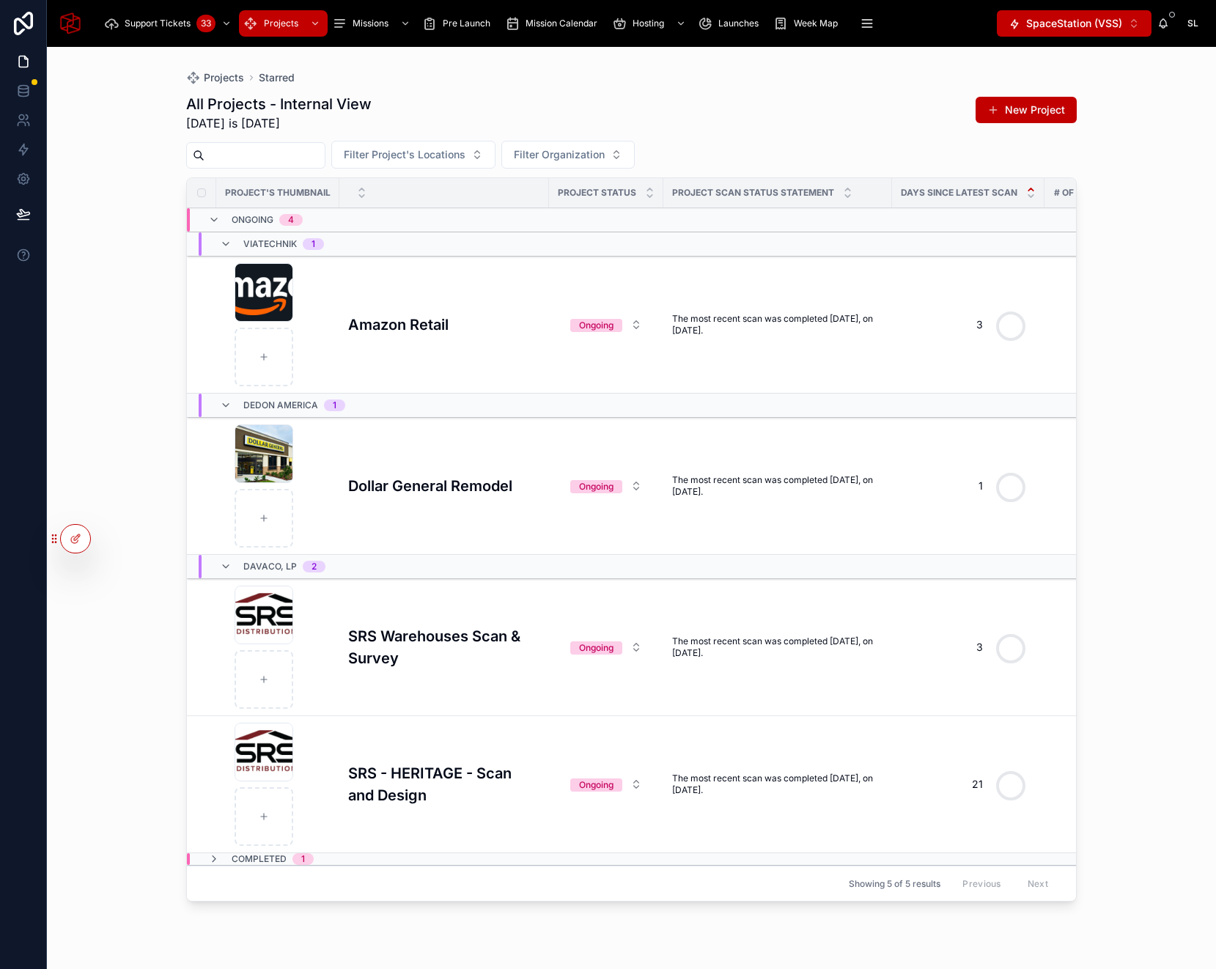
click at [424, 783] on h3 "SRS - HERITAGE - Scan and Design" at bounding box center [444, 784] width 192 height 44
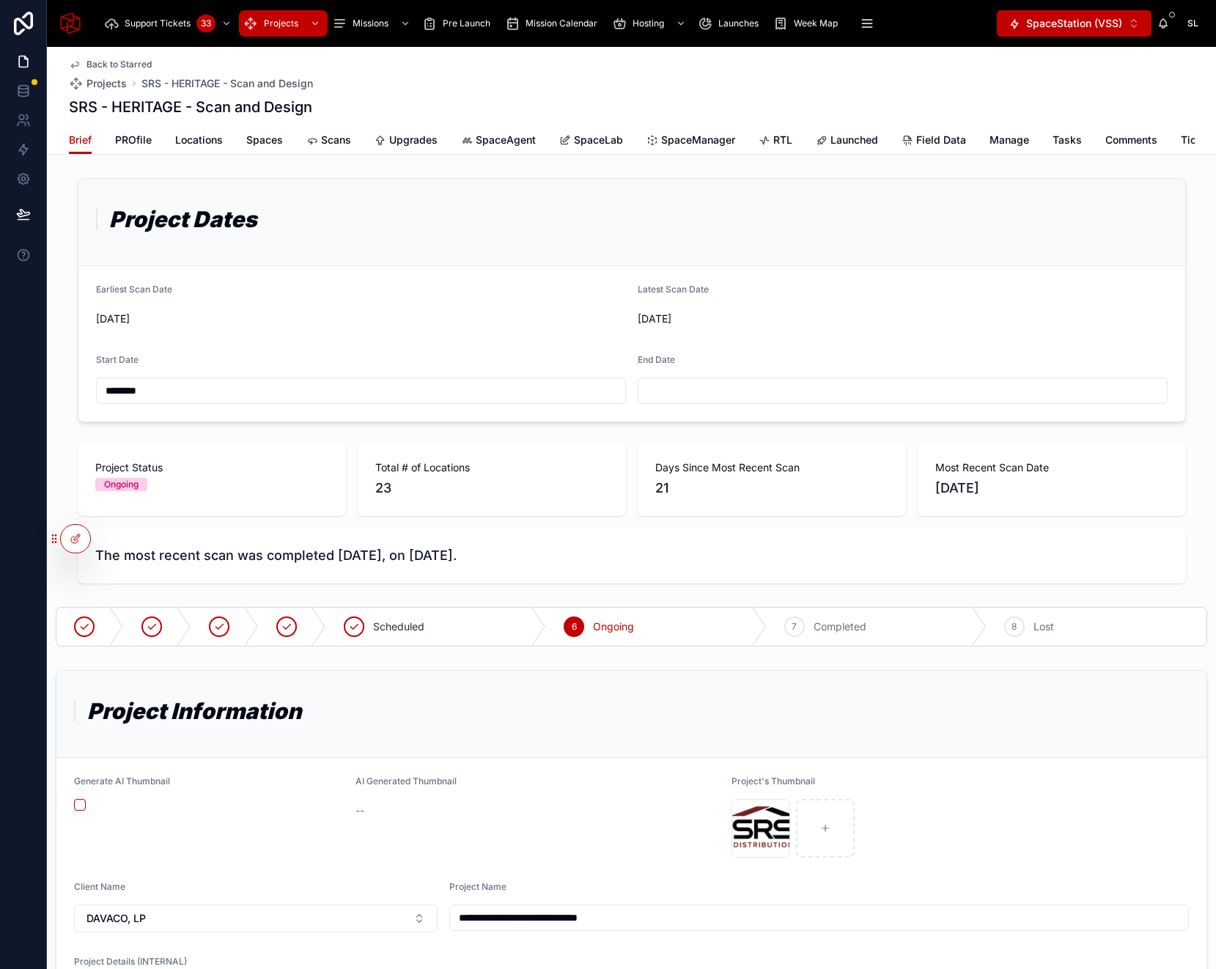
click at [527, 141] on span "SpaceAgent" at bounding box center [506, 140] width 60 height 15
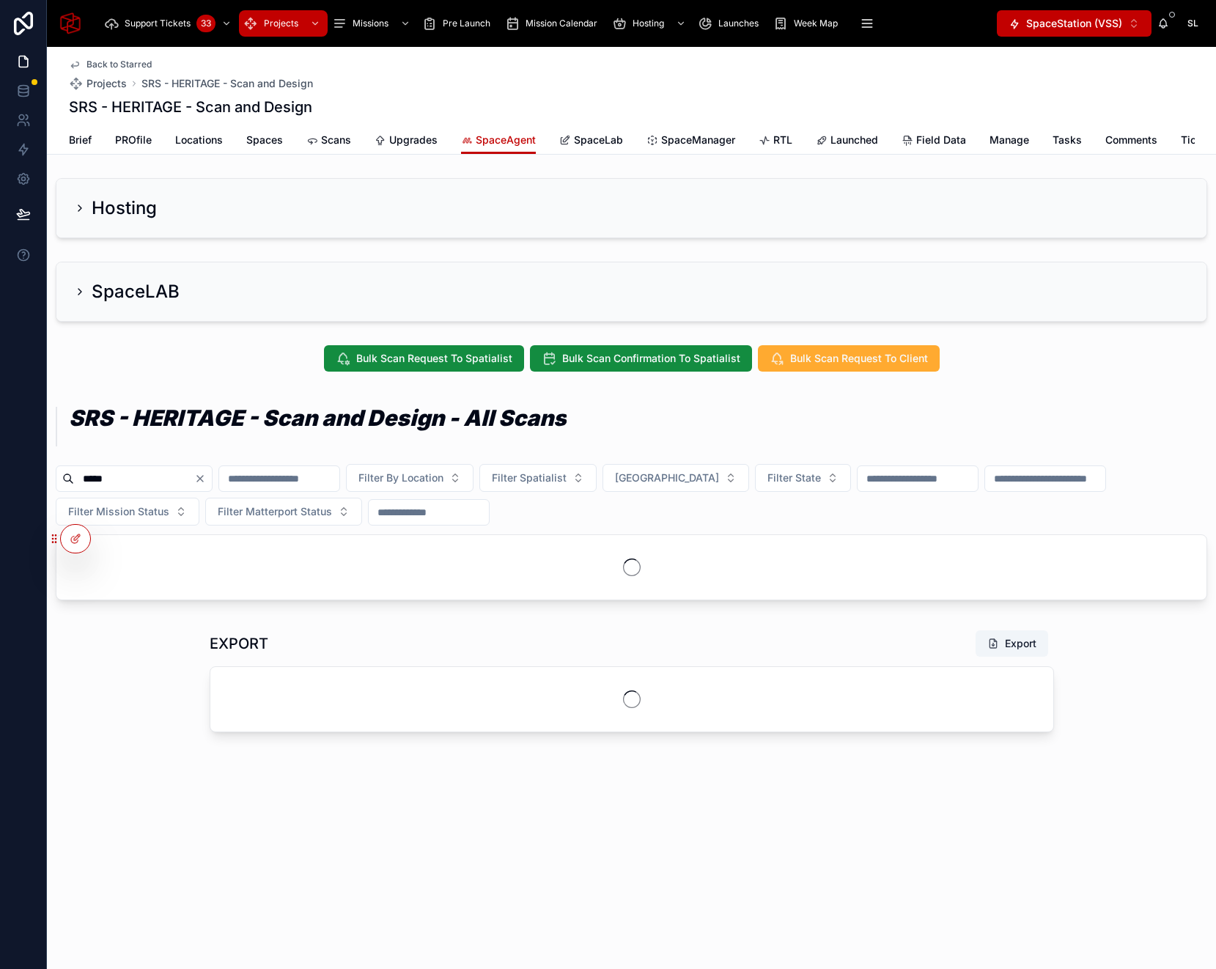
click at [206, 479] on icon "Clear" at bounding box center [200, 479] width 12 height 12
click at [167, 476] on input "text" at bounding box center [134, 478] width 120 height 21
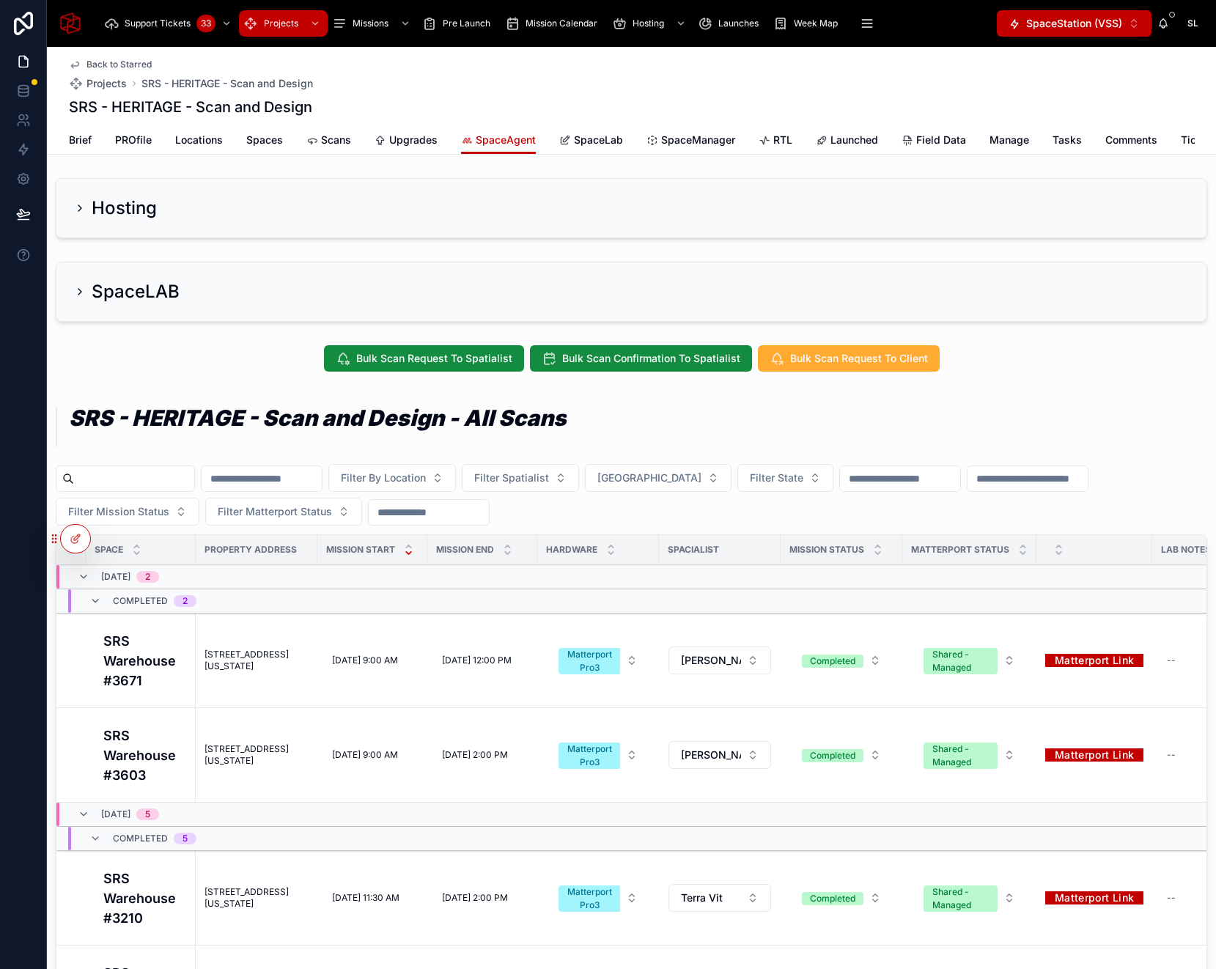
click at [418, 136] on span "Upgrades" at bounding box center [413, 140] width 48 height 15
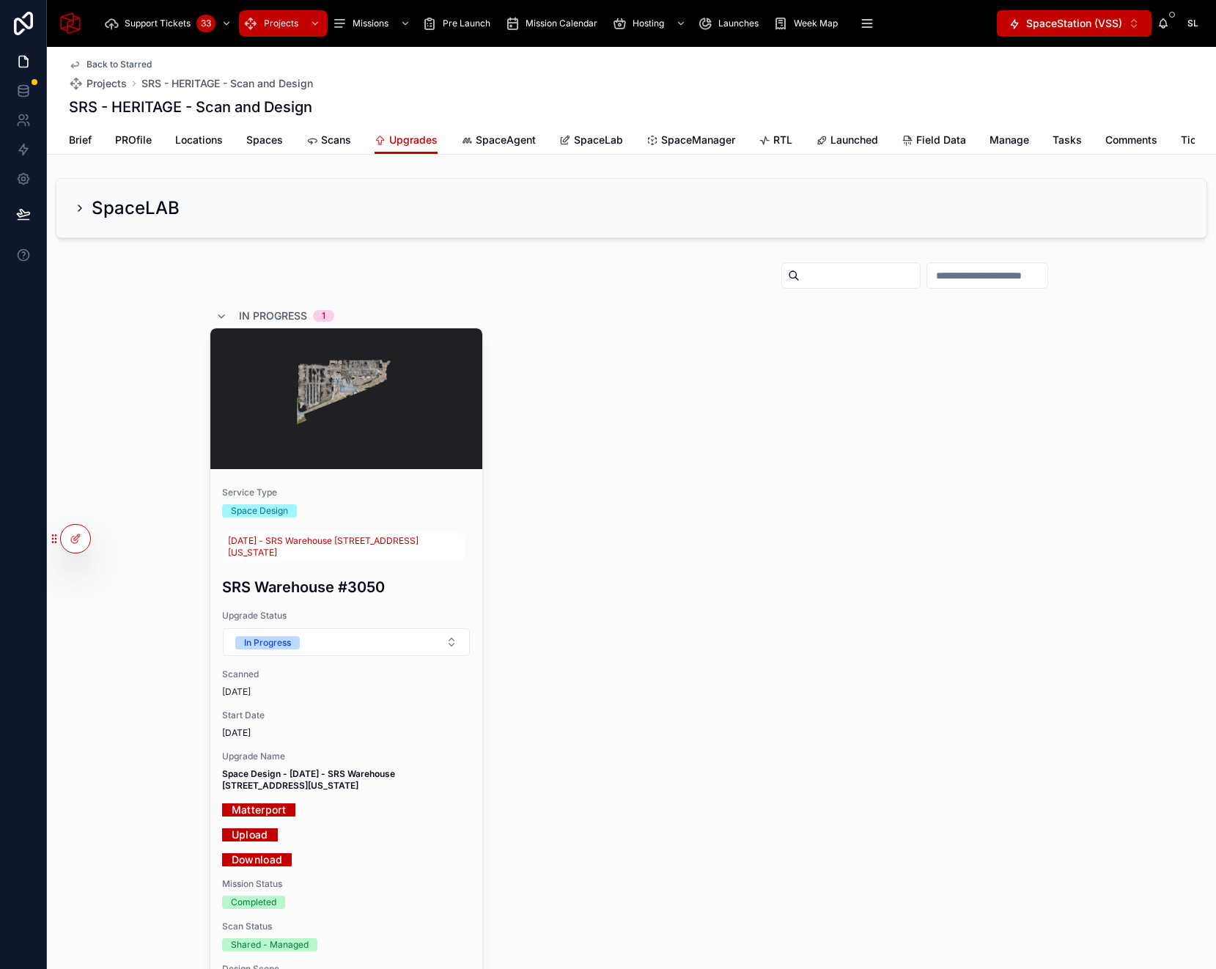
click at [932, 270] on input "text" at bounding box center [987, 275] width 120 height 21
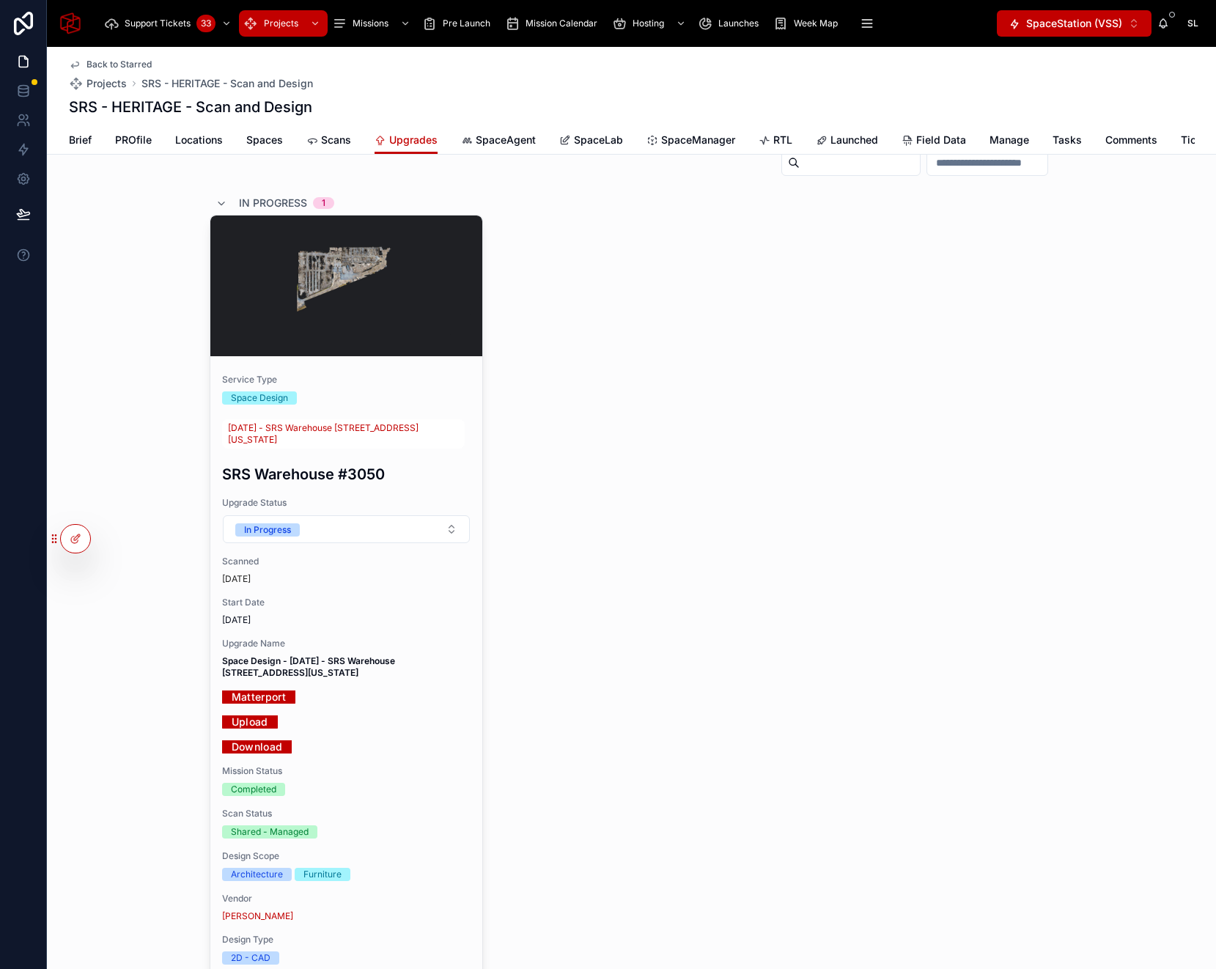
scroll to position [188, 0]
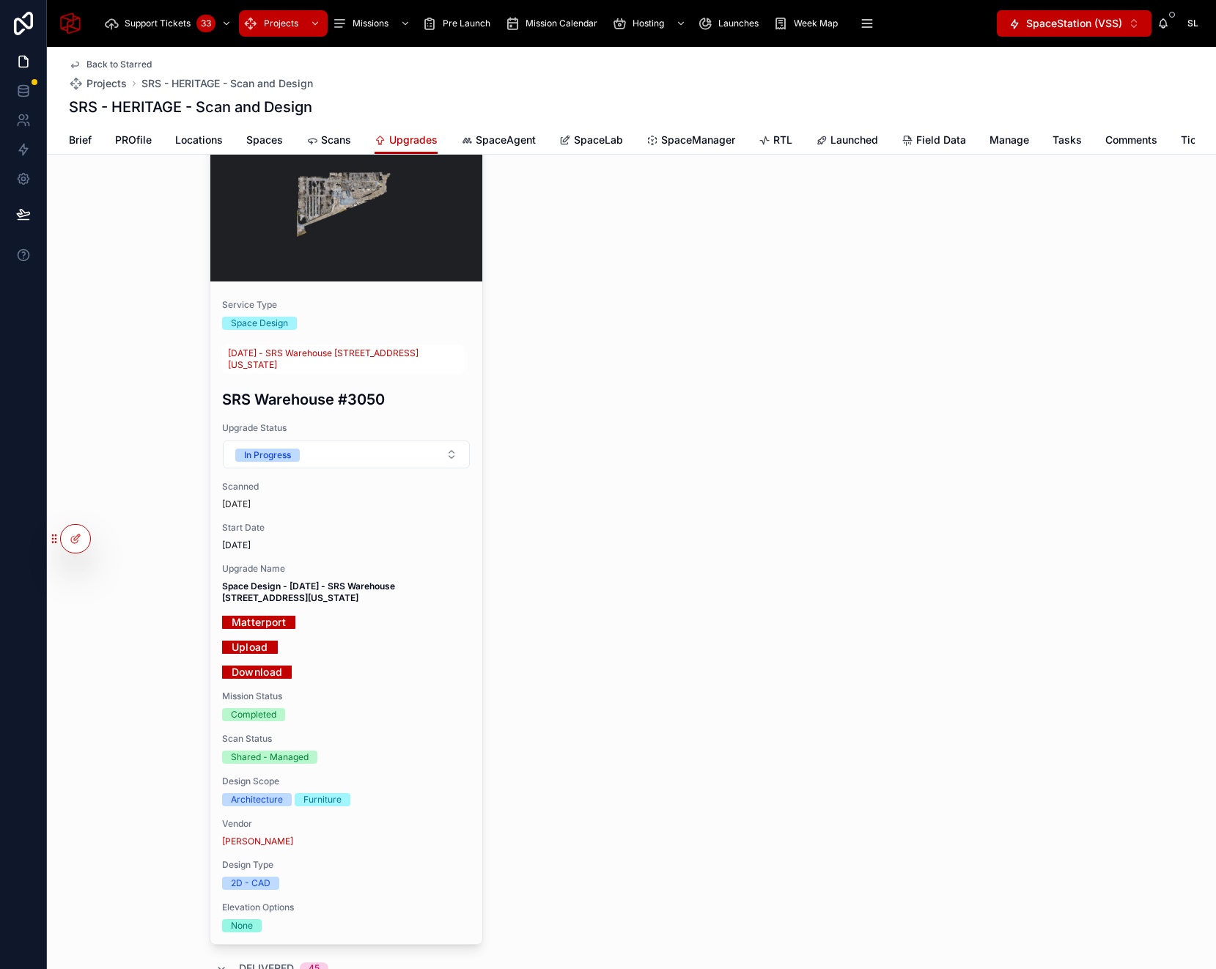
click at [262, 683] on link "Download" at bounding box center [257, 671] width 70 height 23
click at [400, 315] on div "Service Type Space Design" at bounding box center [346, 314] width 248 height 31
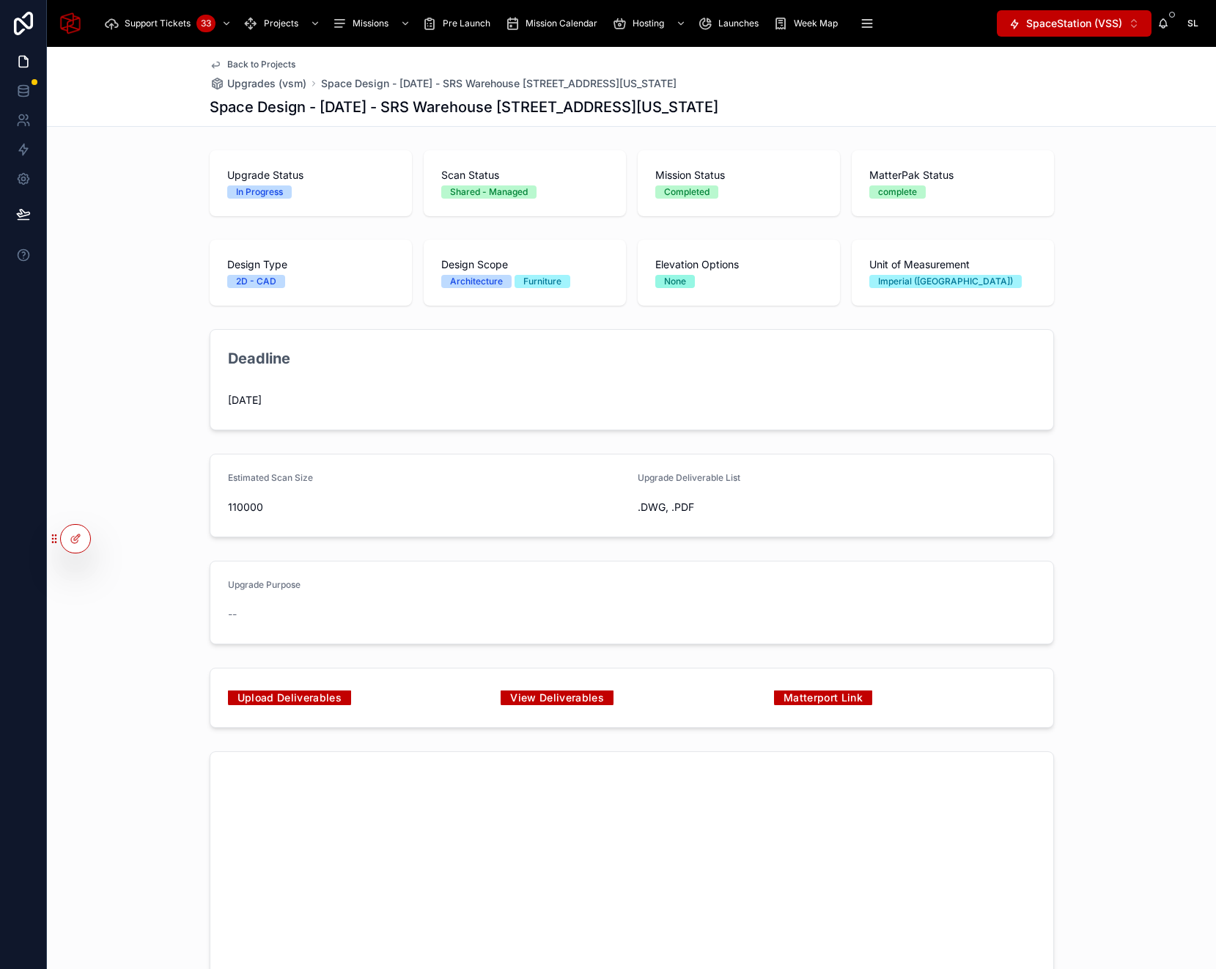
click at [240, 62] on span "Back to Projects" at bounding box center [261, 65] width 68 height 12
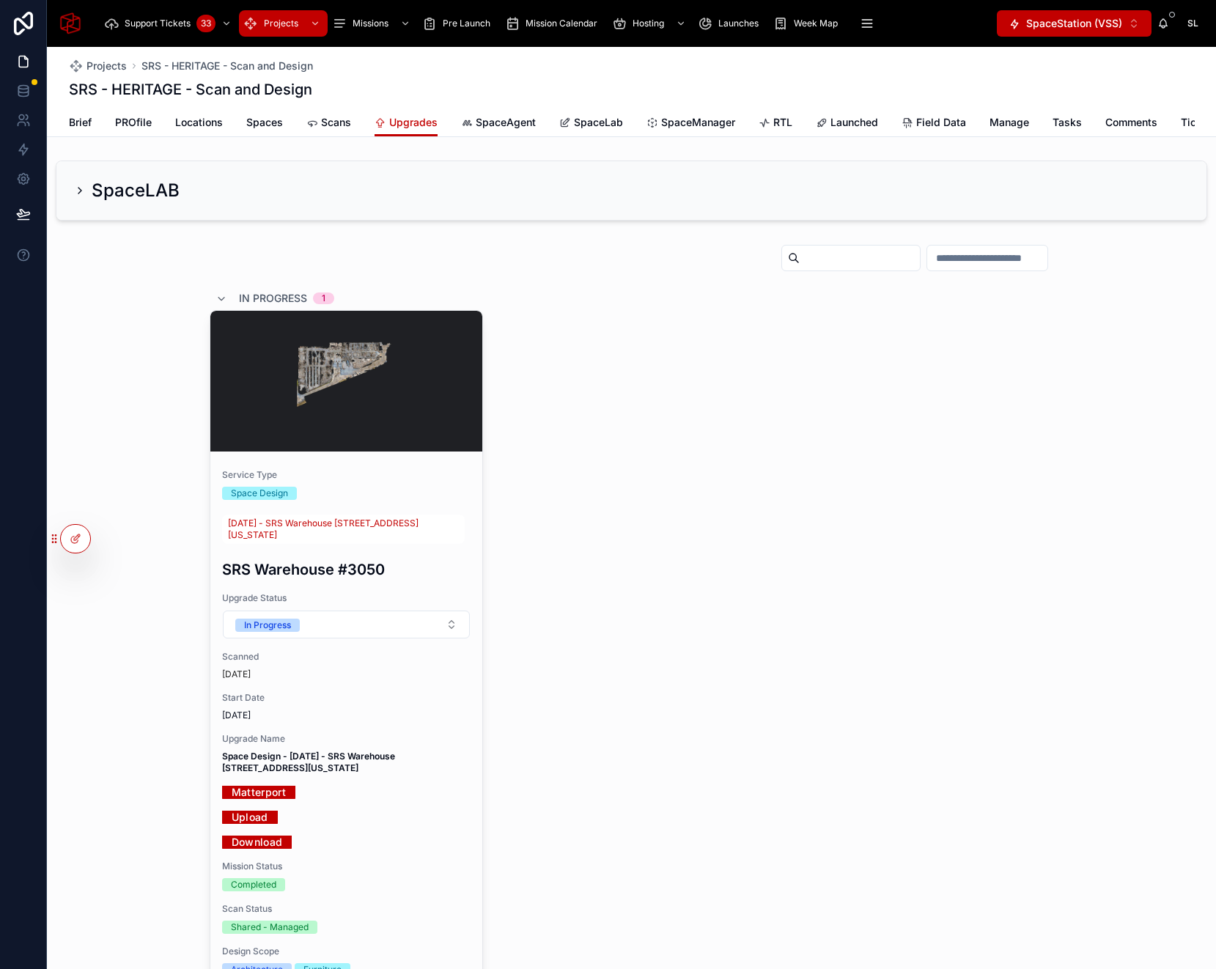
click at [866, 252] on input "text" at bounding box center [859, 258] width 120 height 21
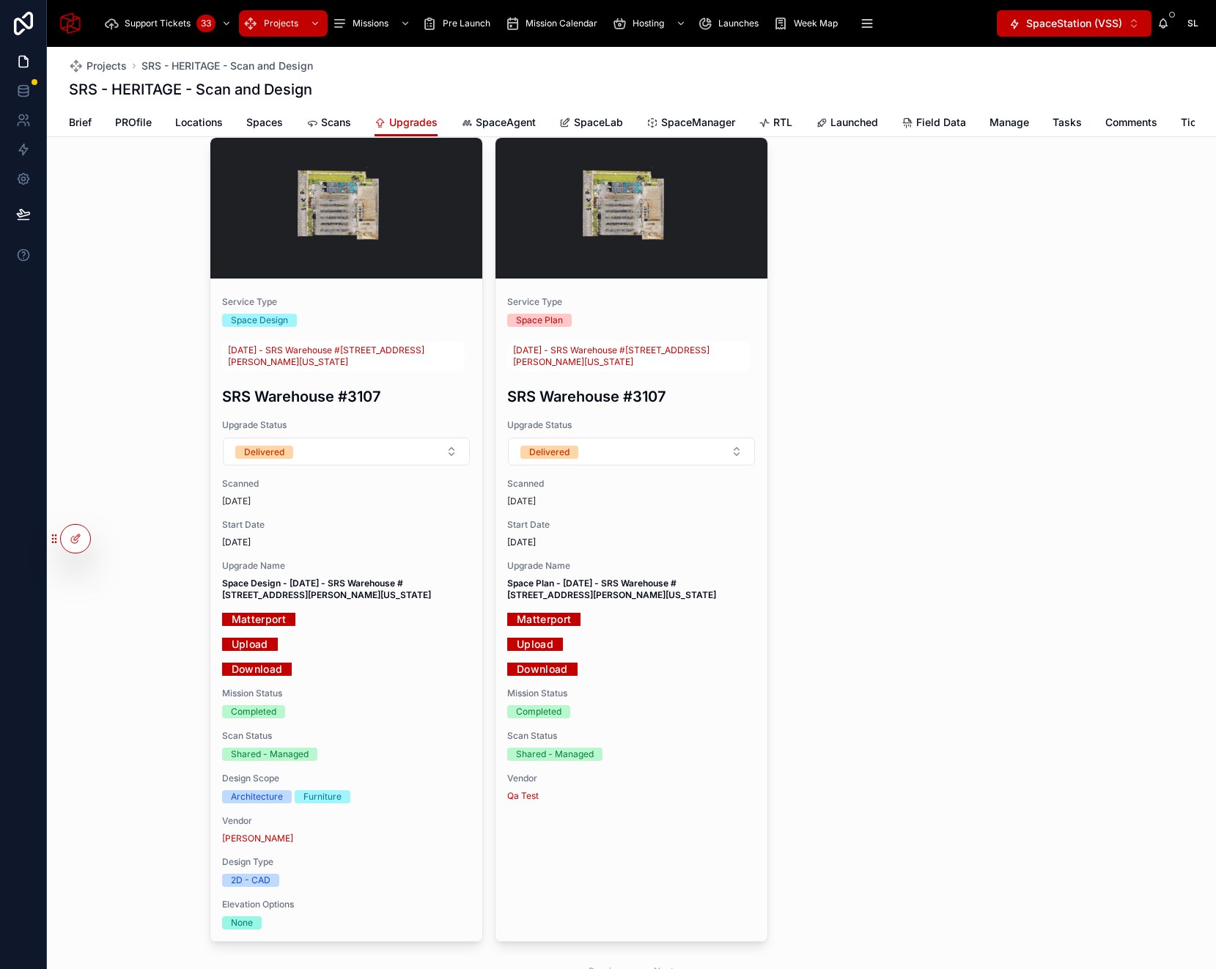
scroll to position [204, 0]
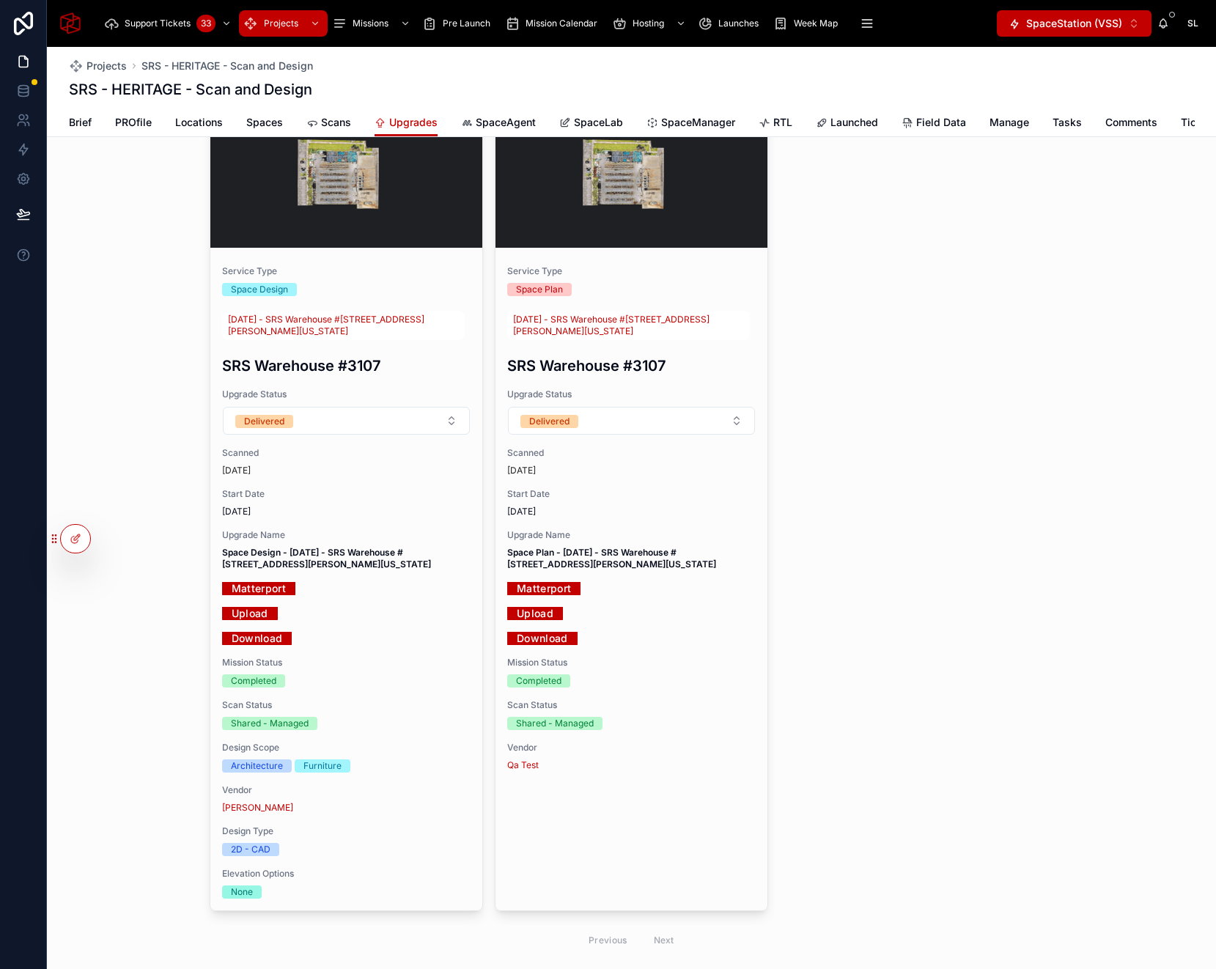
type input "*********"
click at [538, 639] on link "Download" at bounding box center [542, 638] width 70 height 23
